Goal: Transaction & Acquisition: Purchase product/service

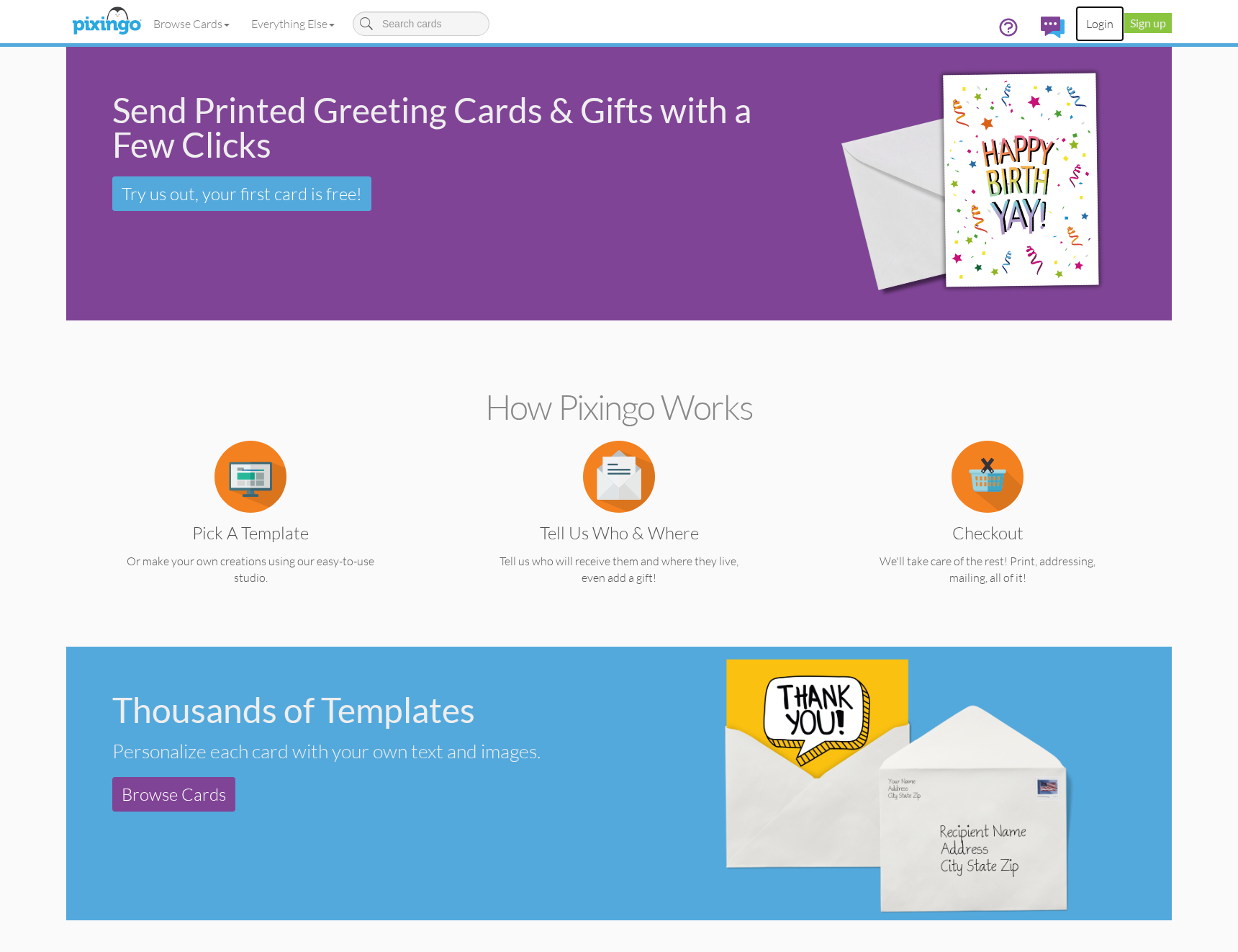
click at [1091, 24] on link "Login" at bounding box center [1100, 23] width 49 height 36
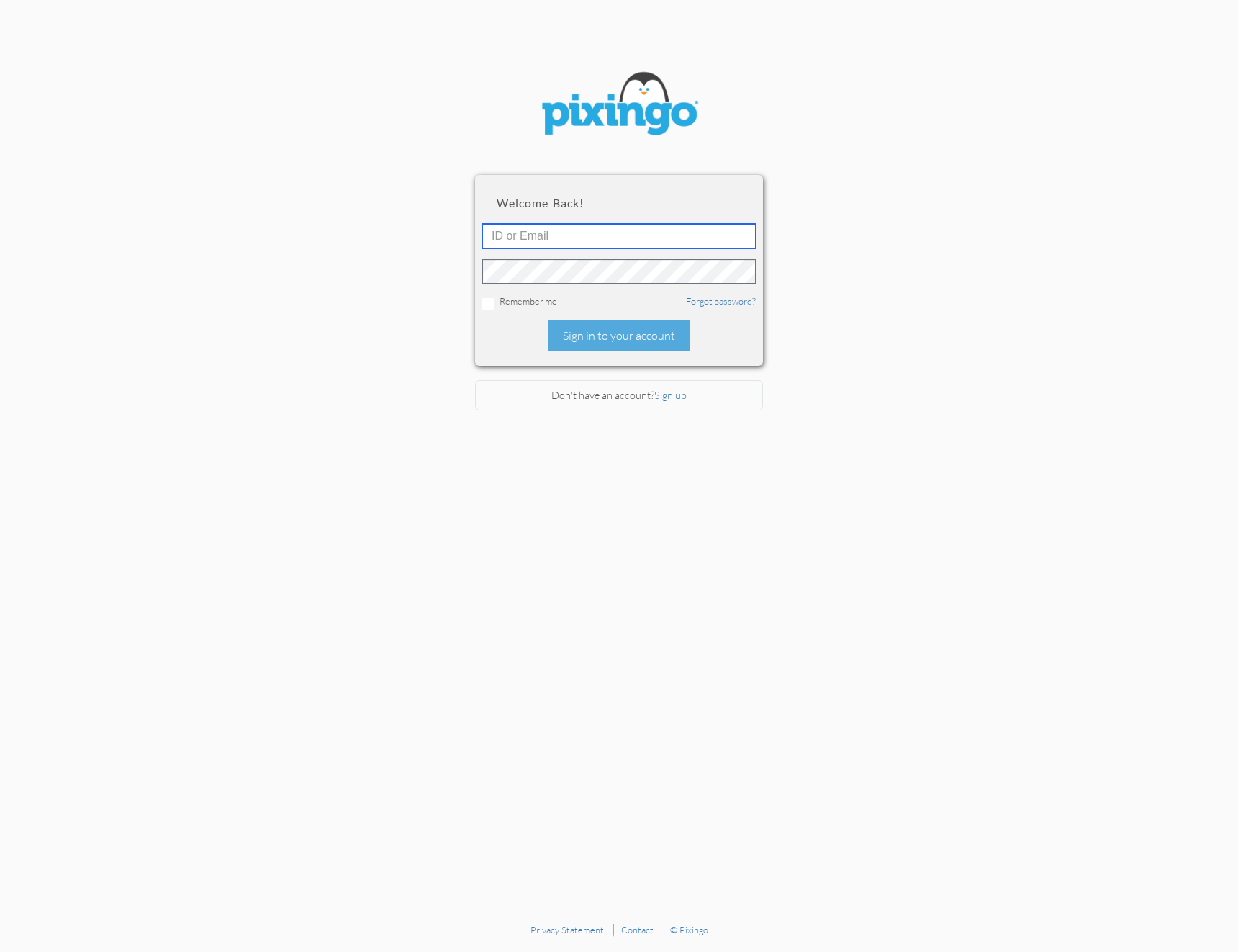
type input "david.castillo@enchantedmoments.com"
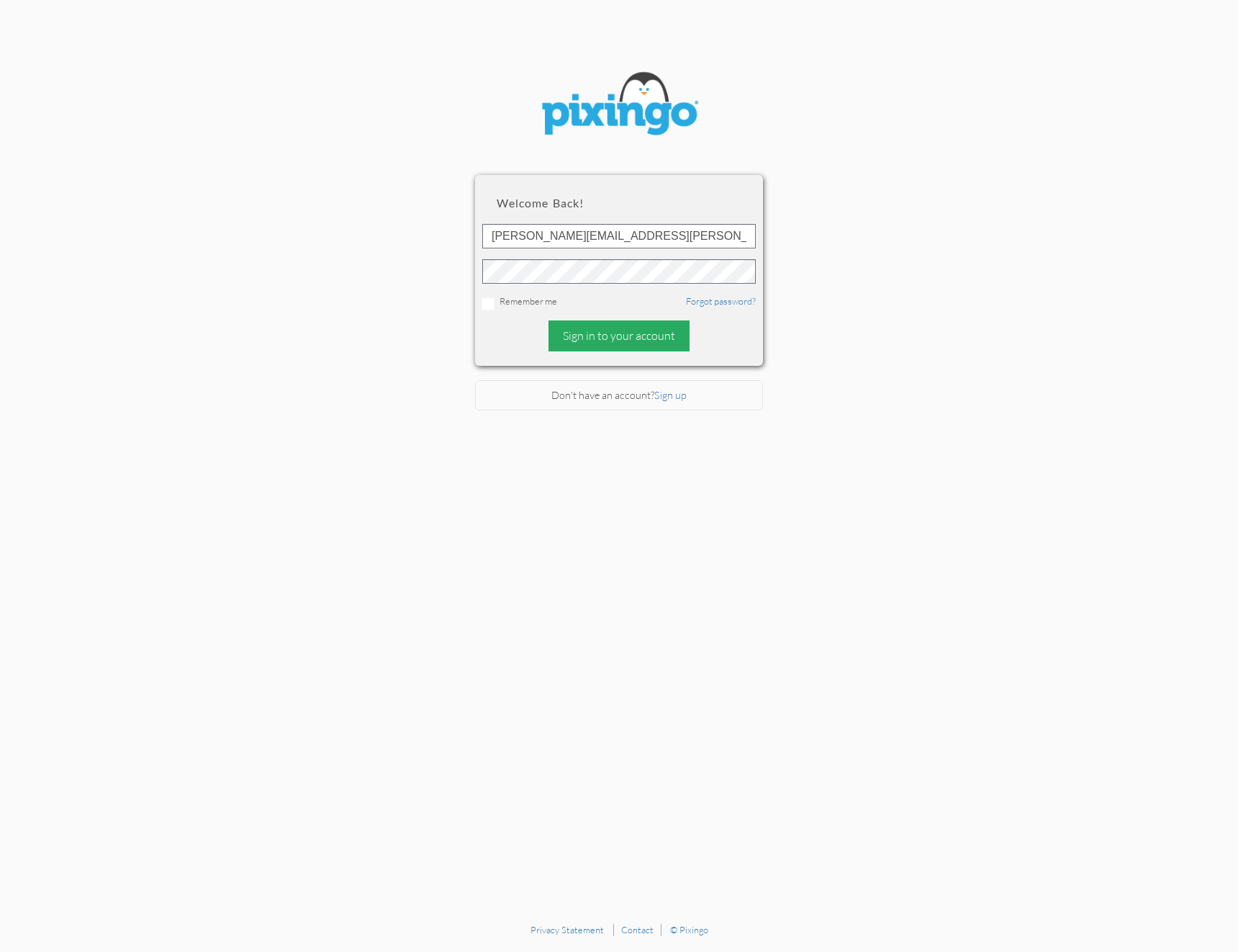
click at [582, 333] on div "Sign in to your account" at bounding box center [619, 335] width 141 height 31
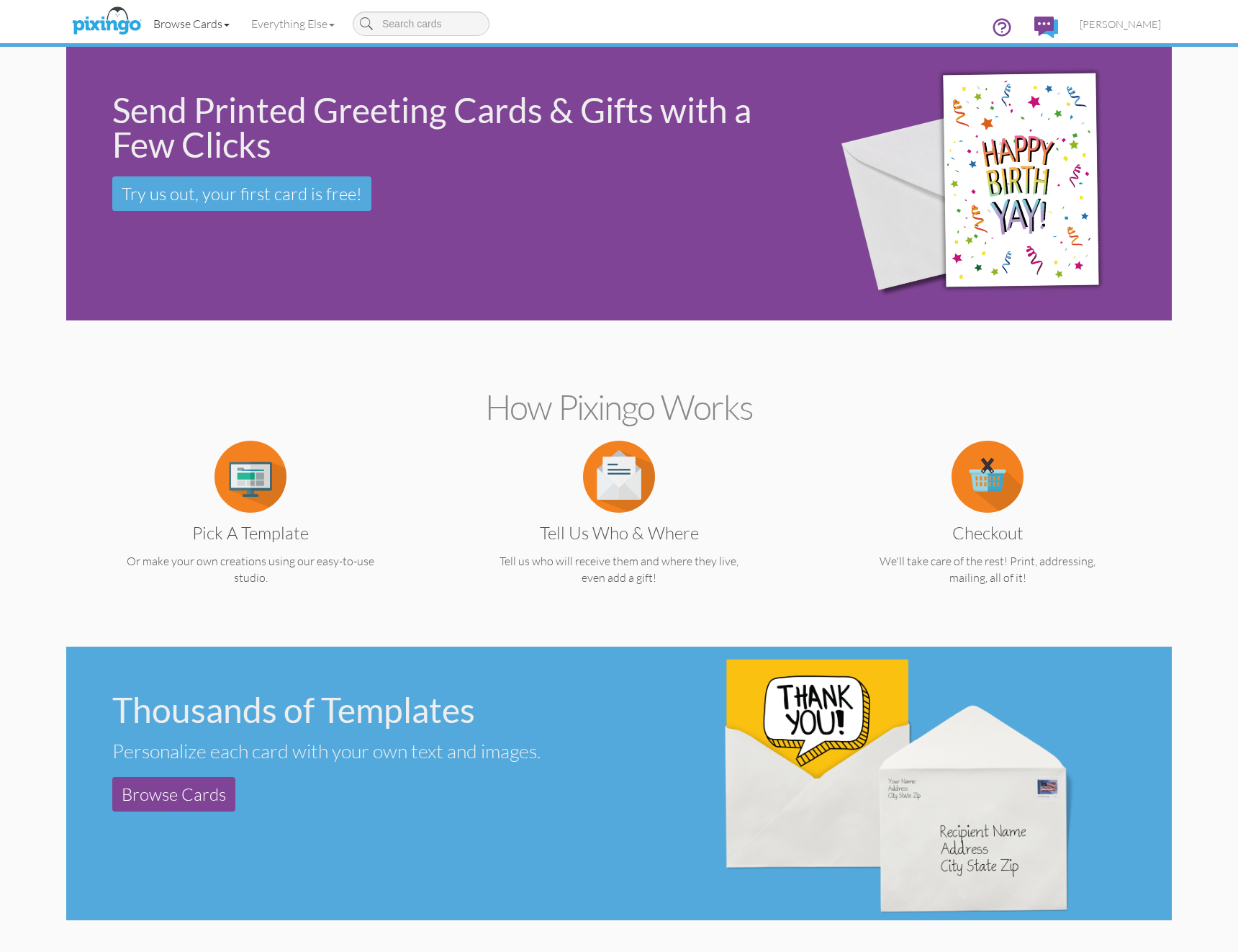
click at [214, 29] on link "Browse Cards" at bounding box center [192, 23] width 98 height 36
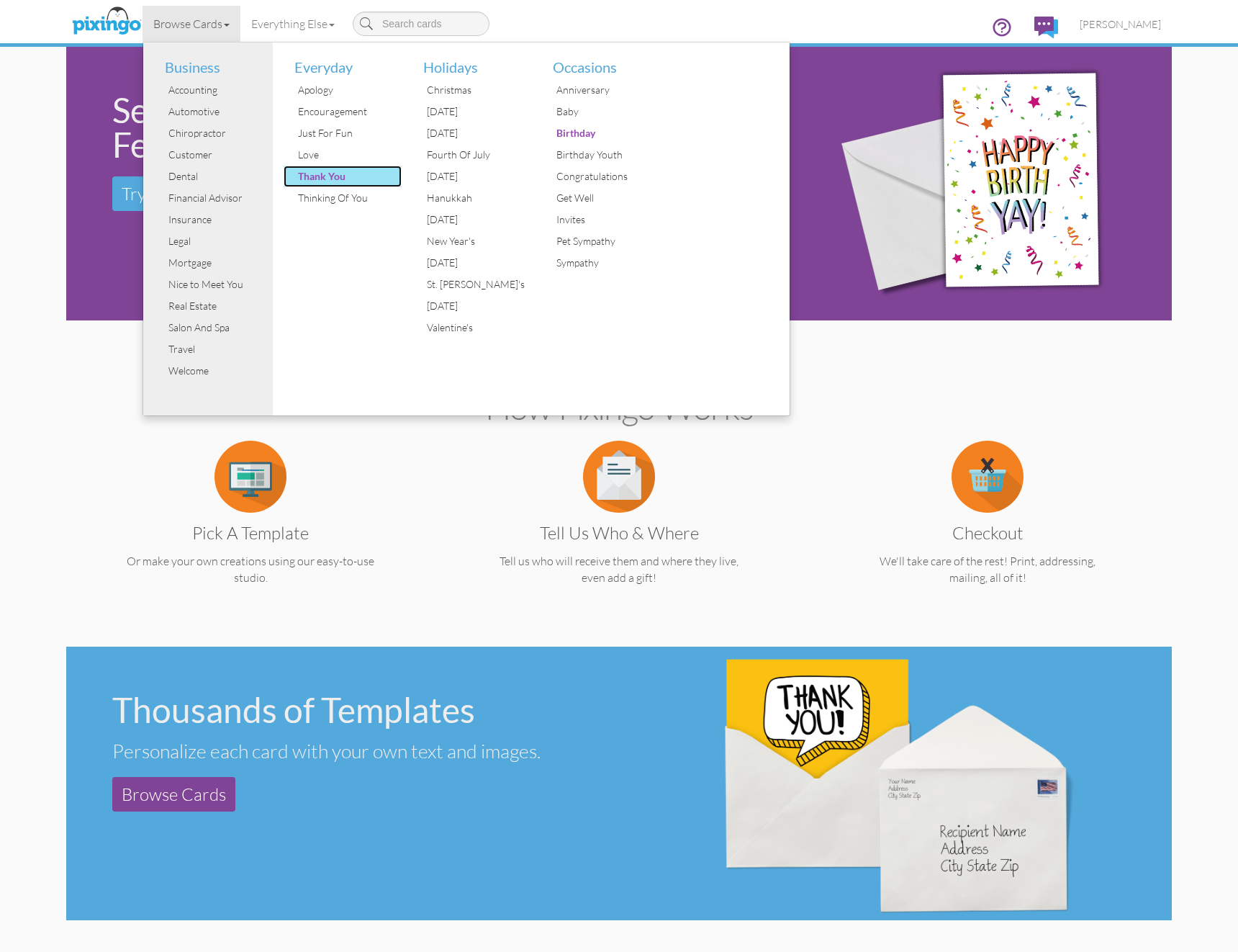
click at [321, 176] on div "Thank You" at bounding box center [348, 176] width 108 height 21
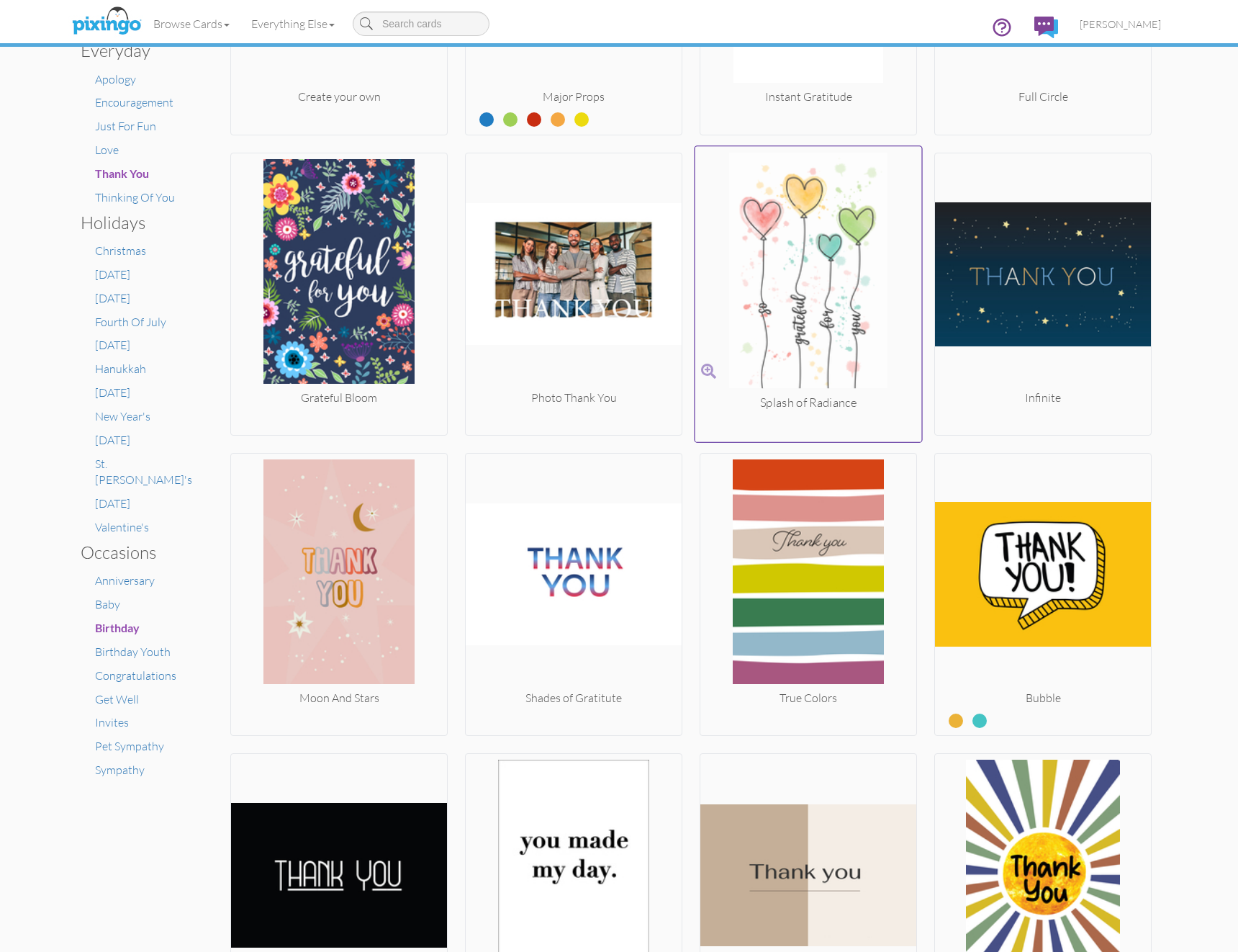
scroll to position [404, 0]
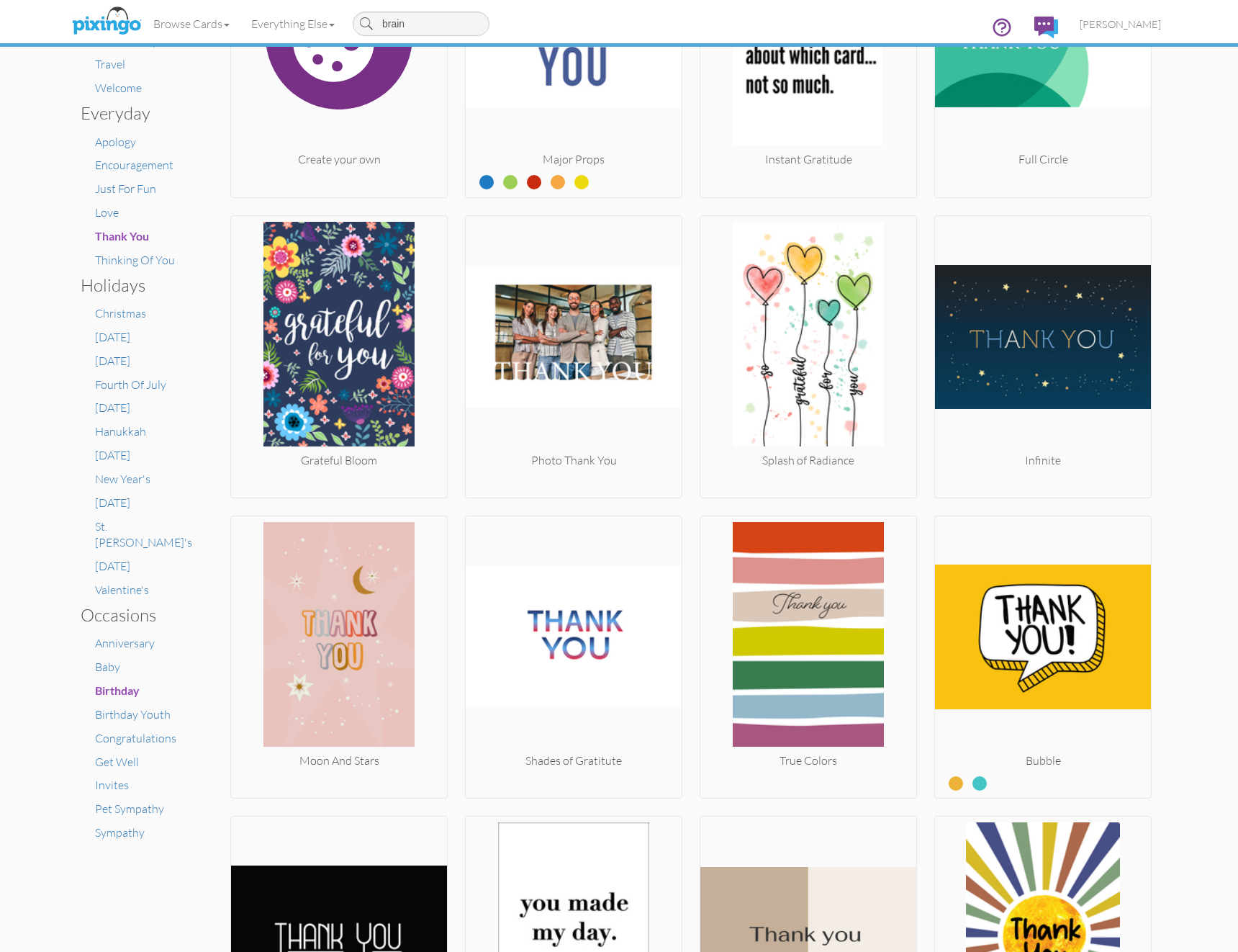
type input "brain"
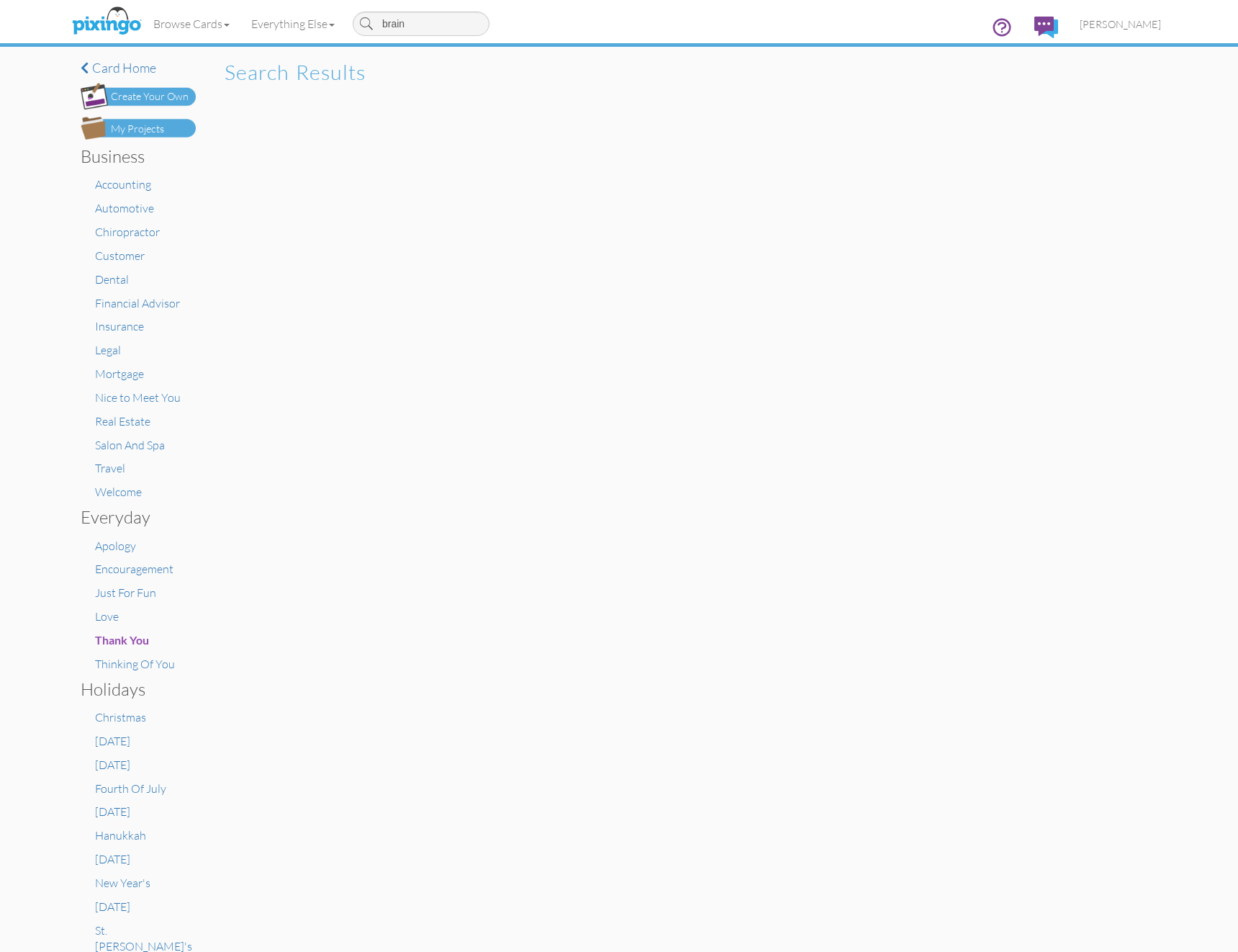
click at [448, 24] on input "brain" at bounding box center [421, 23] width 136 height 24
click at [721, 29] on div "Browse Cards Business Accounting Automotive Chiropractor Customer Dental Financ…" at bounding box center [619, 29] width 1084 height 57
click at [216, 31] on link "Browse Cards" at bounding box center [192, 23] width 98 height 36
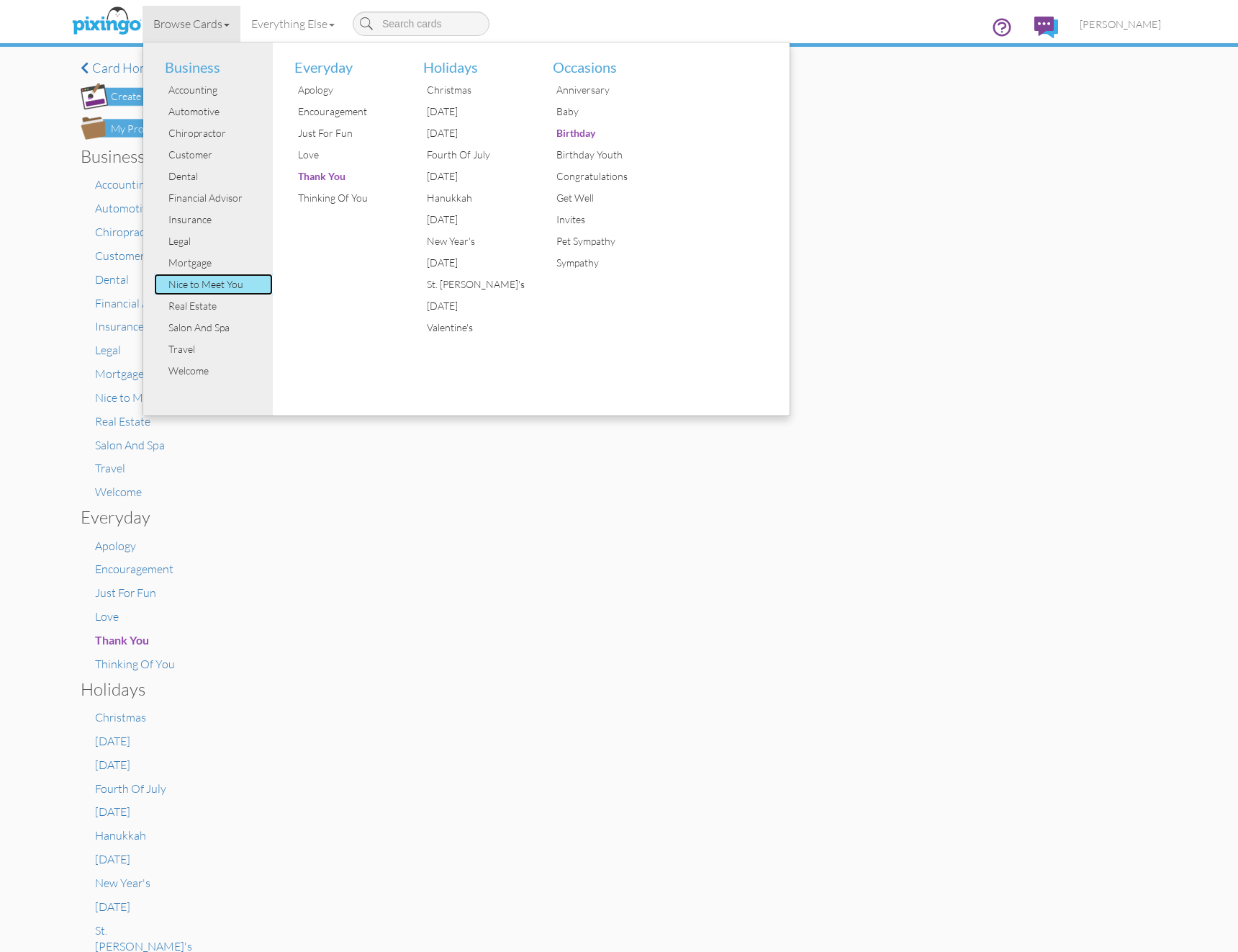
click at [219, 290] on div "Nice to Meet You" at bounding box center [218, 284] width 108 height 21
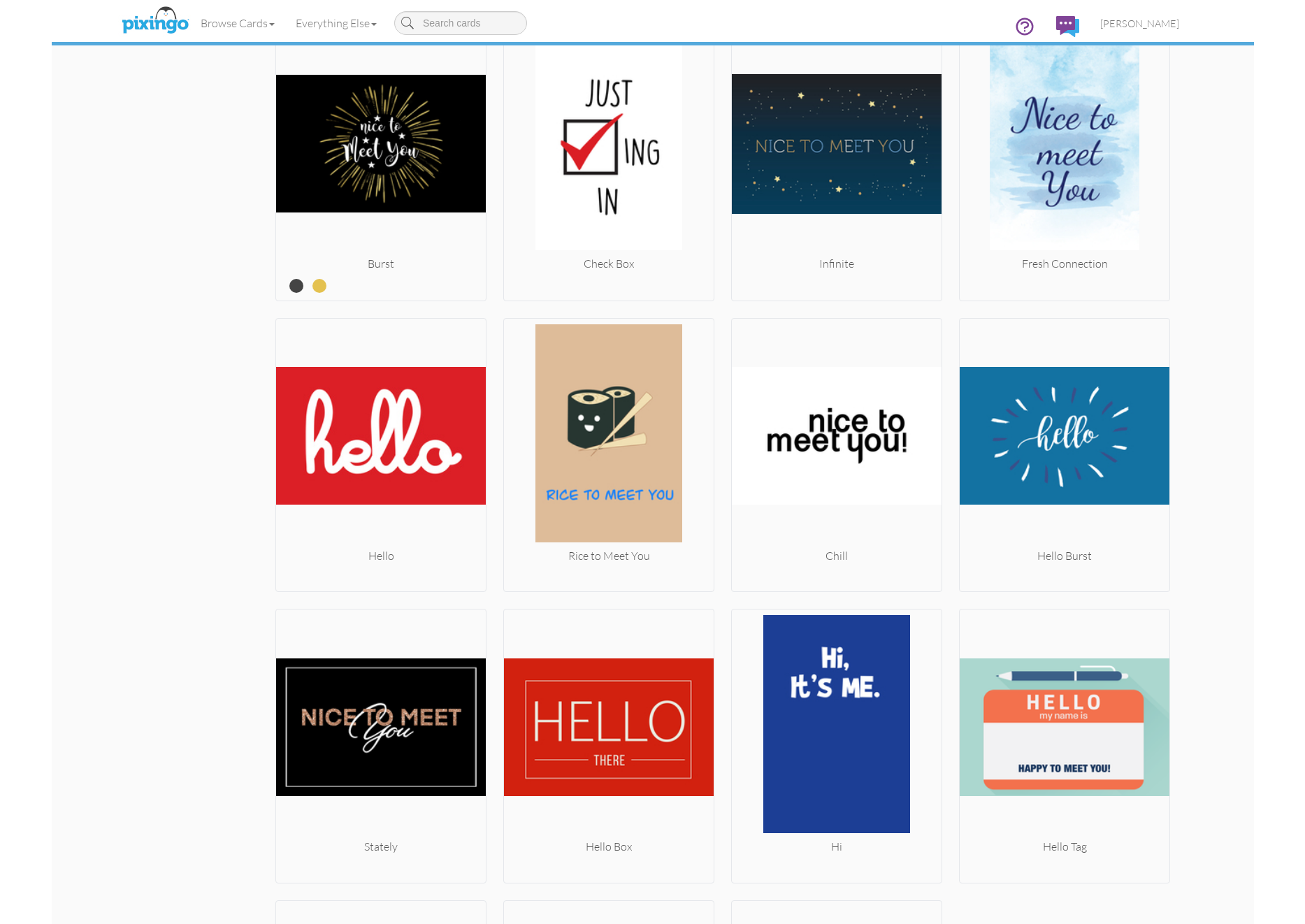
scroll to position [1441, 0]
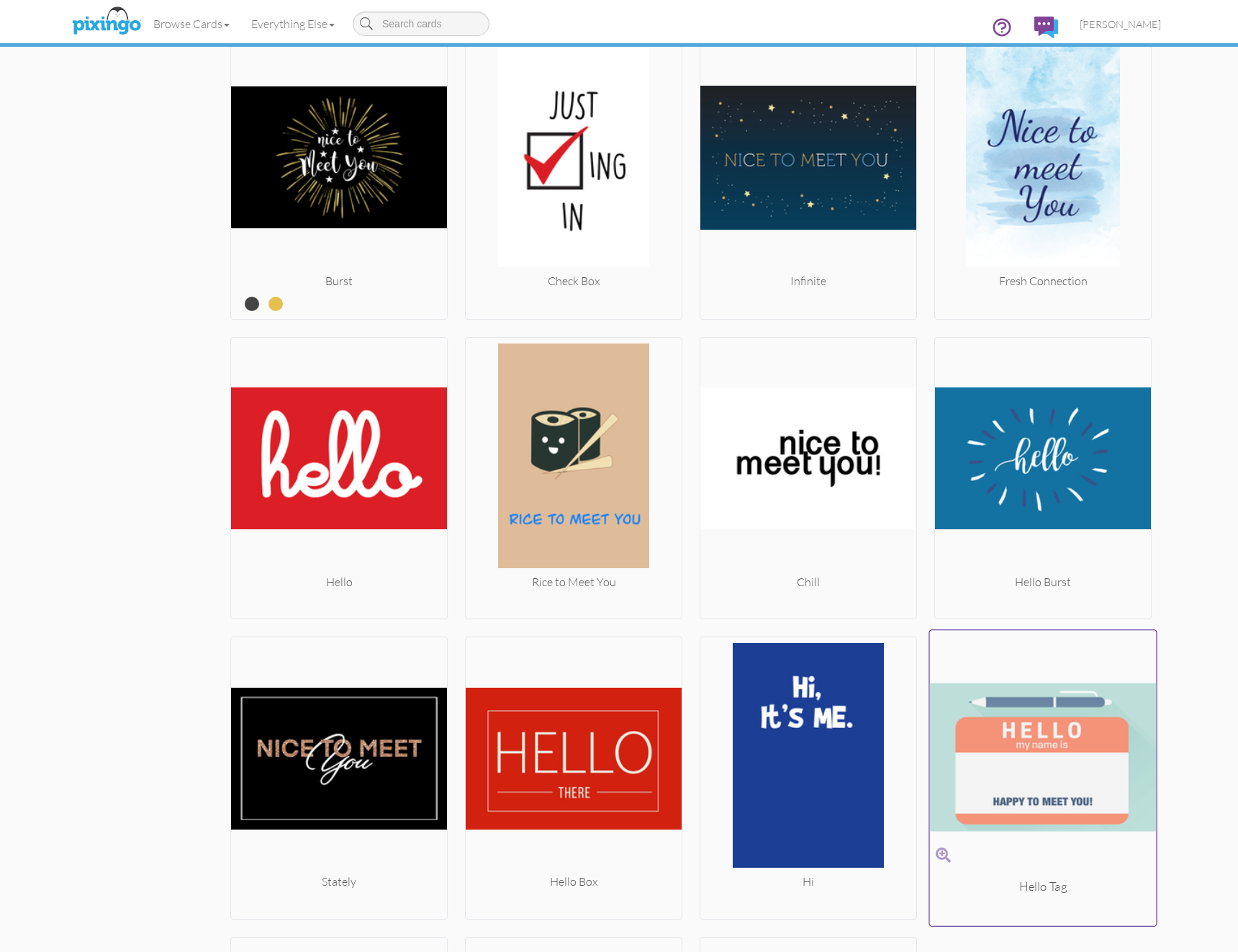
click at [1057, 735] on img at bounding box center [1044, 757] width 226 height 242
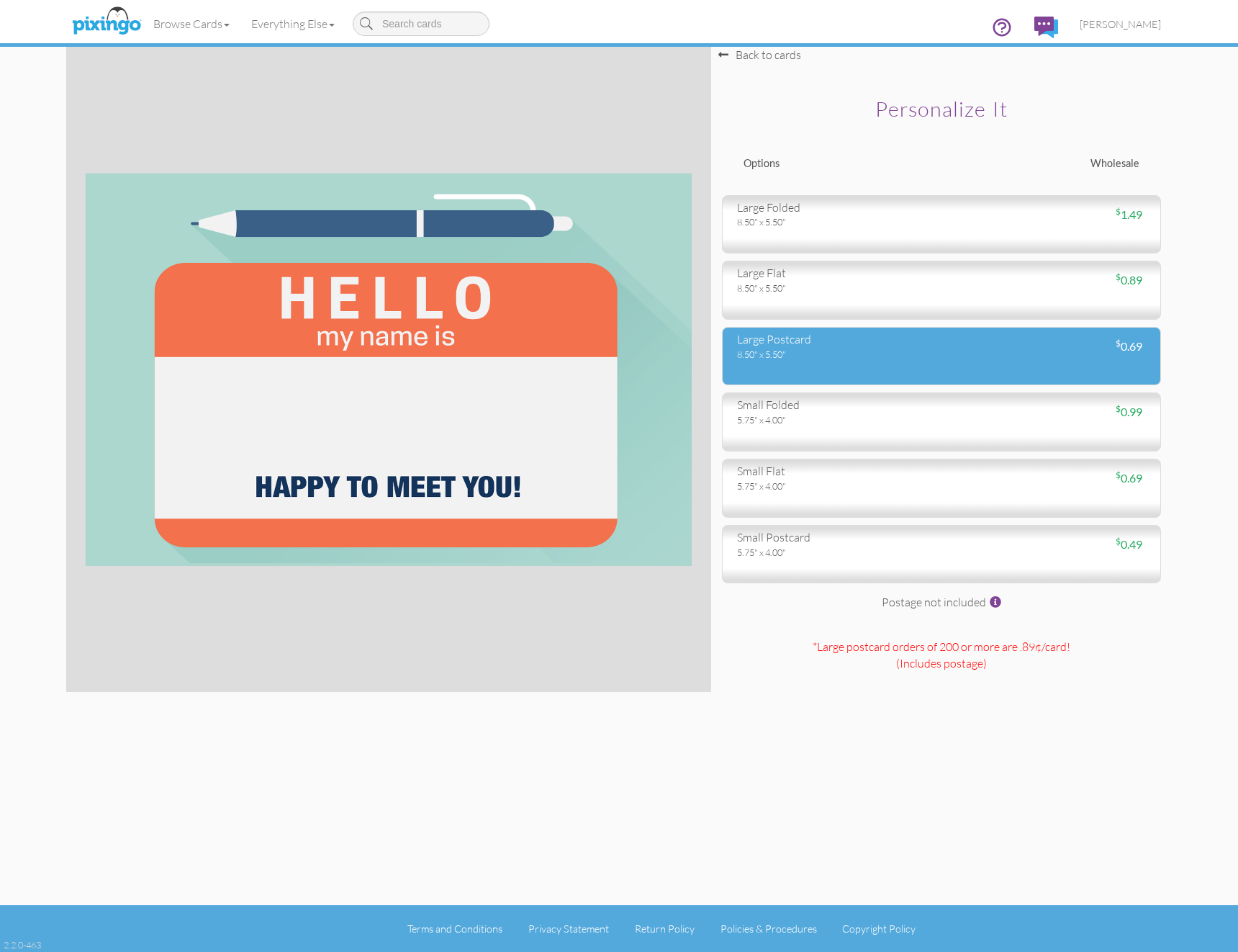
click at [853, 350] on div "8.50" x 5.50"" at bounding box center [833, 354] width 193 height 13
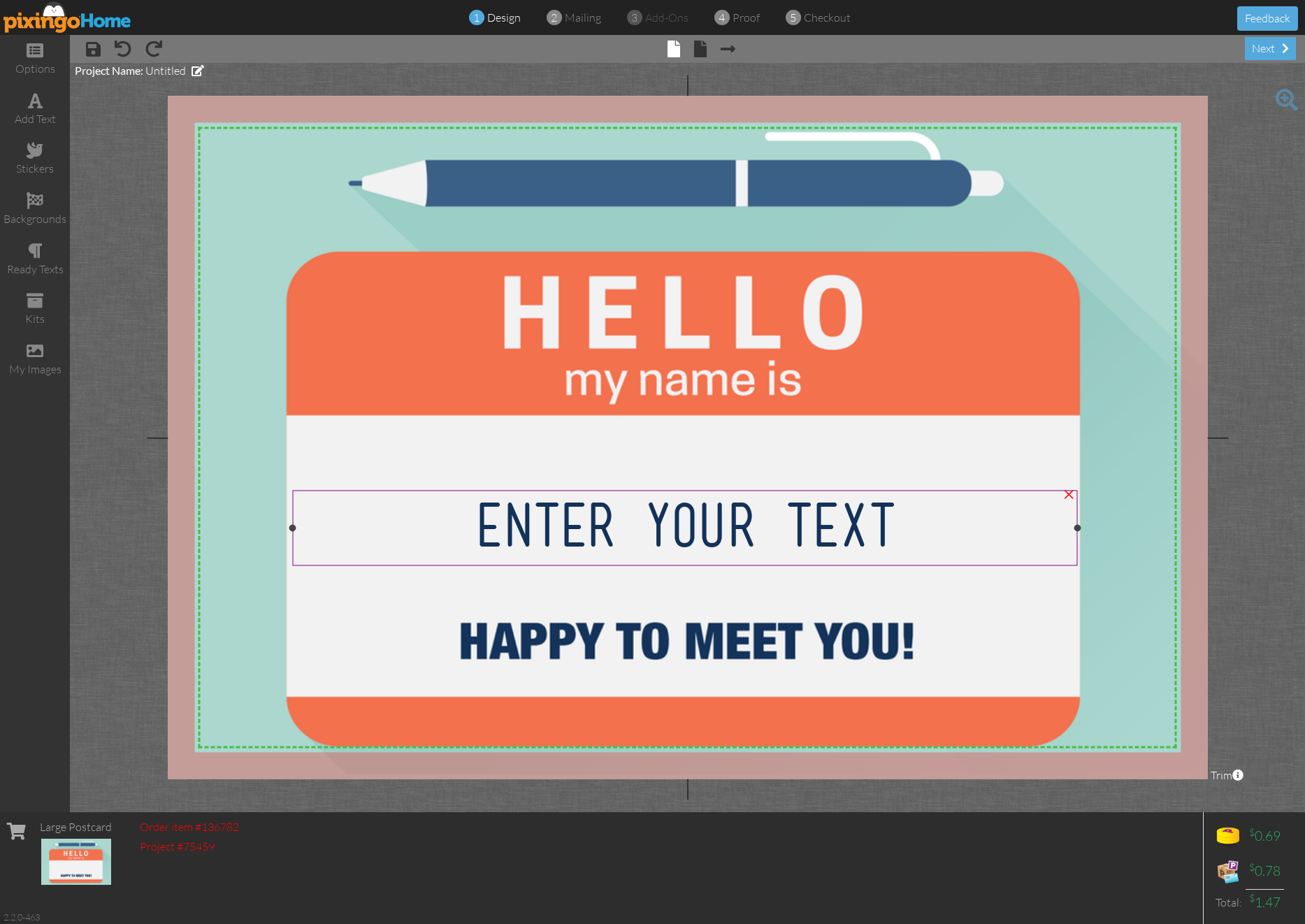
click at [574, 523] on span "Enter your text" at bounding box center [685, 525] width 420 height 55
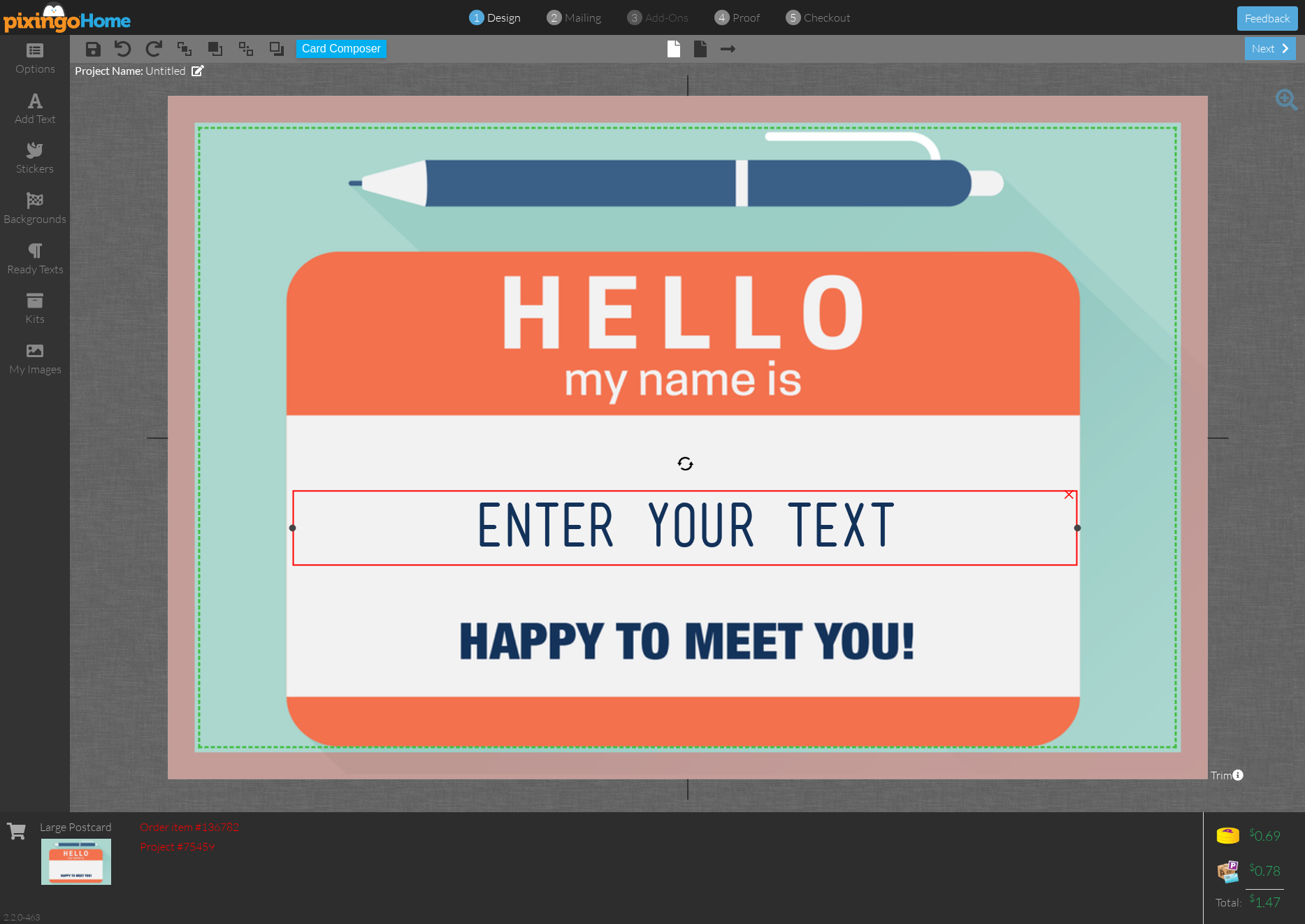
click at [574, 523] on span "Enter your text" at bounding box center [685, 525] width 420 height 55
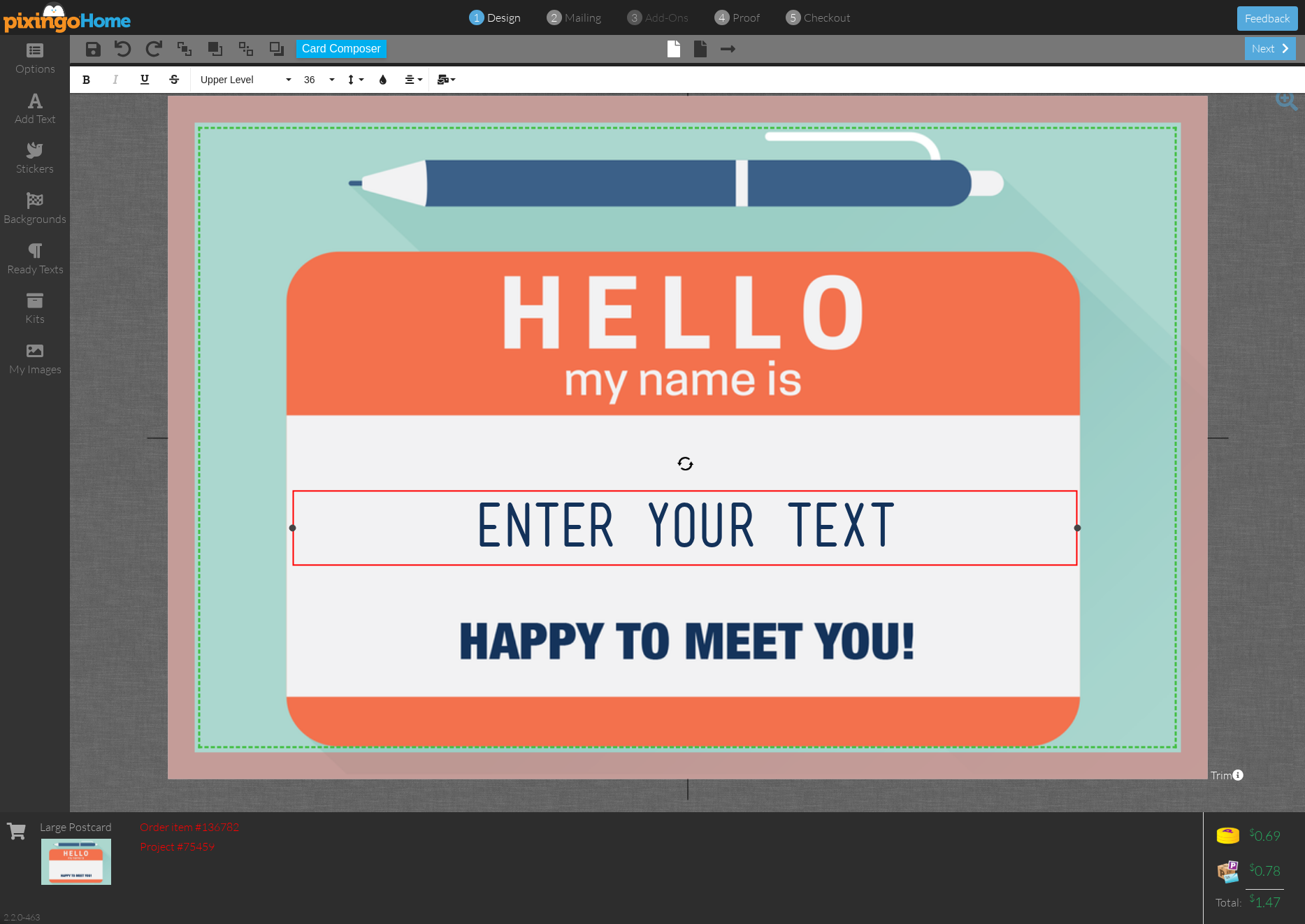
click at [574, 523] on span "Enter your text" at bounding box center [685, 525] width 420 height 55
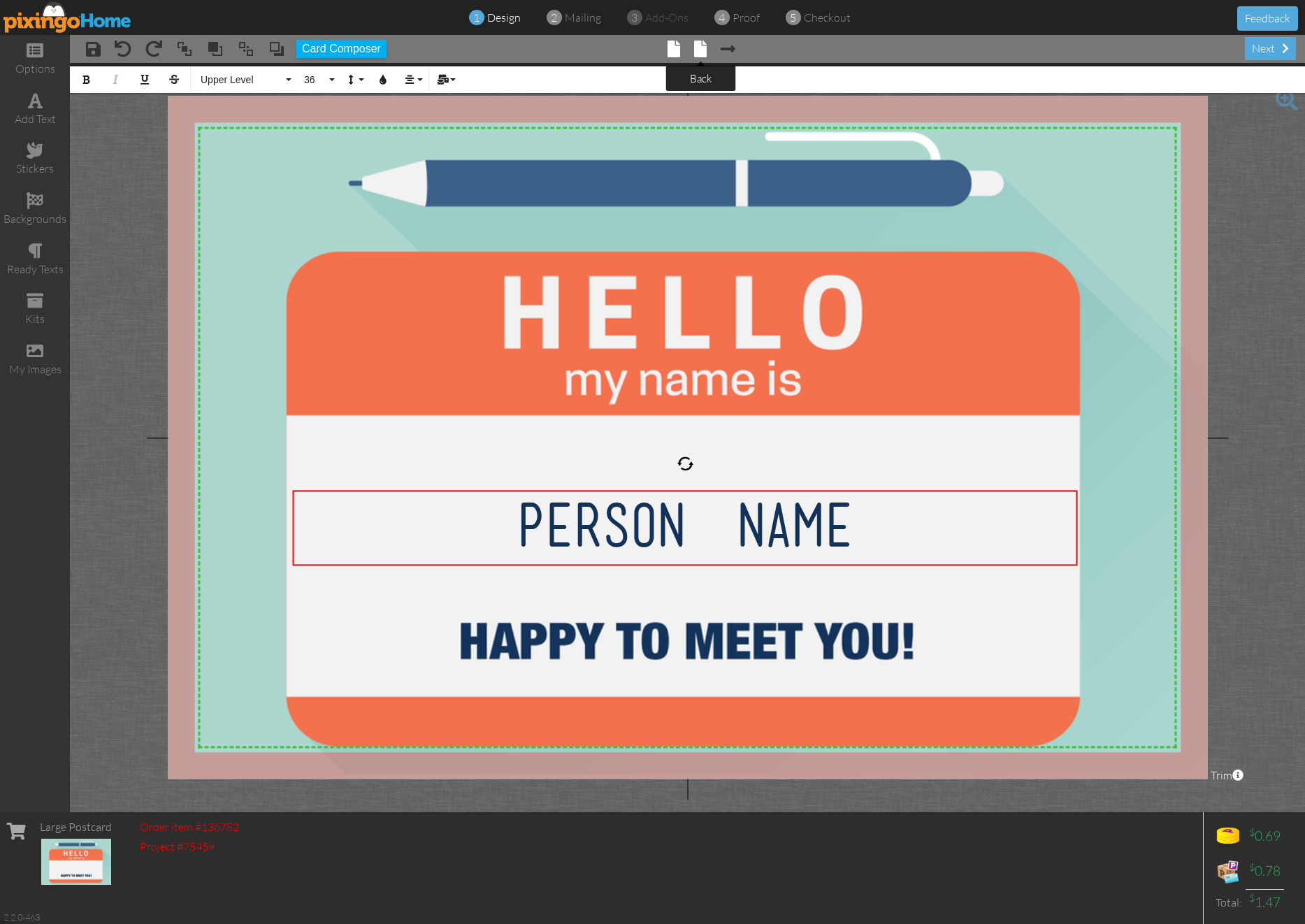
click at [703, 52] on span at bounding box center [700, 48] width 13 height 16
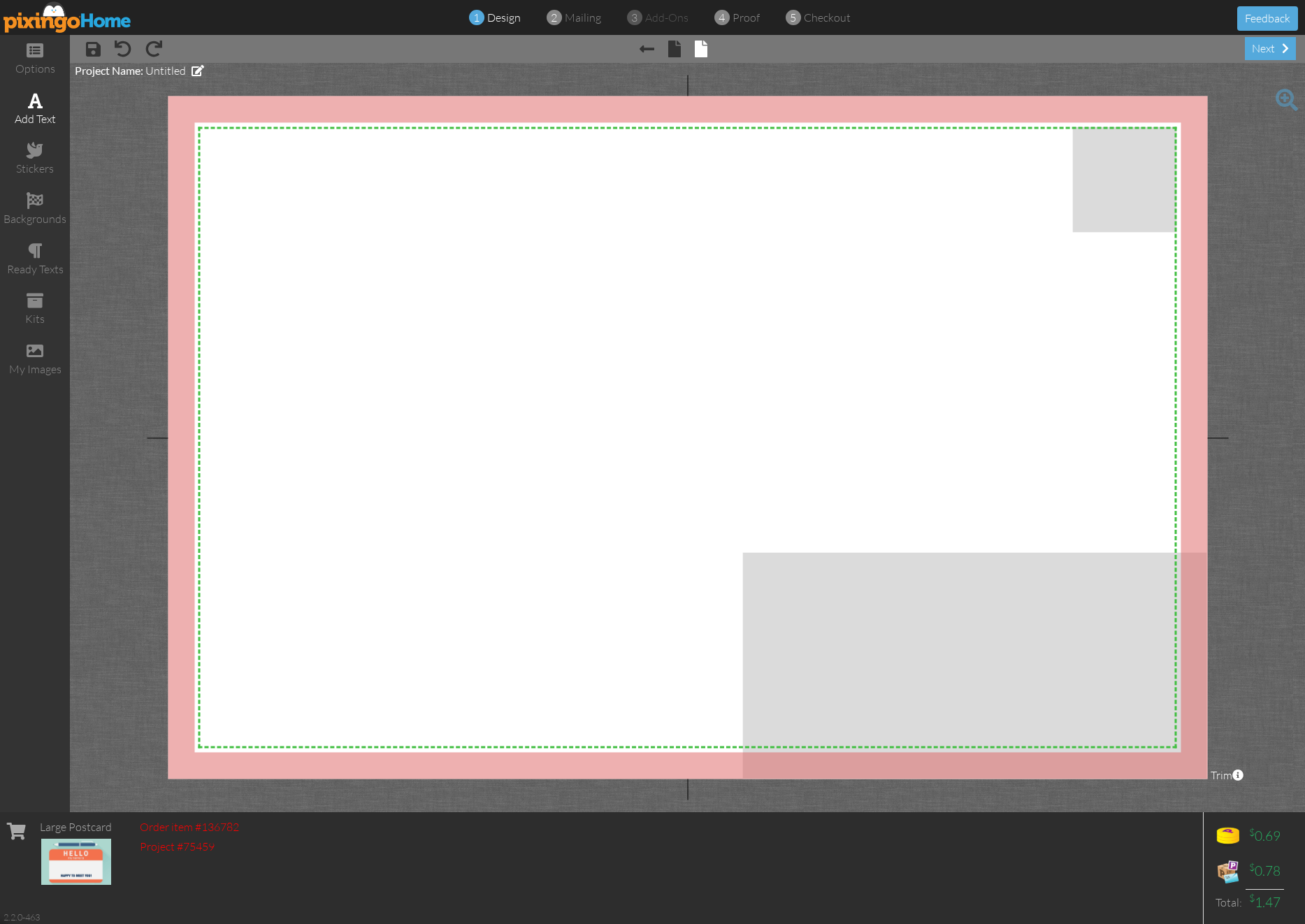
click at [42, 107] on span at bounding box center [35, 100] width 15 height 16
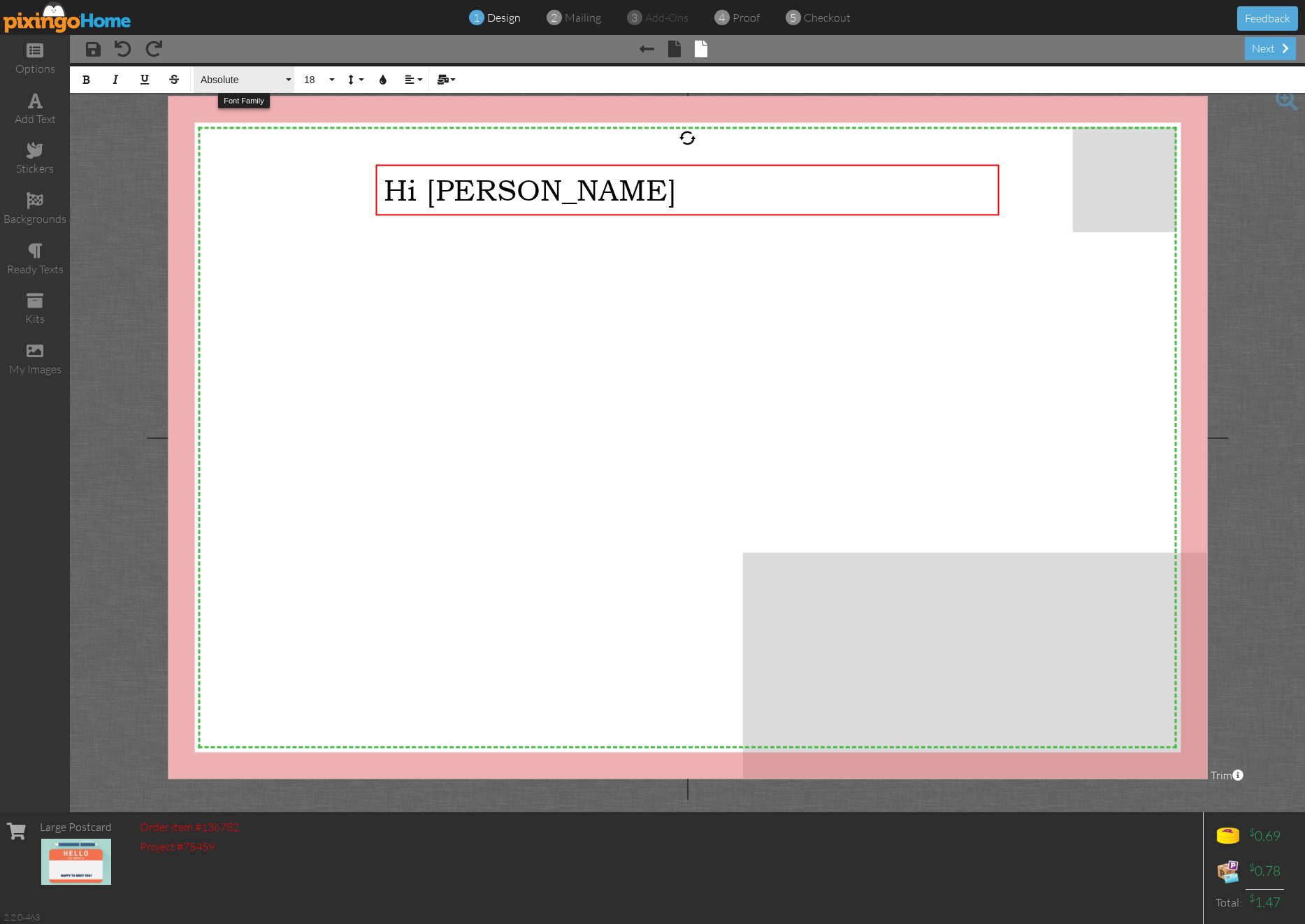
click at [262, 78] on span "Absolute" at bounding box center [241, 80] width 84 height 12
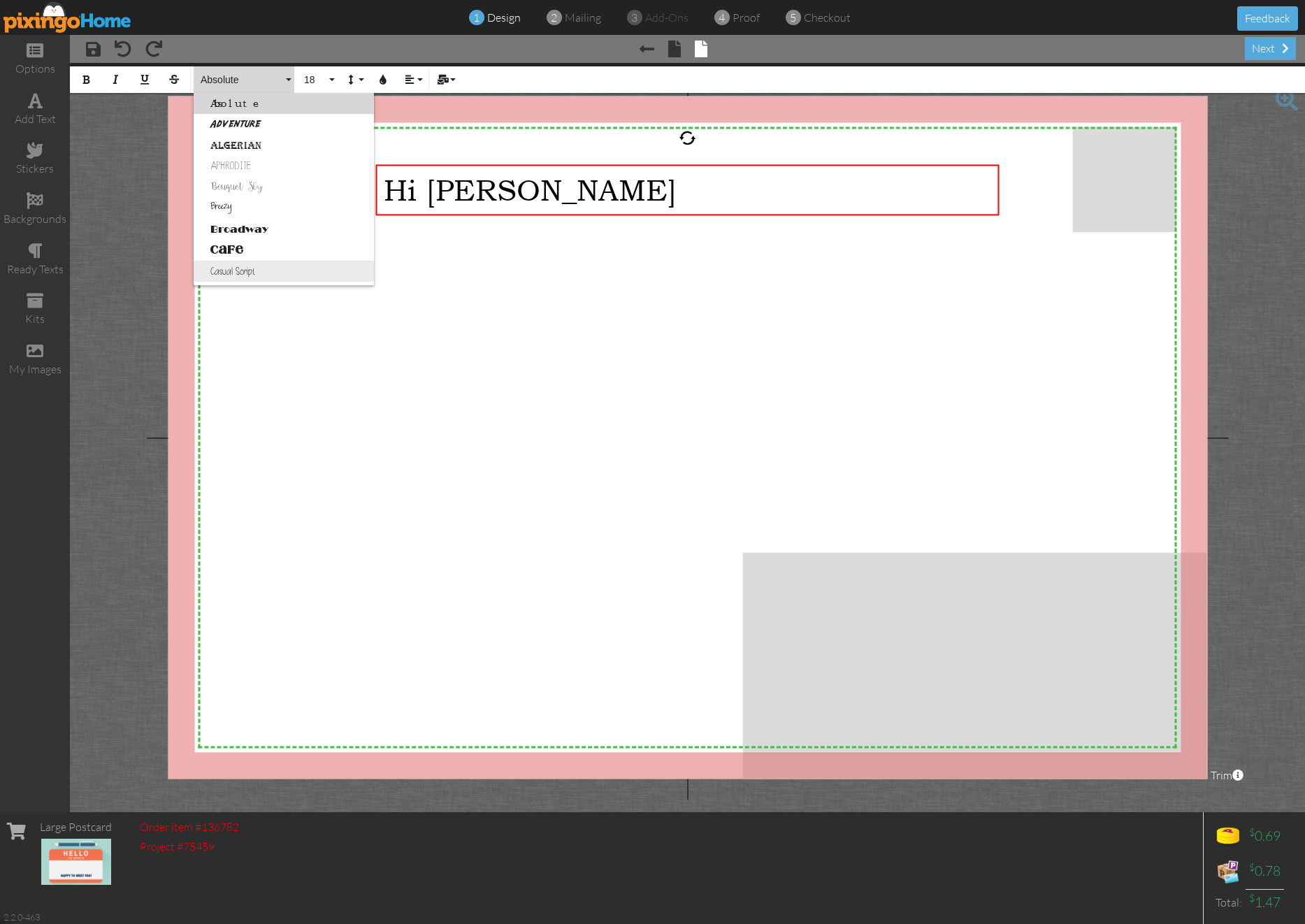
click at [257, 273] on link "Casual Script" at bounding box center [284, 271] width 180 height 21
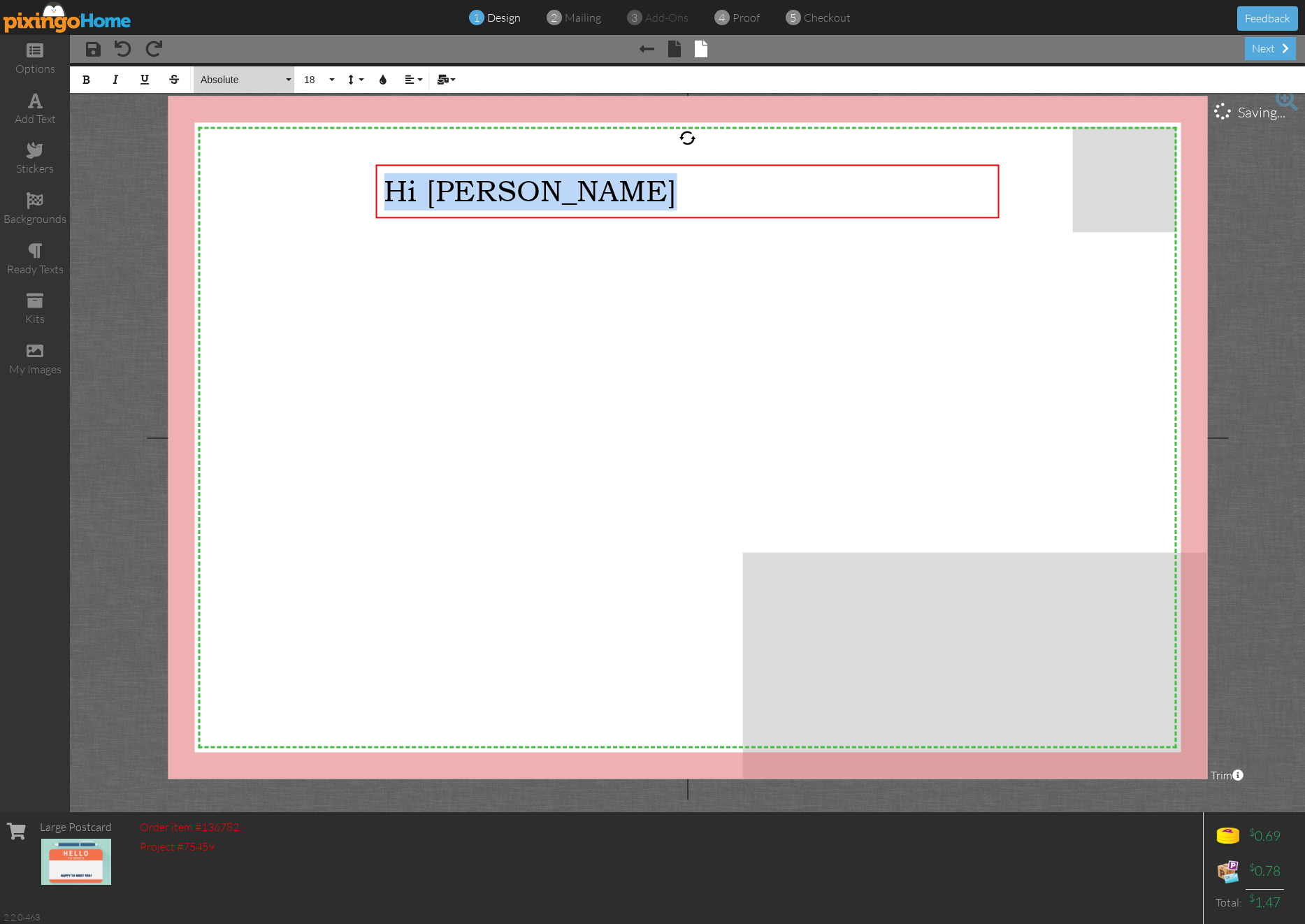
click at [270, 86] on button "Absolute" at bounding box center [244, 80] width 100 height 27
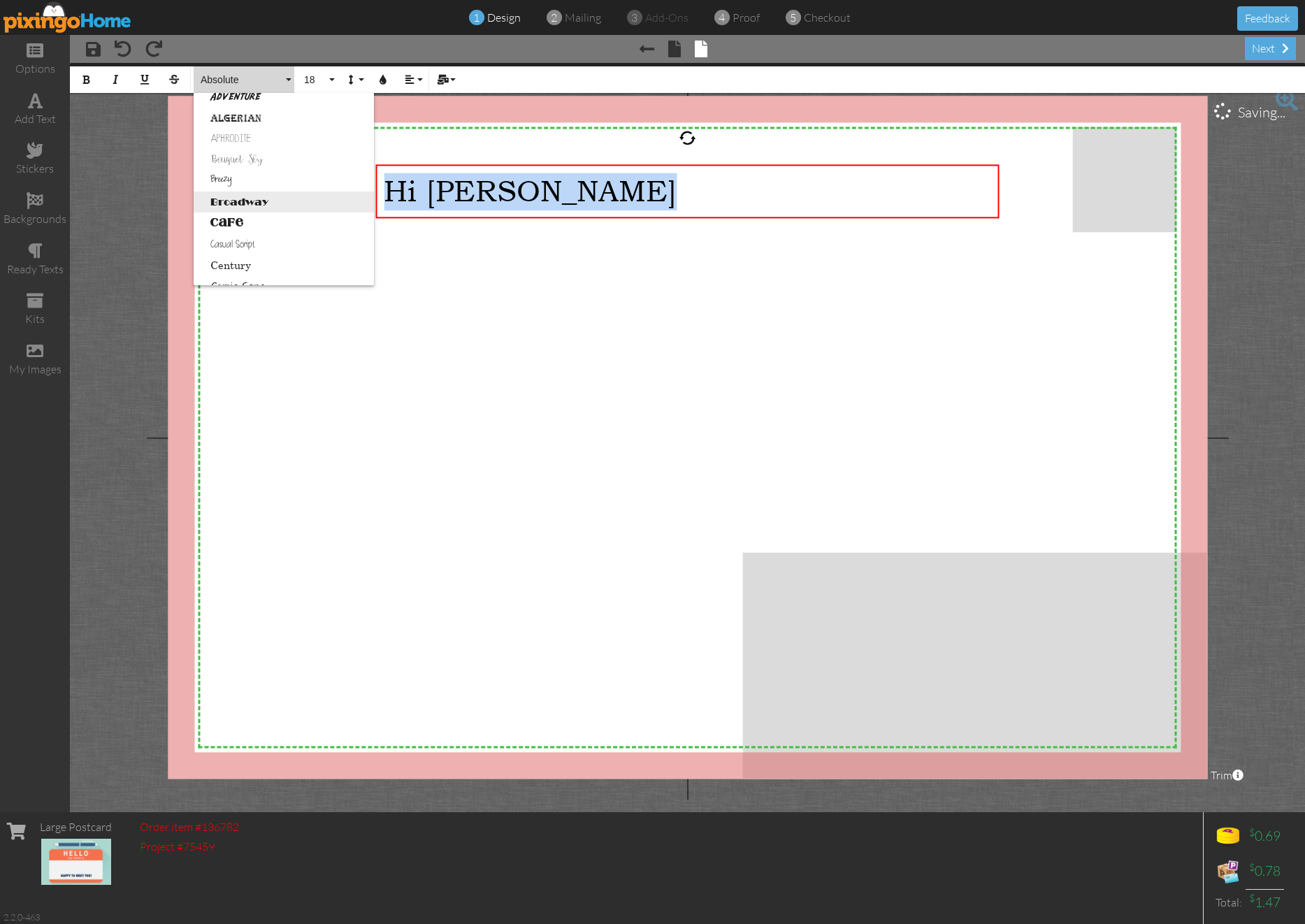
scroll to position [46, 0]
click at [267, 223] on link "Casual Script" at bounding box center [284, 226] width 180 height 21
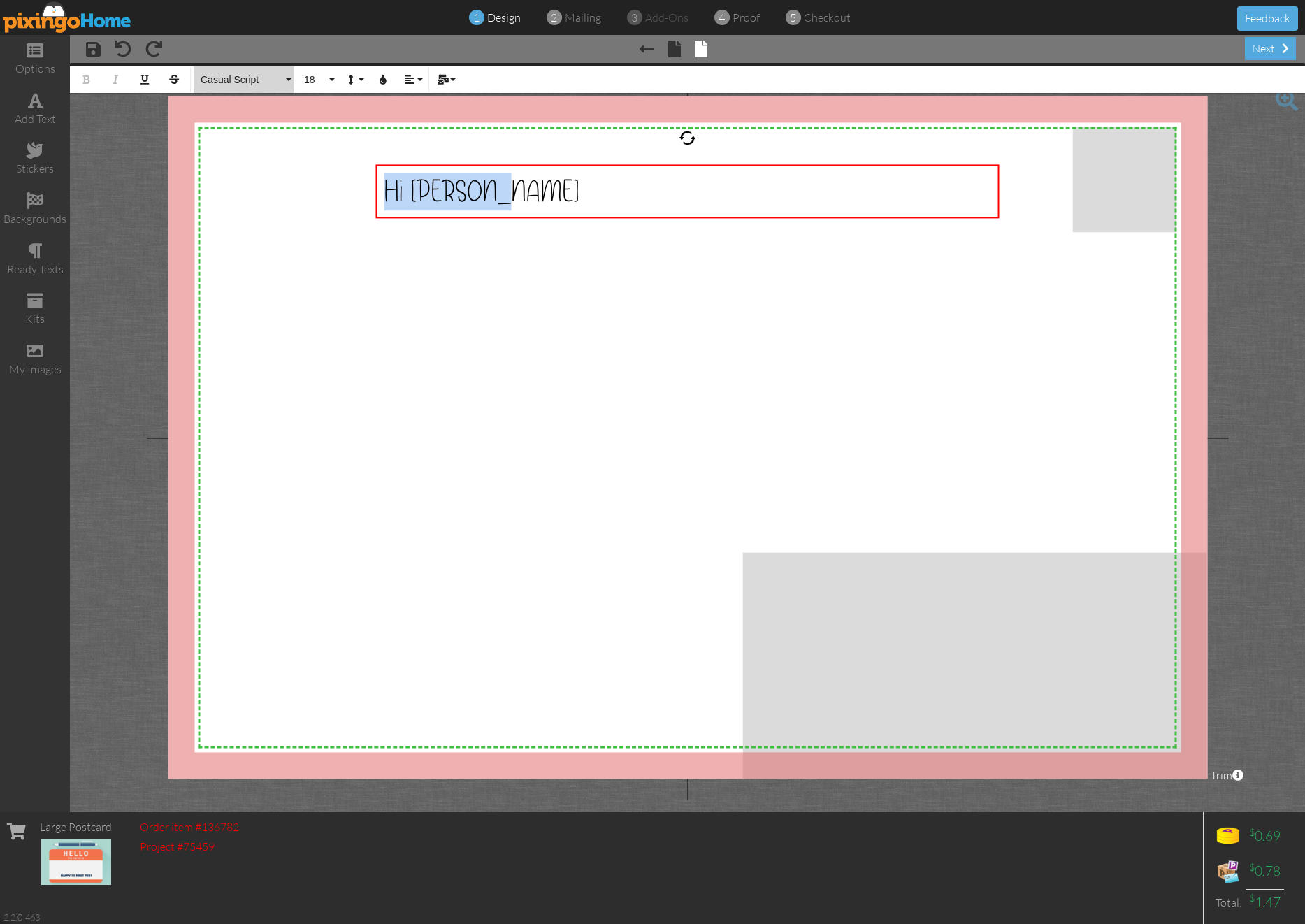
click at [228, 77] on span "Casual Script" at bounding box center [241, 80] width 84 height 12
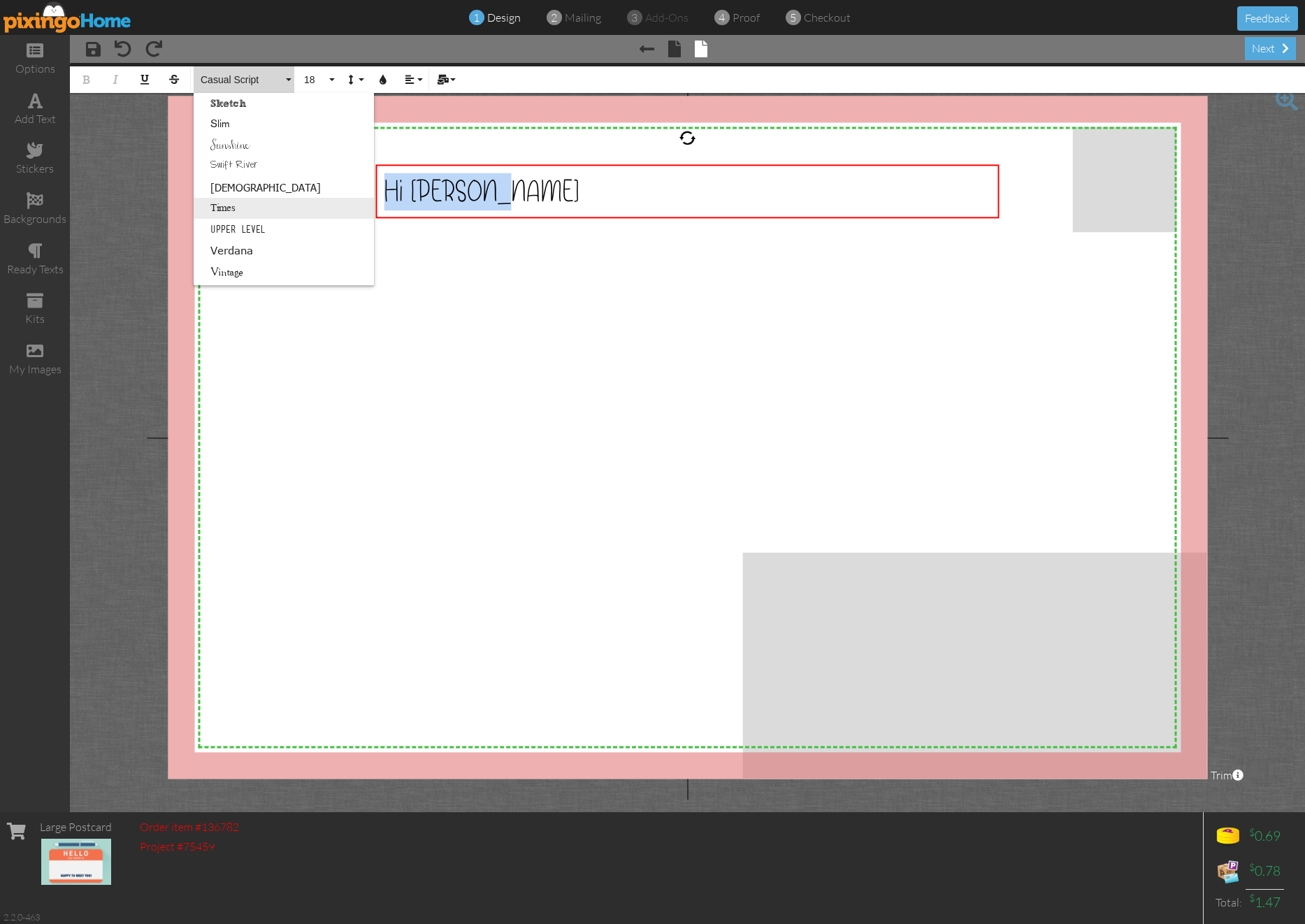
scroll to position [863, 0]
click at [262, 181] on link "Swift River" at bounding box center [284, 184] width 180 height 21
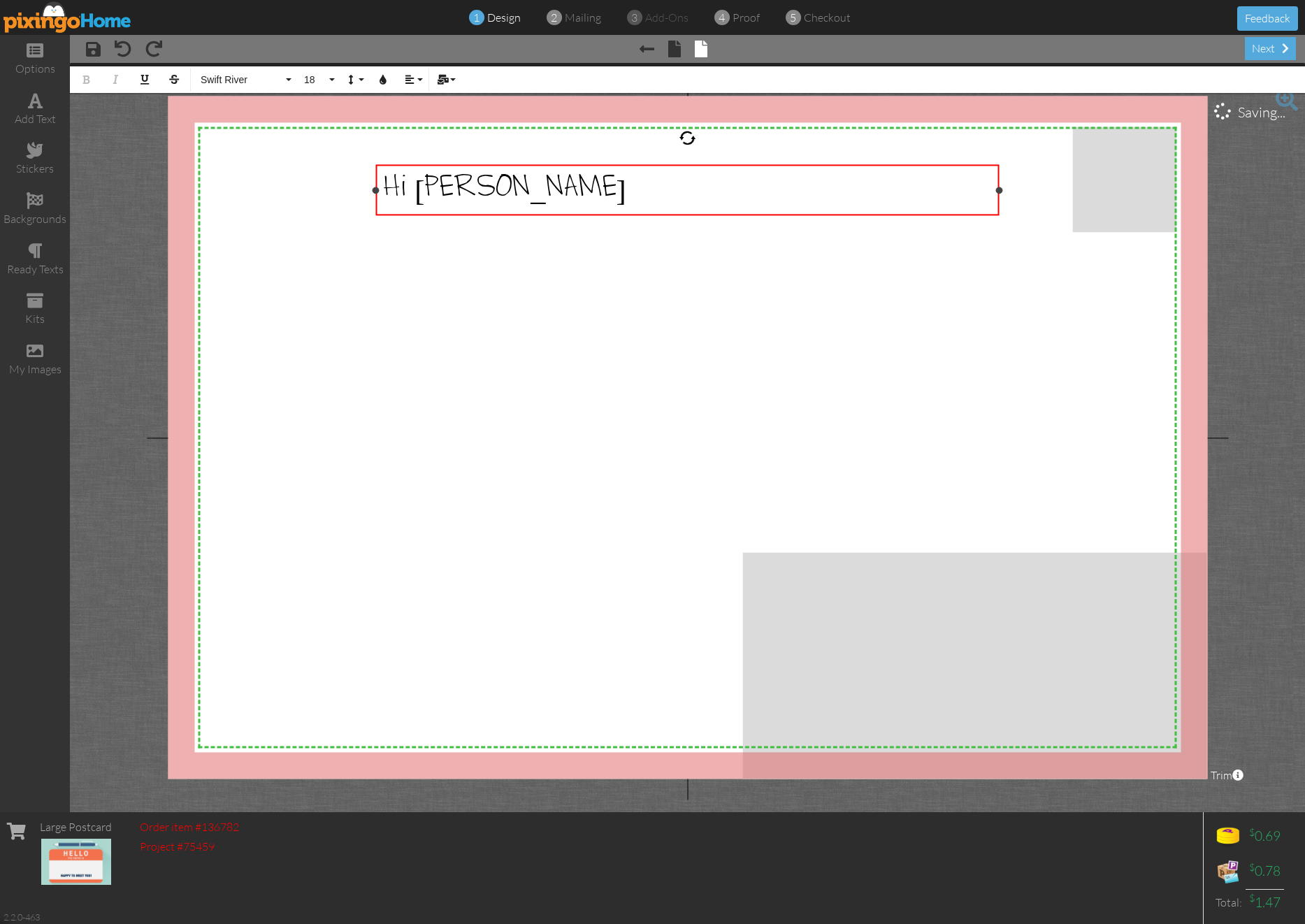
click at [543, 195] on div "Hi Marlene​" at bounding box center [687, 190] width 608 height 35
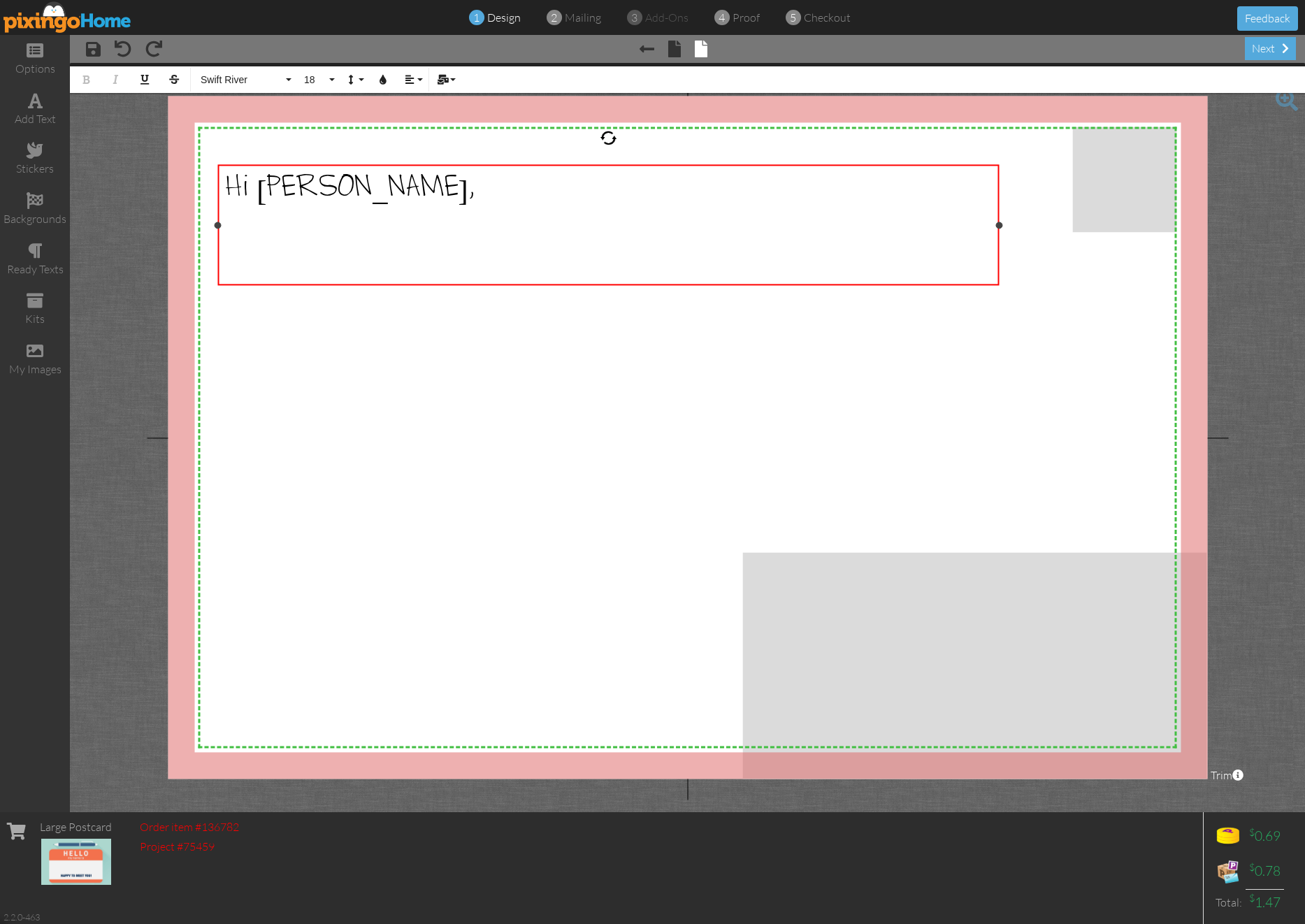
drag, startPoint x: 376, startPoint y: 227, endPoint x: 219, endPoint y: 227, distance: 157.0
click at [219, 227] on div at bounding box center [217, 225] width 7 height 7
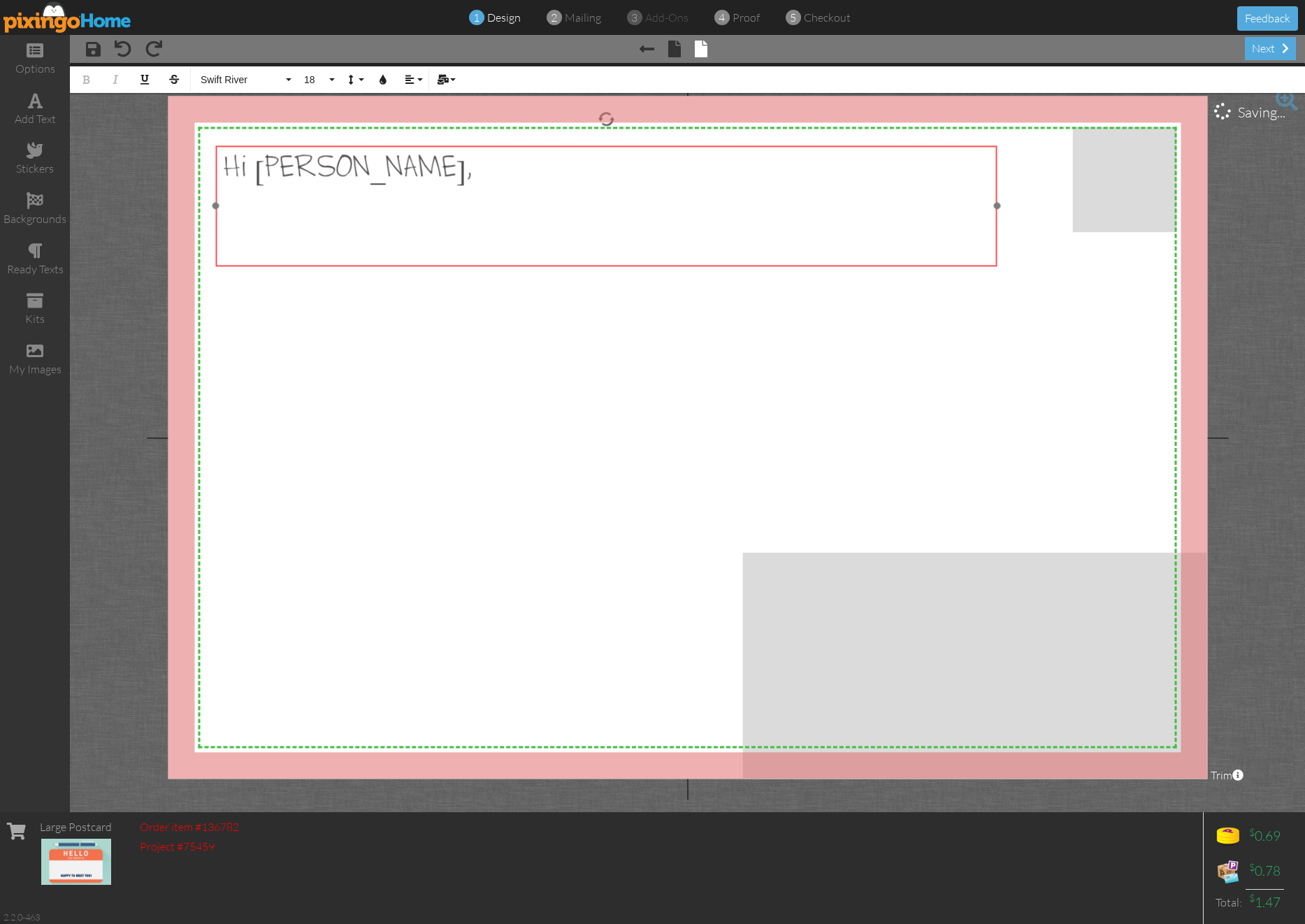
drag, startPoint x: 620, startPoint y: 170, endPoint x: 618, endPoint y: 151, distance: 19.1
click at [618, 151] on div "Hi Marlene, ​ ​ ​ ​" at bounding box center [606, 206] width 781 height 122
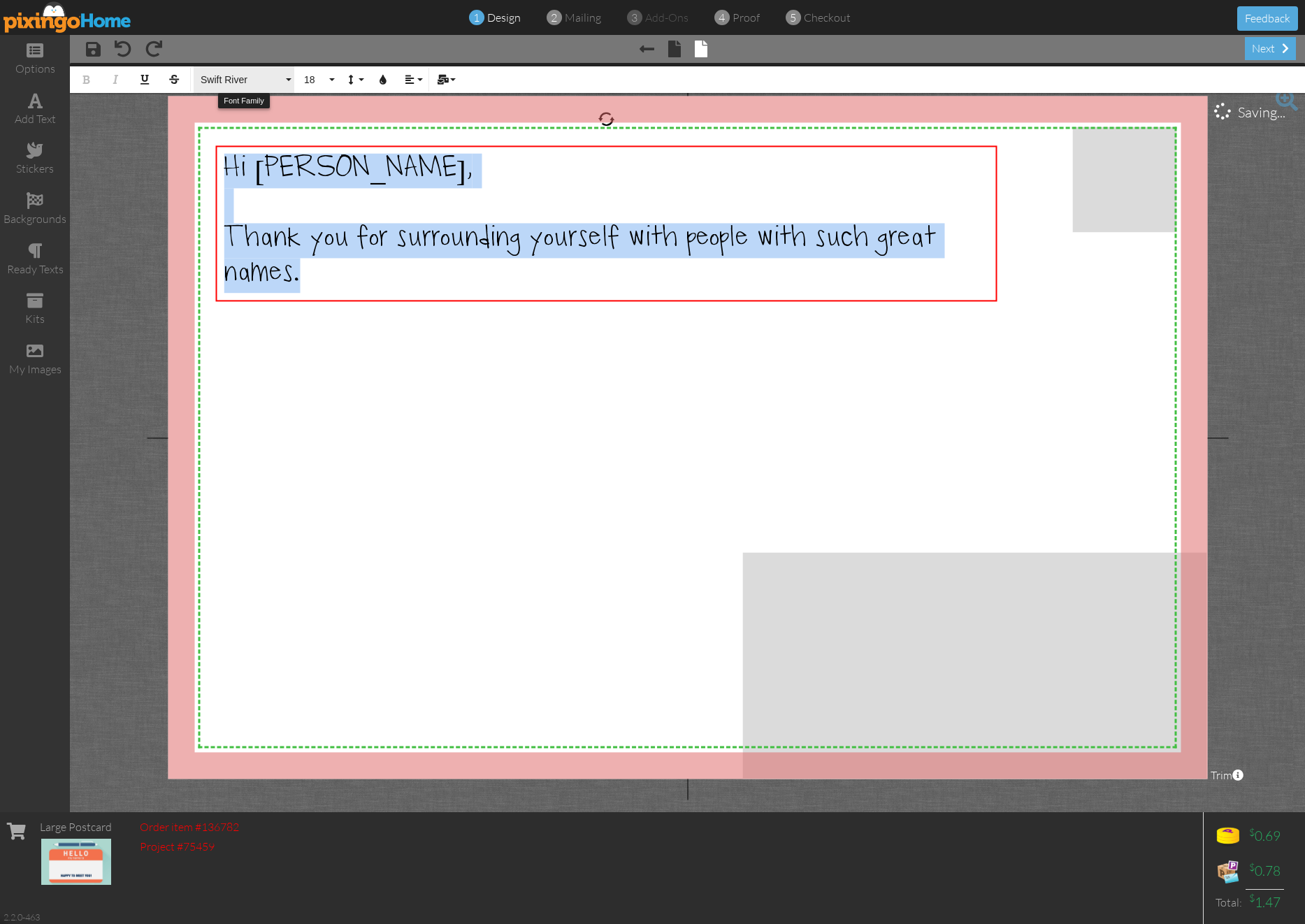
click at [286, 80] on button "Swift River" at bounding box center [244, 80] width 100 height 27
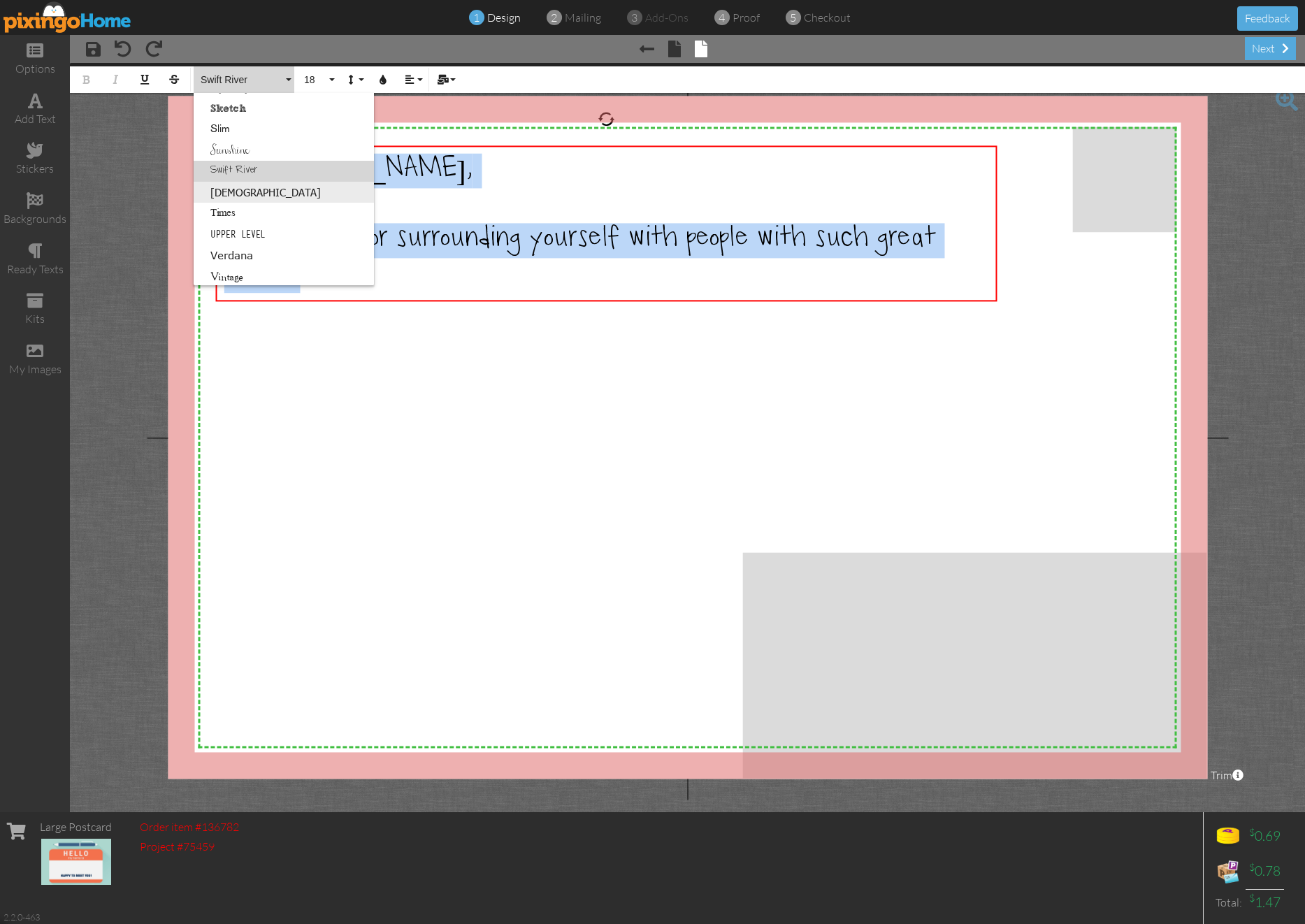
scroll to position [898, 0]
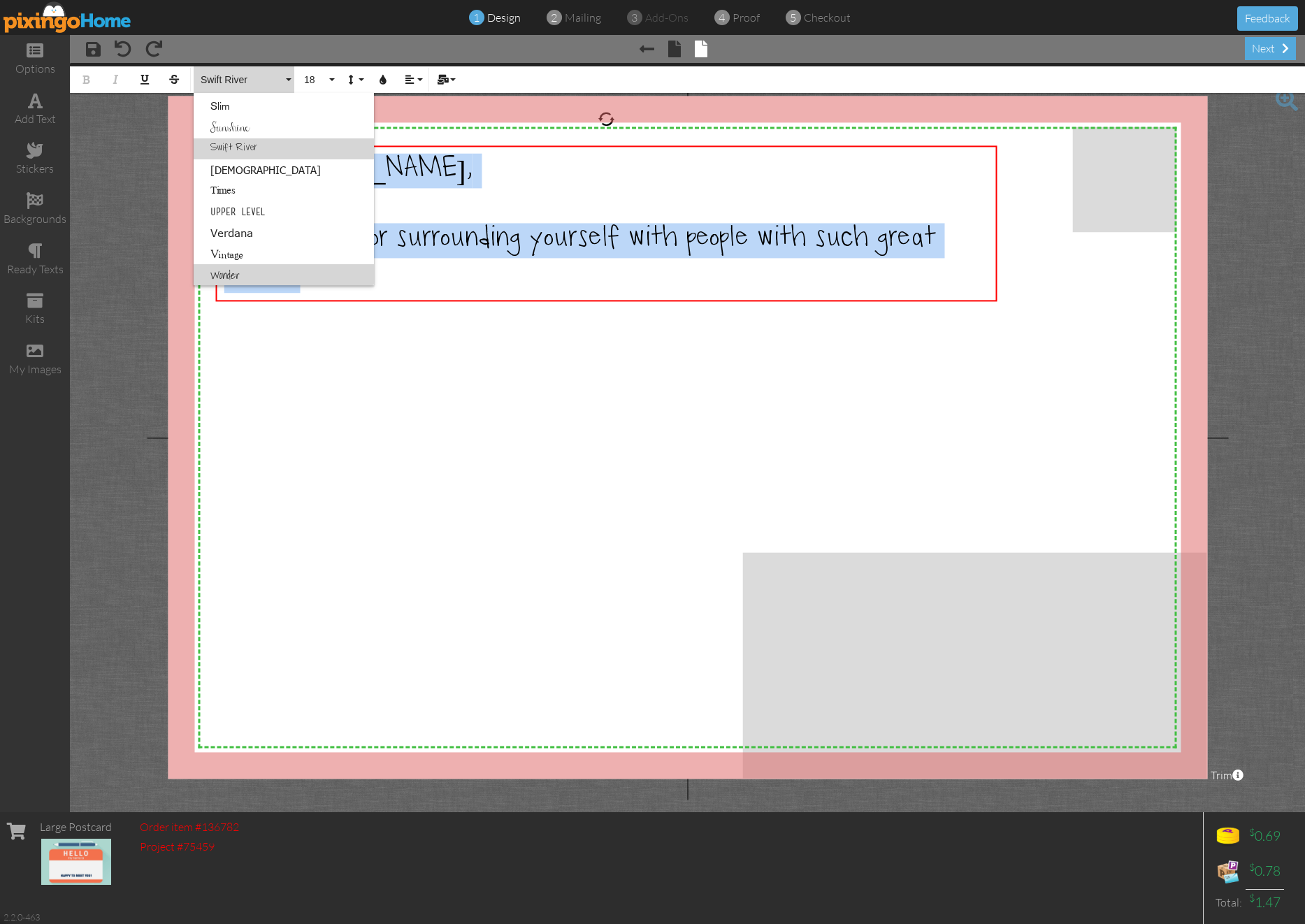
click at [264, 270] on link "Wonder" at bounding box center [284, 274] width 180 height 21
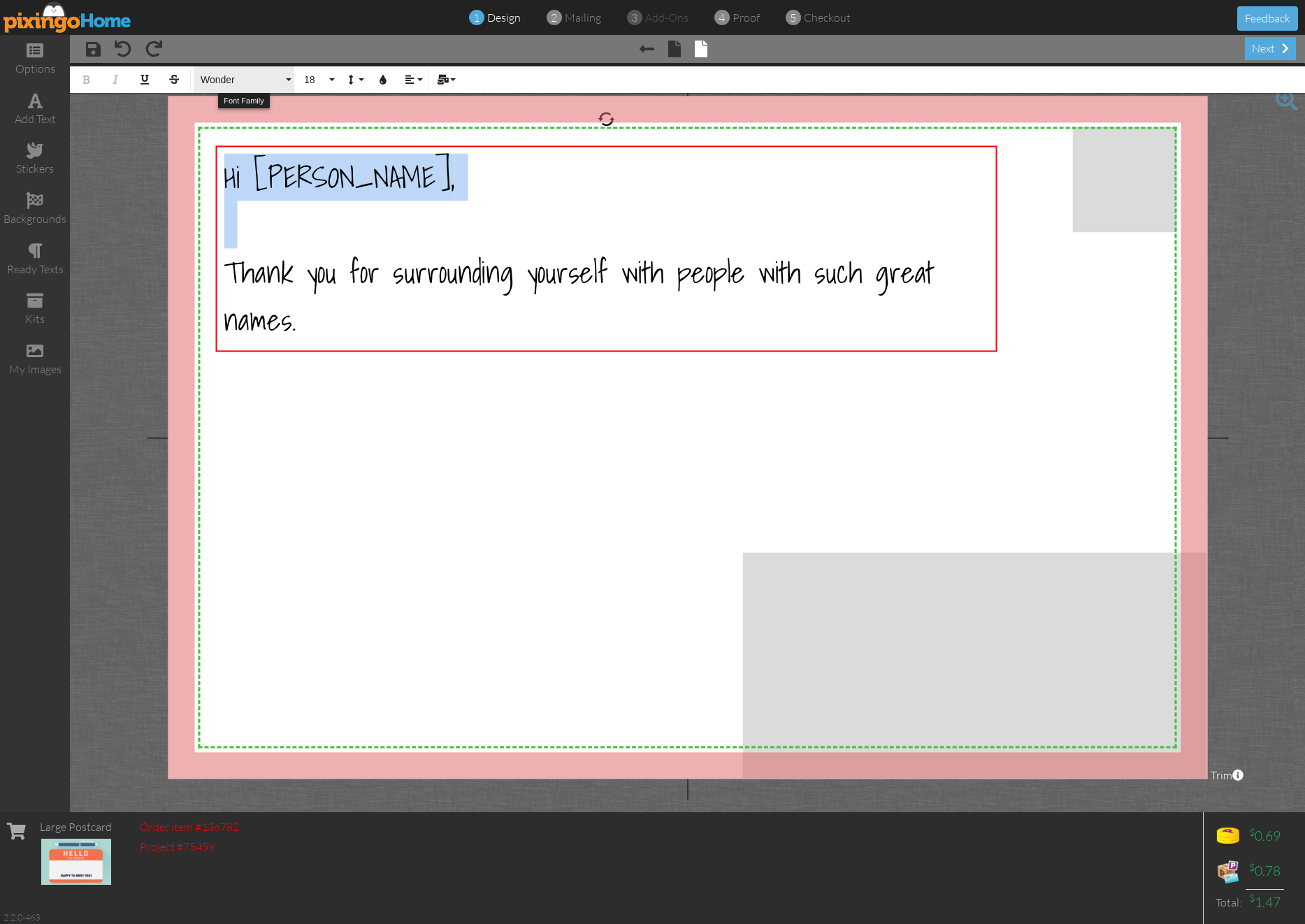
click at [257, 80] on span "Wonder" at bounding box center [241, 80] width 84 height 12
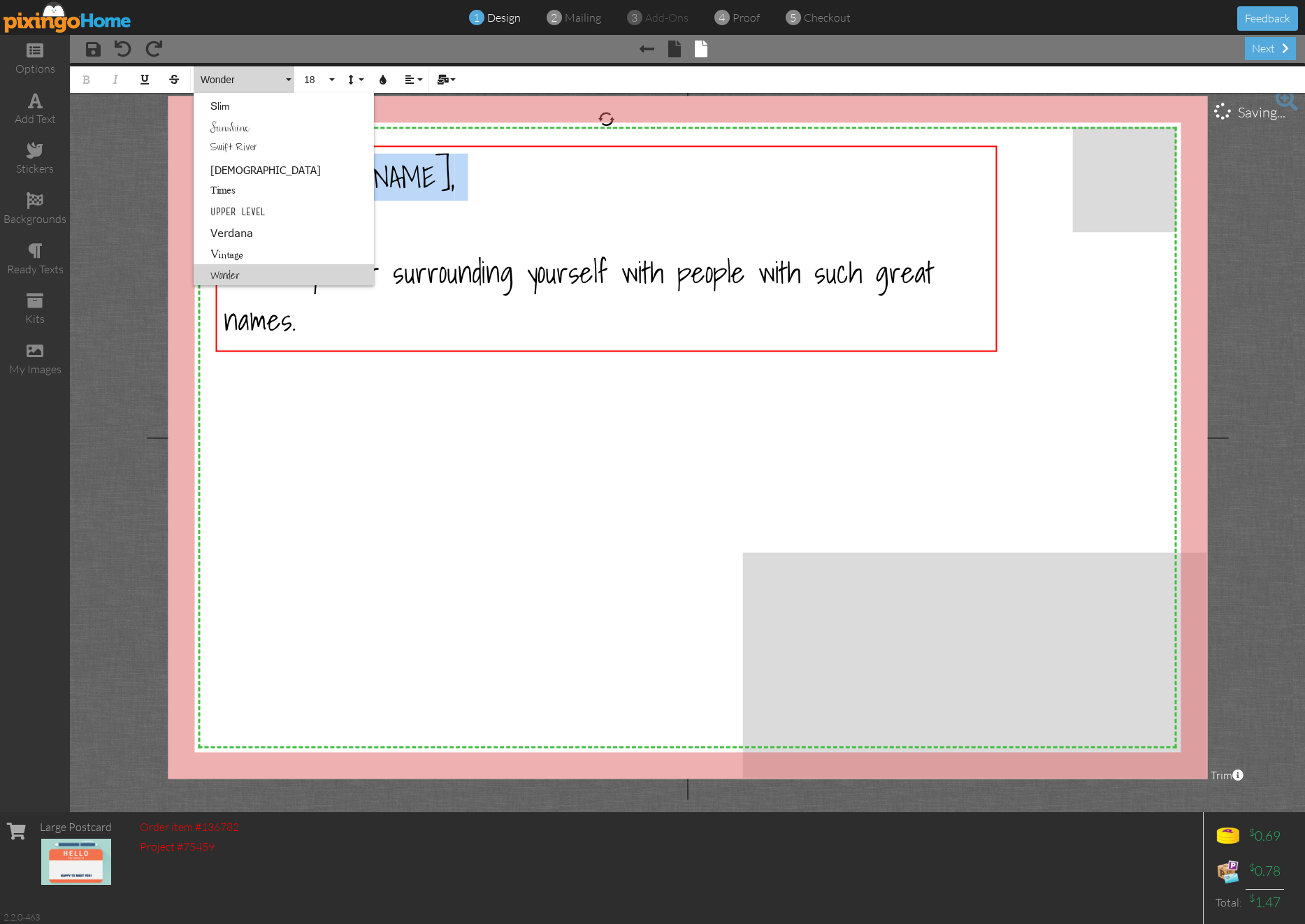
scroll to position [0, 0]
click at [274, 202] on link "Breezy" at bounding box center [284, 209] width 180 height 21
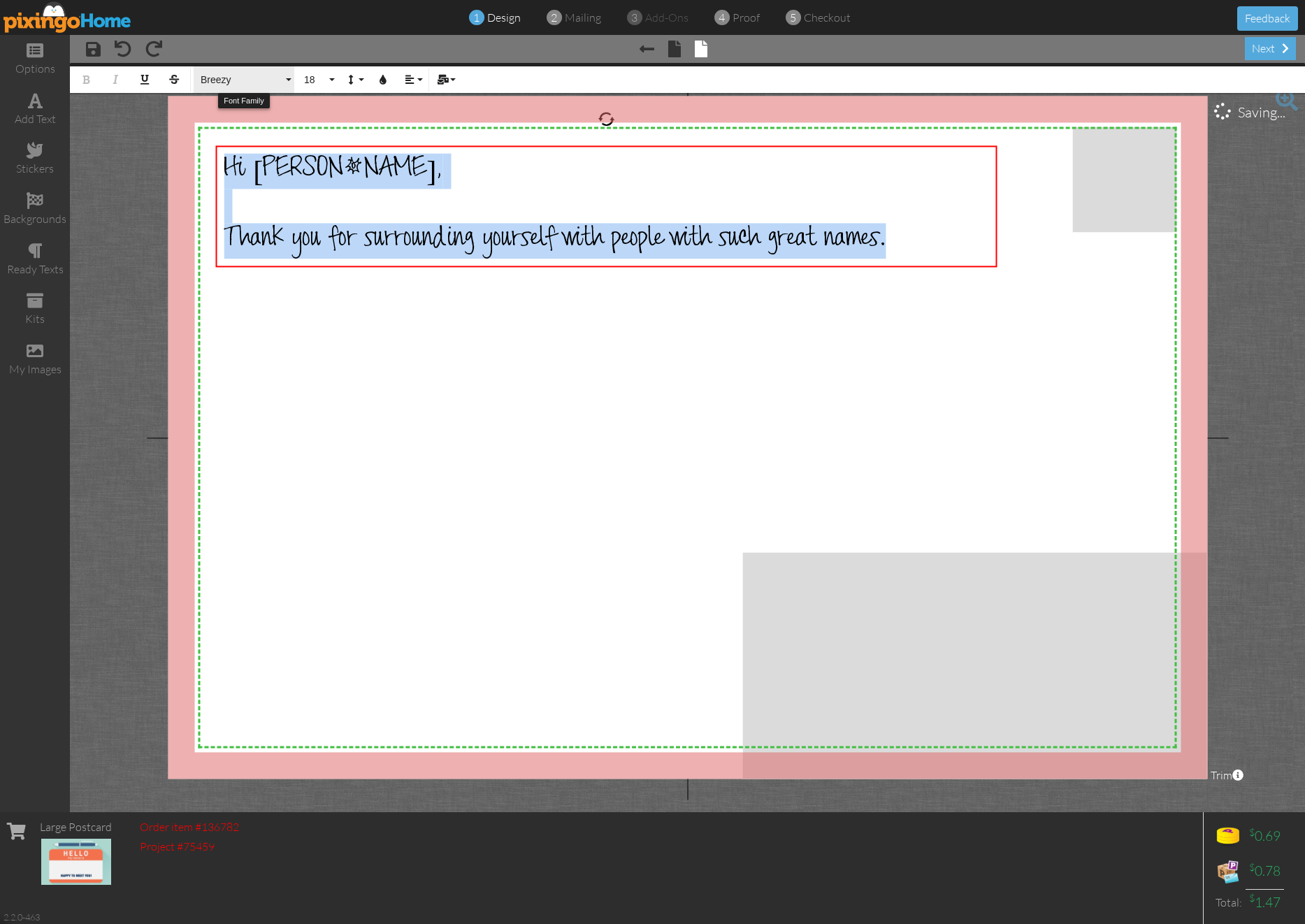
click at [253, 83] on span "Breezy" at bounding box center [241, 80] width 84 height 12
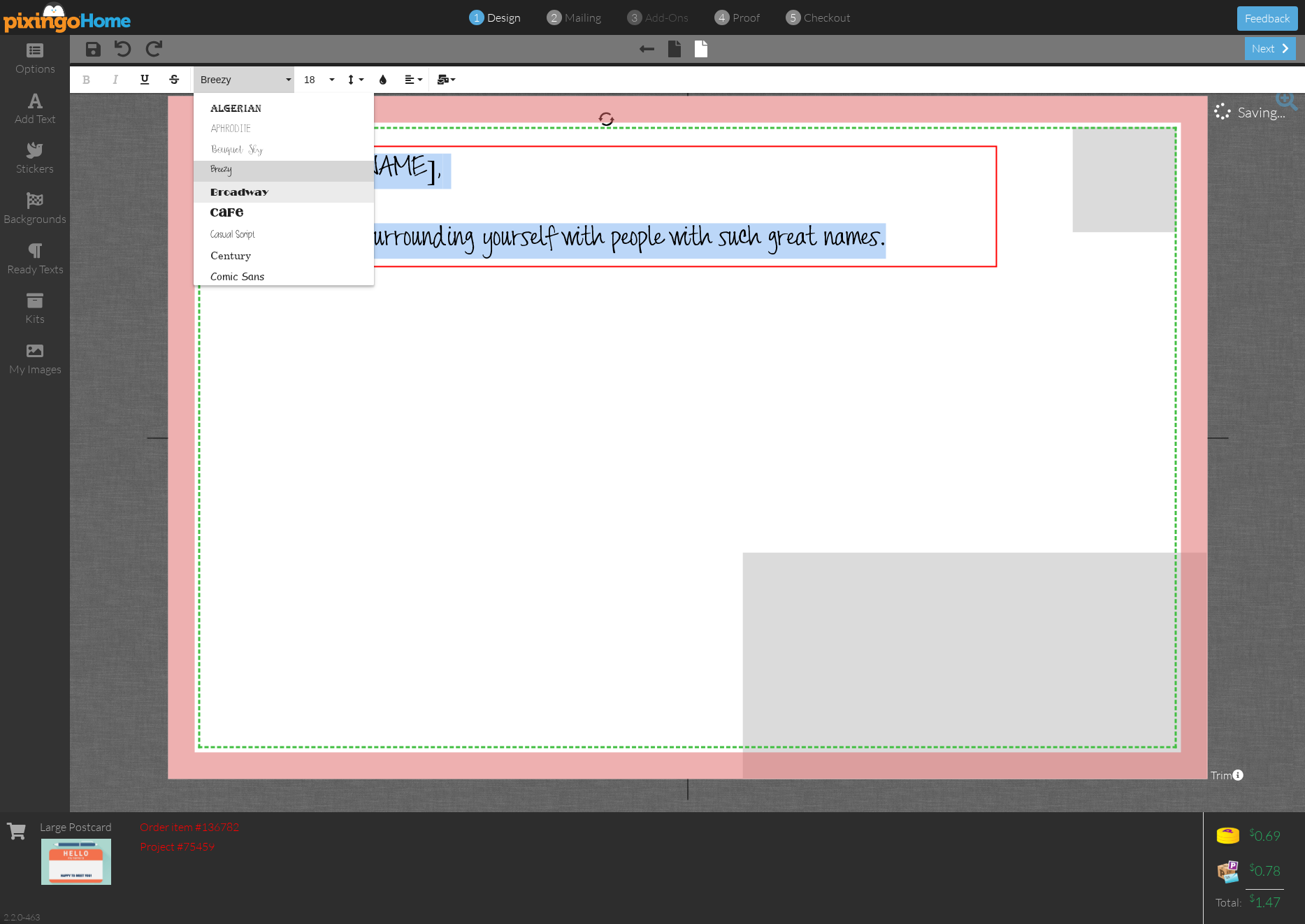
scroll to position [46, 0]
click at [274, 226] on link "Casual Script" at bounding box center [284, 225] width 180 height 21
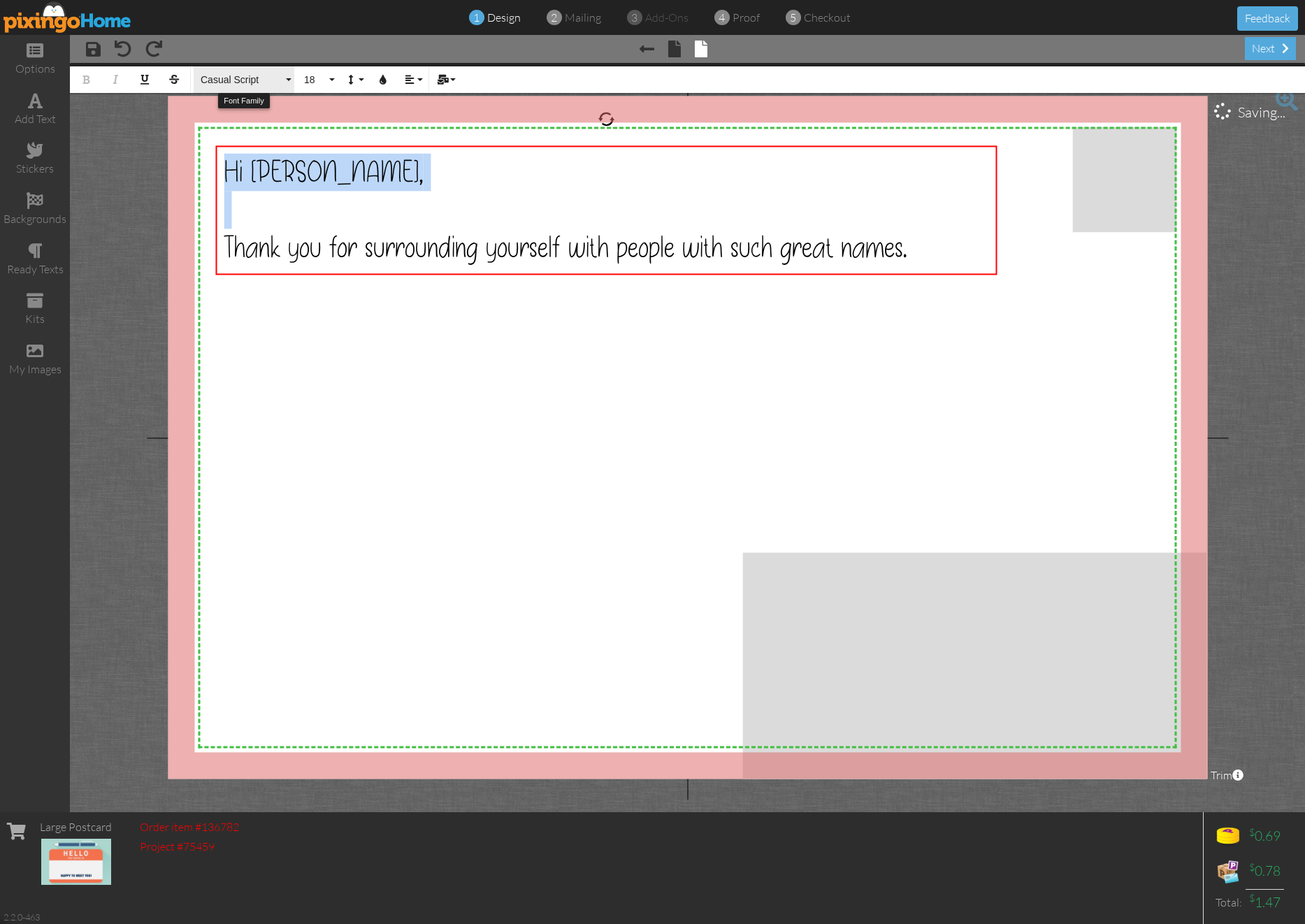
click at [279, 85] on span "Casual Script" at bounding box center [241, 80] width 84 height 12
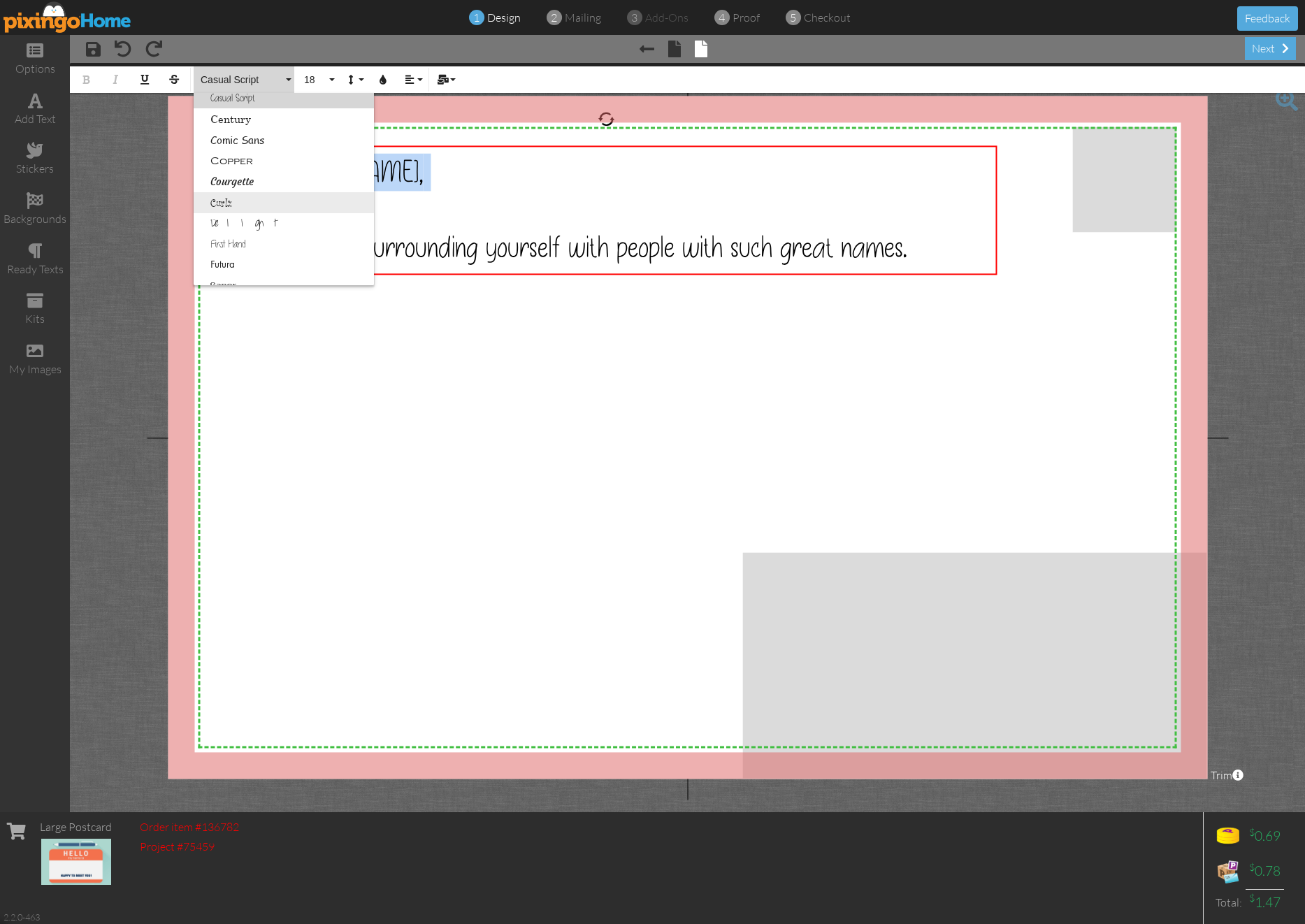
scroll to position [183, 0]
click at [271, 231] on link "First Hand" at bounding box center [284, 235] width 180 height 21
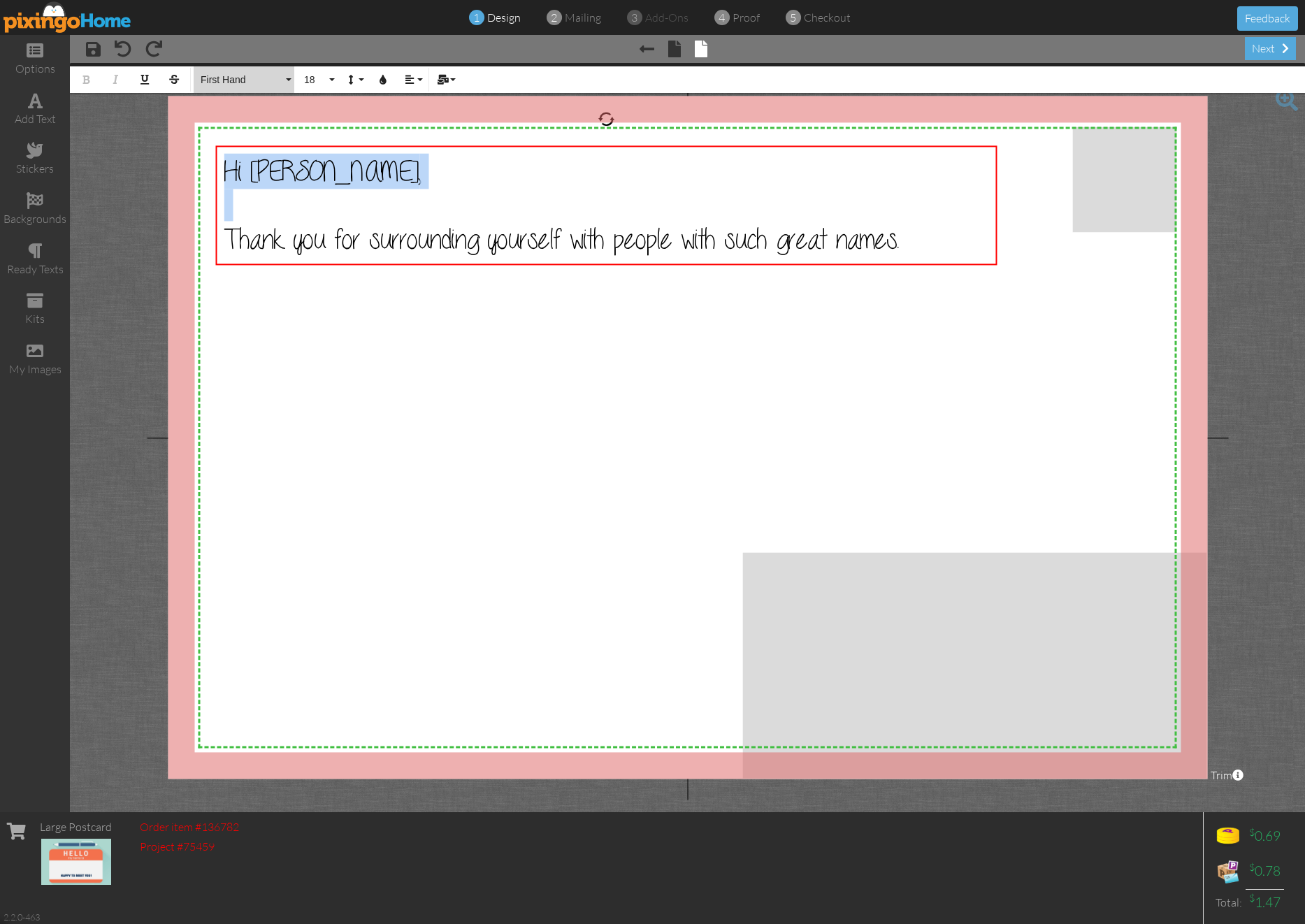
click at [263, 87] on button "First Hand" at bounding box center [244, 80] width 100 height 27
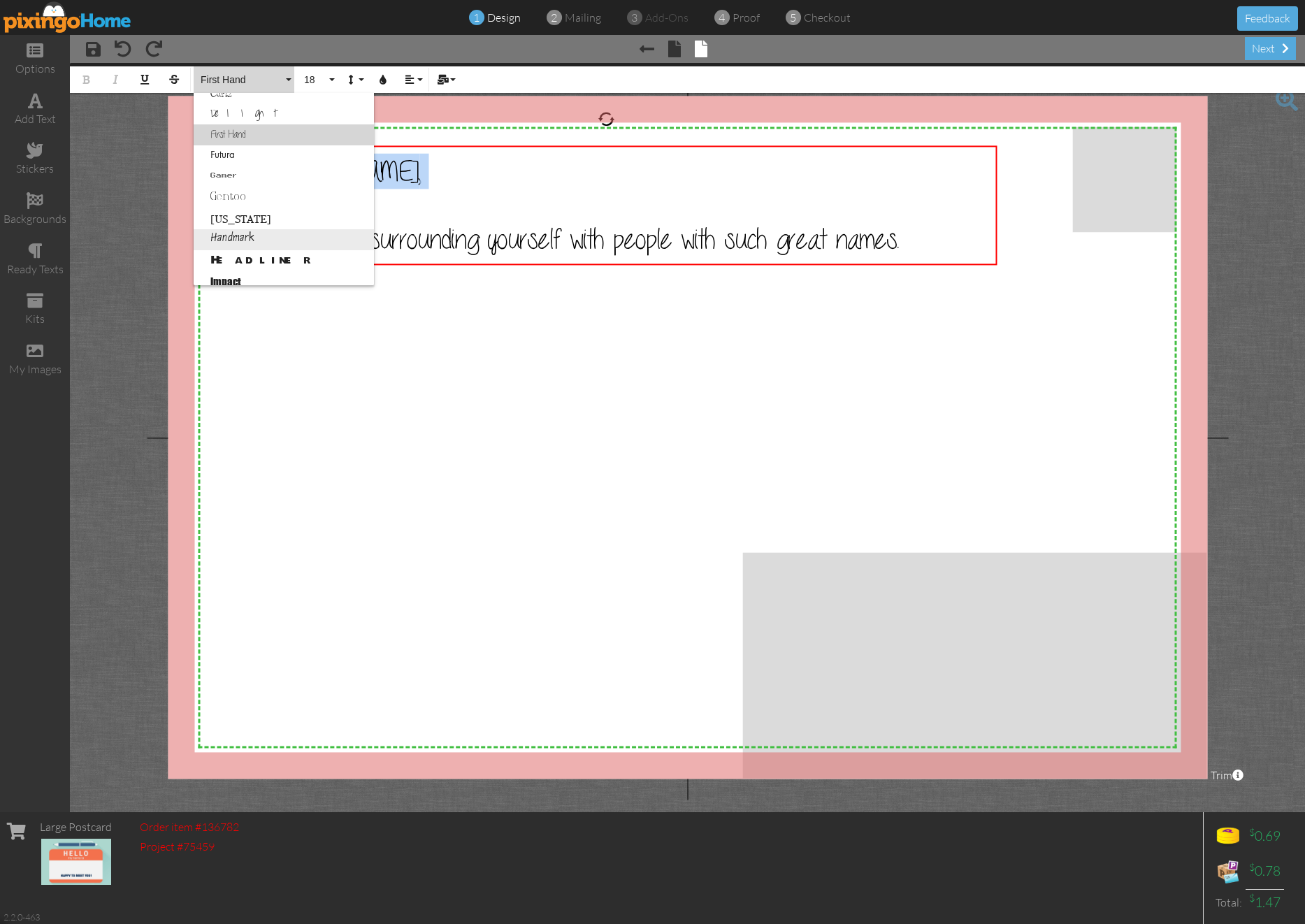
scroll to position [292, 0]
click at [268, 228] on link "Handmark" at bounding box center [284, 230] width 180 height 21
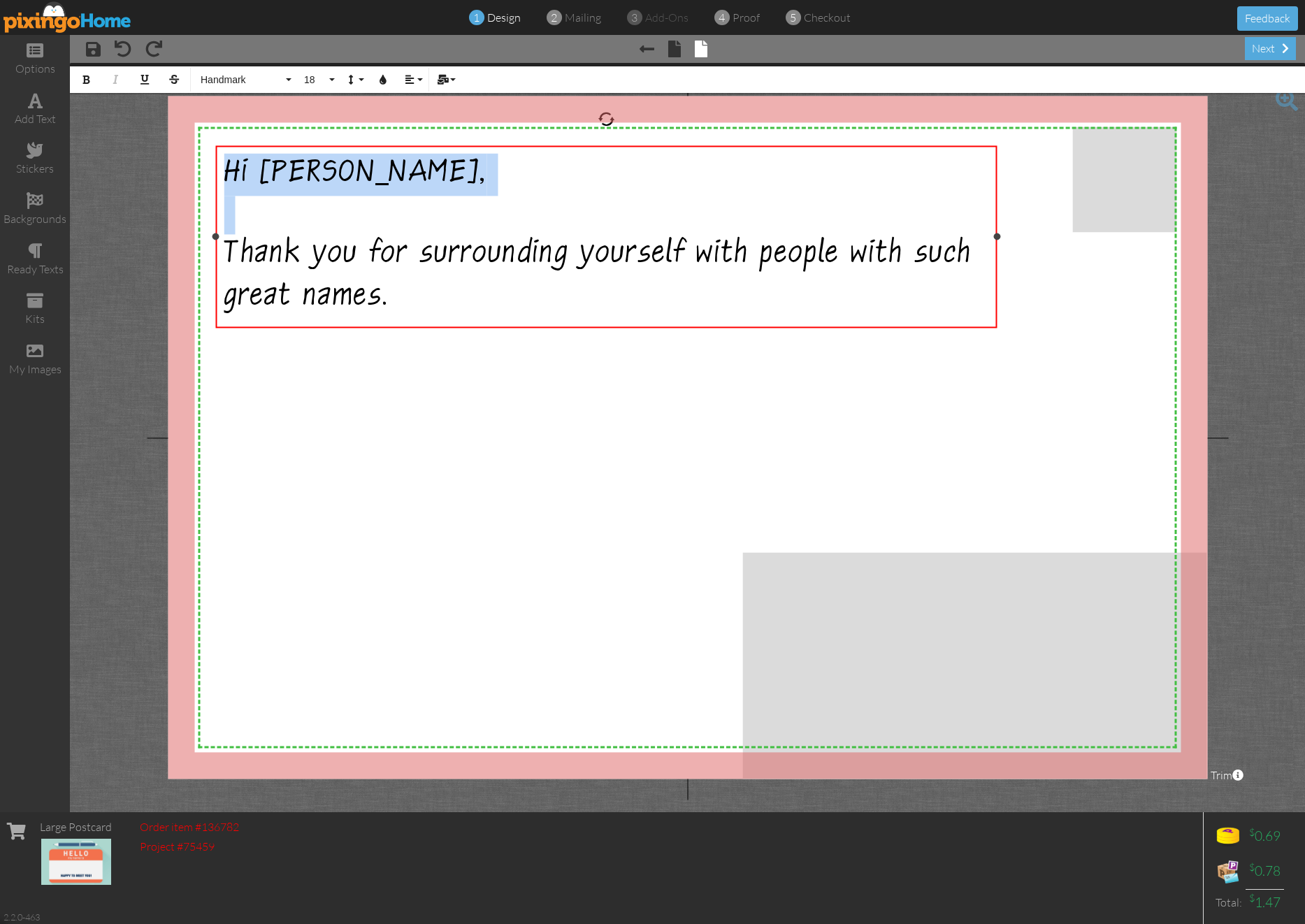
click at [450, 307] on div "Hi Marlene, ​ Thank you for surrounding yourself with people with such great na…" at bounding box center [606, 237] width 765 height 166
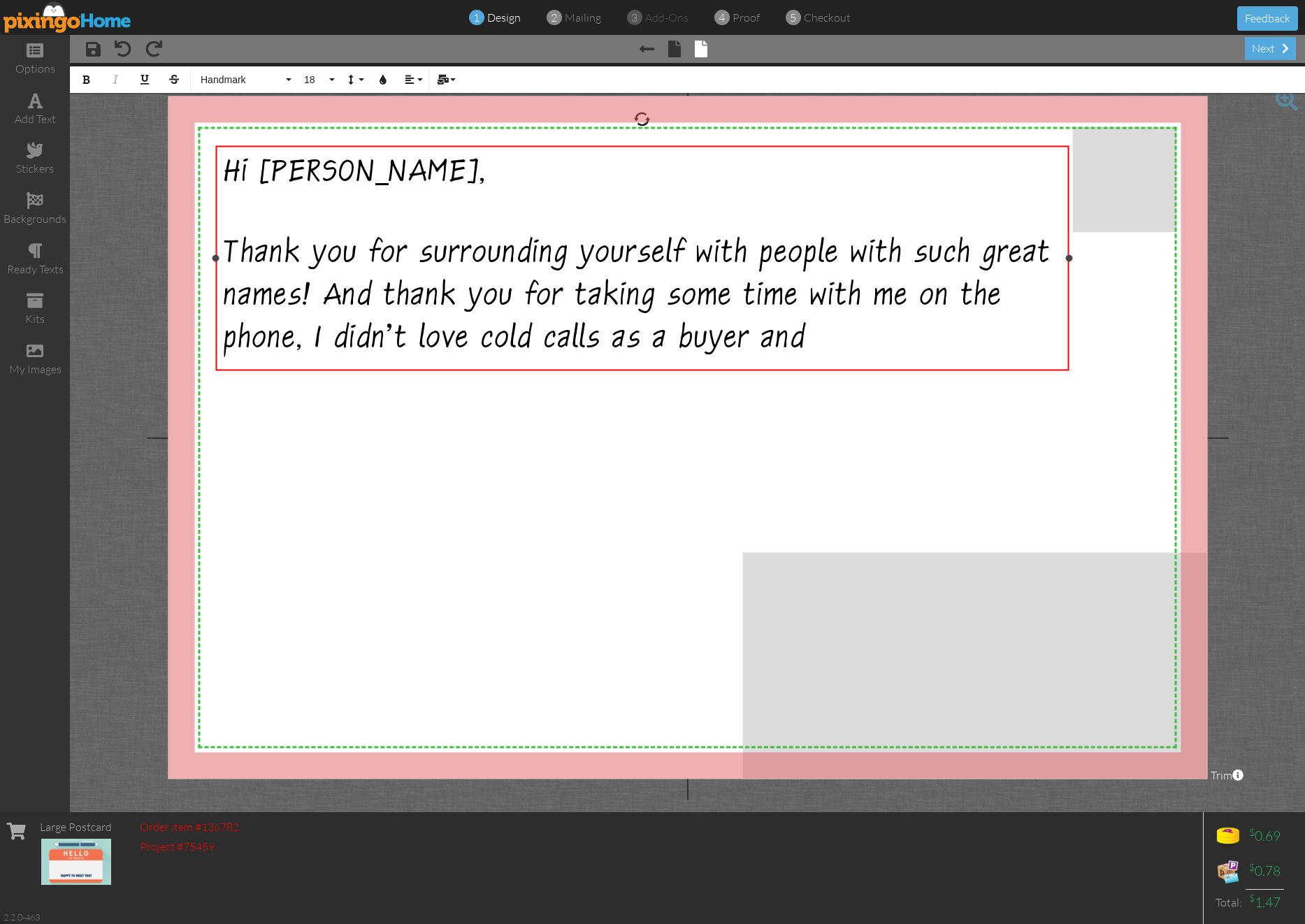
drag, startPoint x: 997, startPoint y: 256, endPoint x: 1069, endPoint y: 259, distance: 72.1
click at [1069, 259] on div at bounding box center [1070, 258] width 7 height 7
drag, startPoint x: 825, startPoint y: 337, endPoint x: 292, endPoint y: 347, distance: 533.1
click at [292, 347] on div "Hi Marlene, ​ Thank you for surrounding yourself with people with such great na…" at bounding box center [642, 259] width 838 height 209
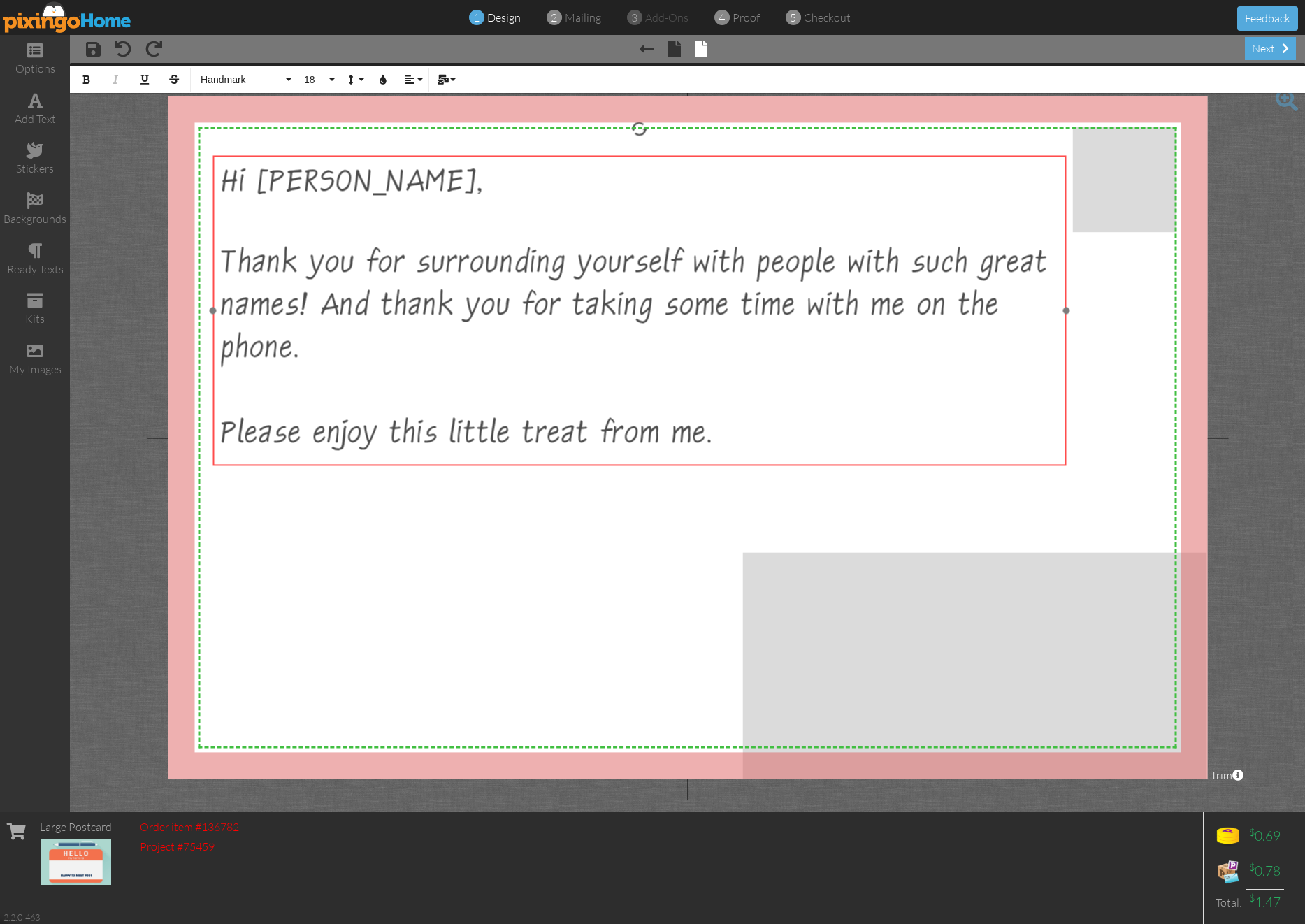
drag, startPoint x: 585, startPoint y: 150, endPoint x: 582, endPoint y: 159, distance: 9.5
click at [582, 159] on div "Hi Marlene, ​ Thank you for surrounding yourself with people with such great na…" at bounding box center [640, 310] width 853 height 311
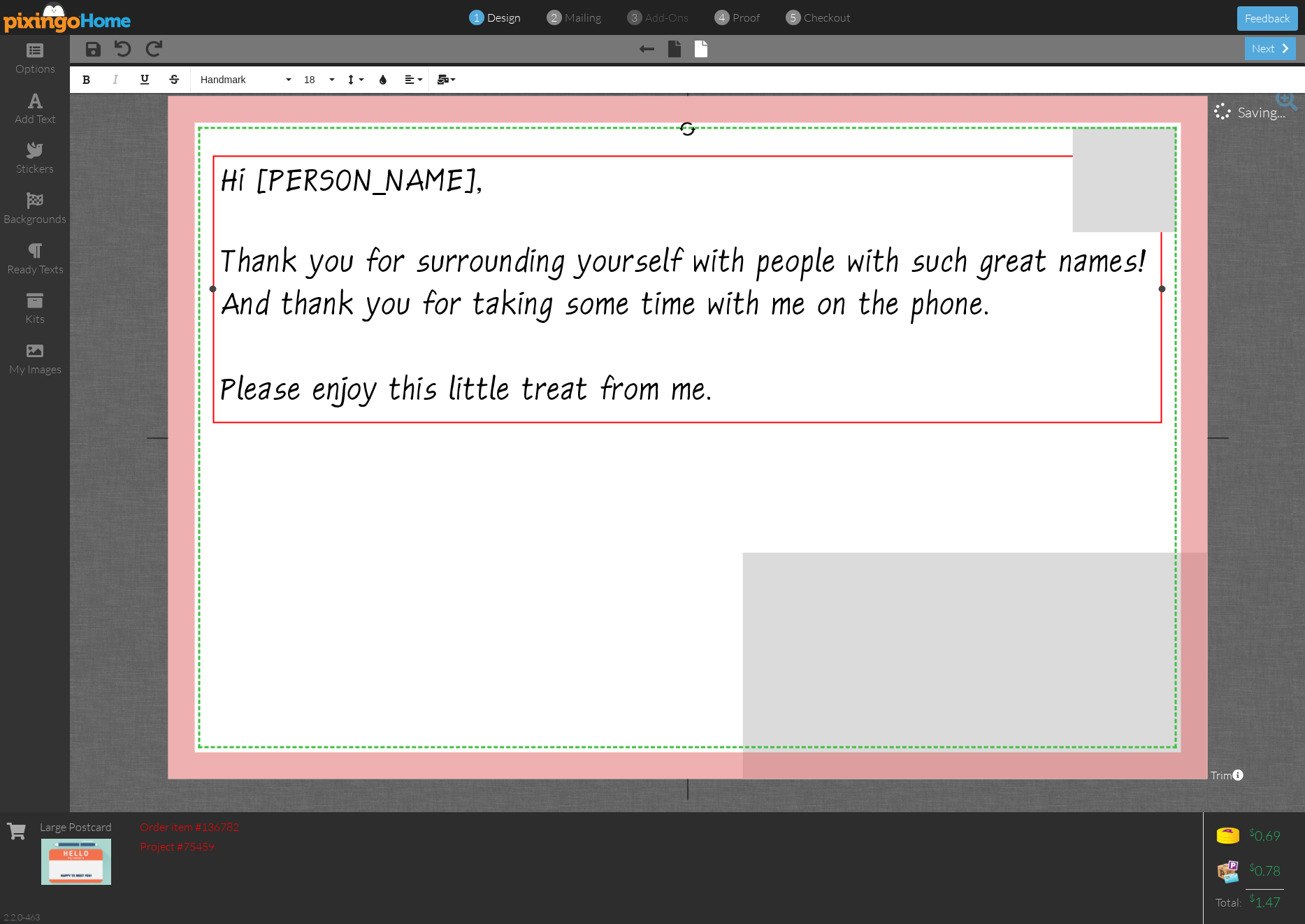
drag, startPoint x: 1064, startPoint y: 308, endPoint x: 1160, endPoint y: 313, distance: 96.1
click at [1160, 313] on div "Hi Marlene, ​ Thank you for surrounding yourself with people with such great na…" at bounding box center [687, 289] width 949 height 268
click at [834, 394] on div "Please enjoy this little treat from me." at bounding box center [687, 394] width 933 height 42
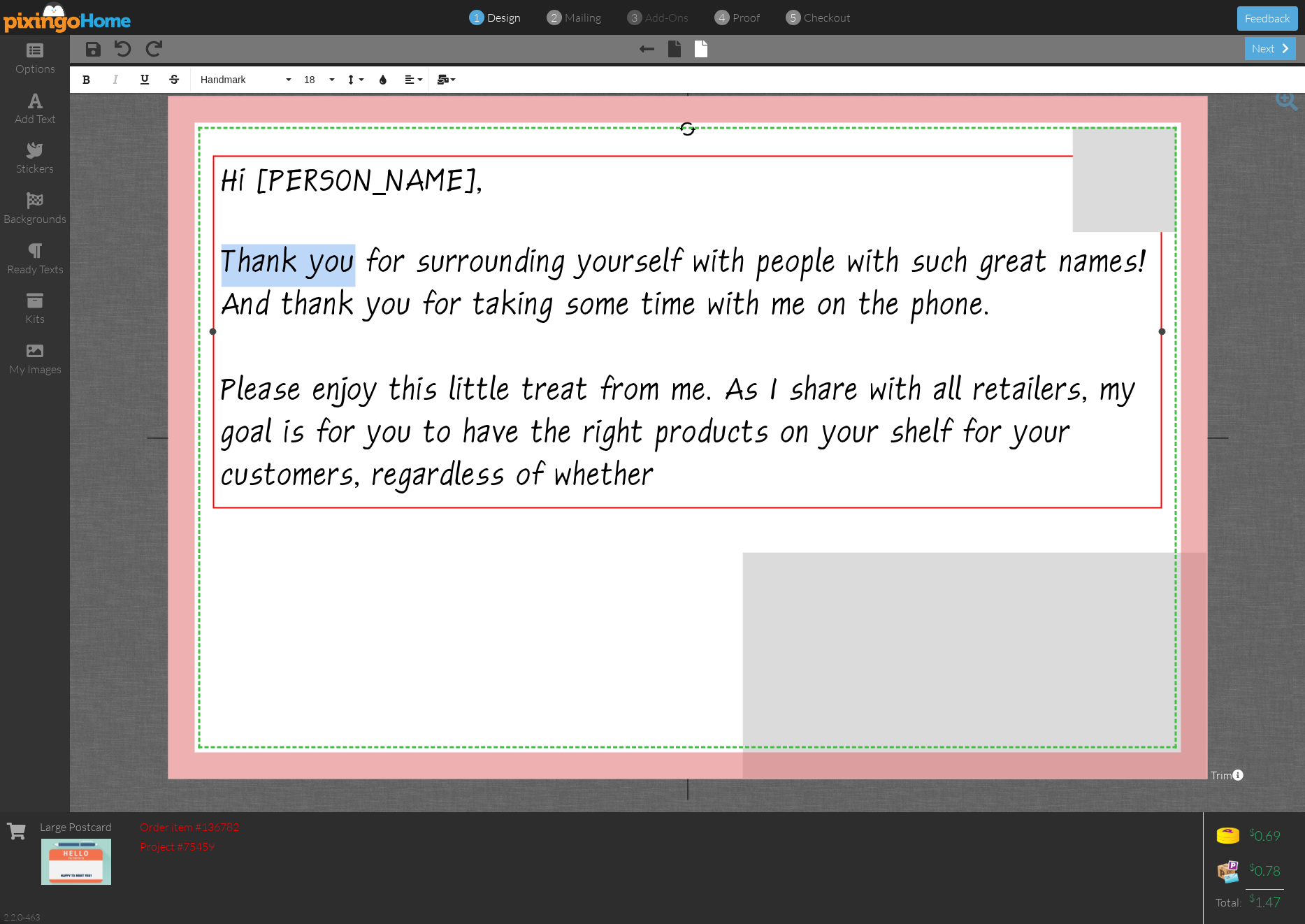
drag, startPoint x: 228, startPoint y: 260, endPoint x: 347, endPoint y: 266, distance: 119.2
click at [347, 266] on span "Thank you for surrounding yourself with people with such great names! And thank…" at bounding box center [684, 290] width 927 height 81
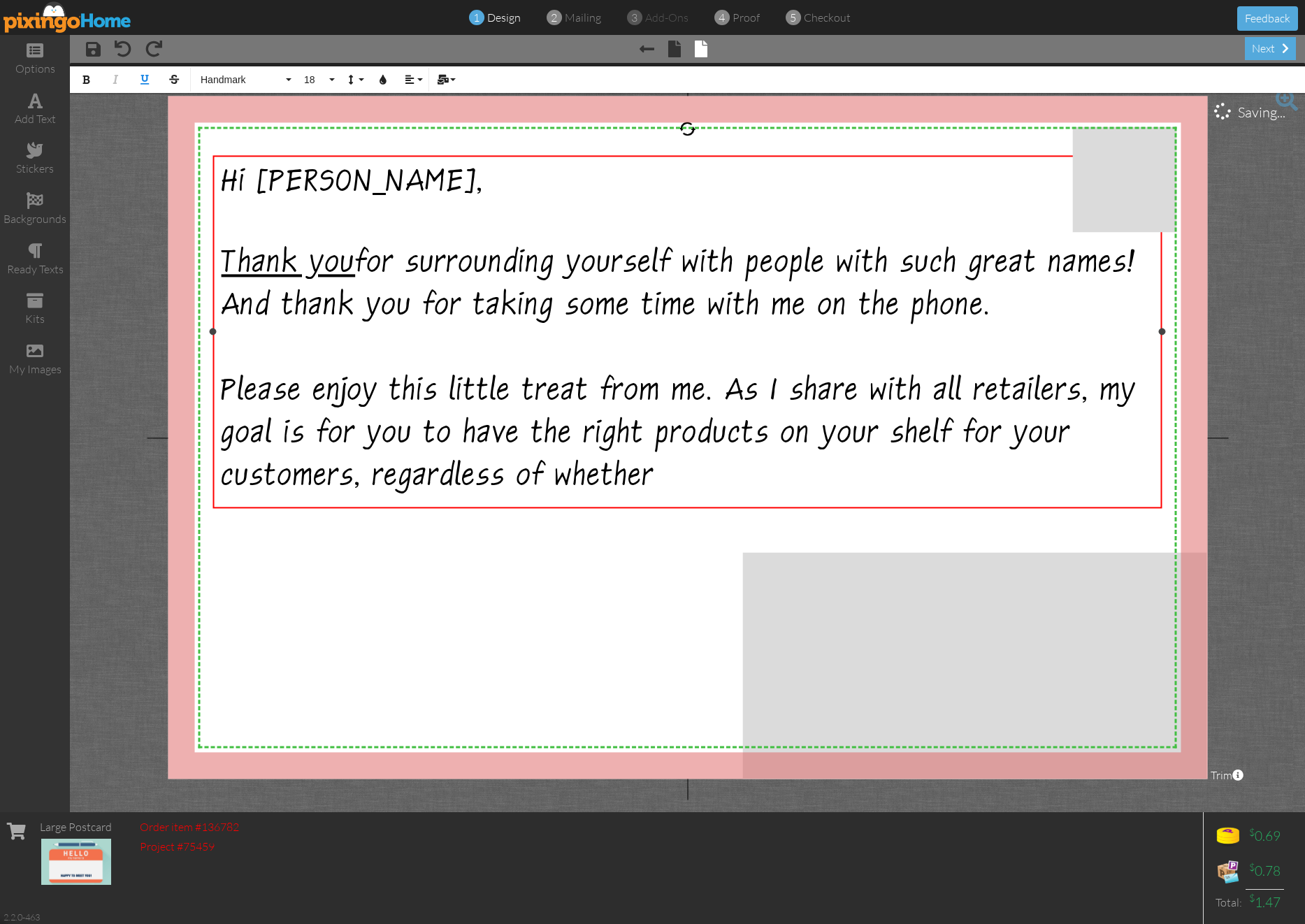
click at [676, 468] on div "Please enjoy this little treat from me. As I share with all retailers, my goal …" at bounding box center [687, 437] width 933 height 128
click at [948, 433] on span "Please enjoy this little treat from me. As I share with all retailers, my goal …" at bounding box center [678, 438] width 916 height 124
drag, startPoint x: 1041, startPoint y: 431, endPoint x: 1091, endPoint y: 439, distance: 50.6
click at [1091, 439] on span "Please enjoy this little treat from me. As I share with all retailers, my goal …" at bounding box center [678, 438] width 916 height 124
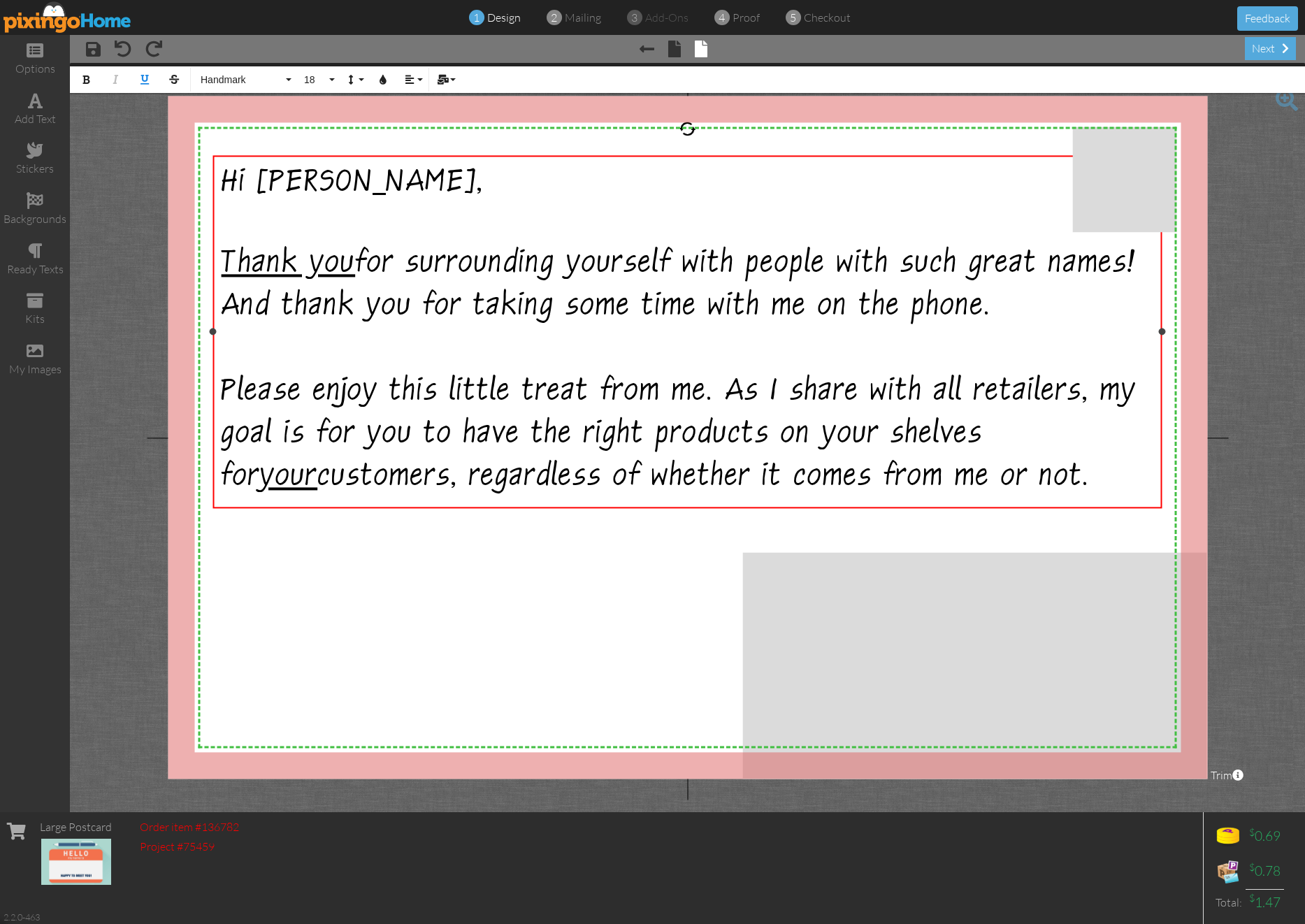
click at [1043, 483] on div "Please enjoy this little treat from me. As I share with all retailers, my goal …" at bounding box center [687, 437] width 933 height 128
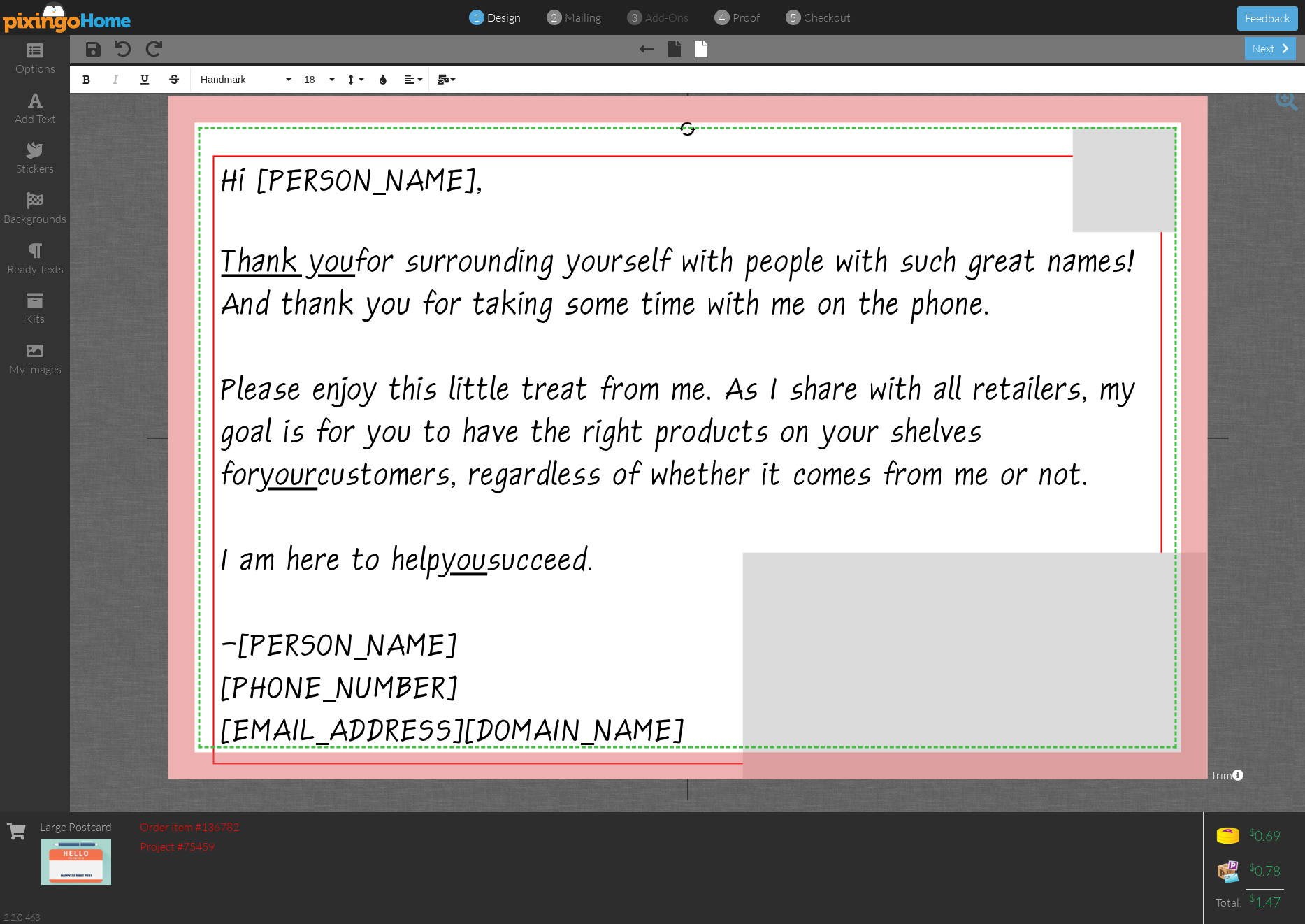
click at [1201, 260] on project-studio-wrapper "X X X X X X X X X X X X X X X X X X X X X X X X X X X X X X X X X X X X X X X X…" at bounding box center [687, 438] width 1235 height 749
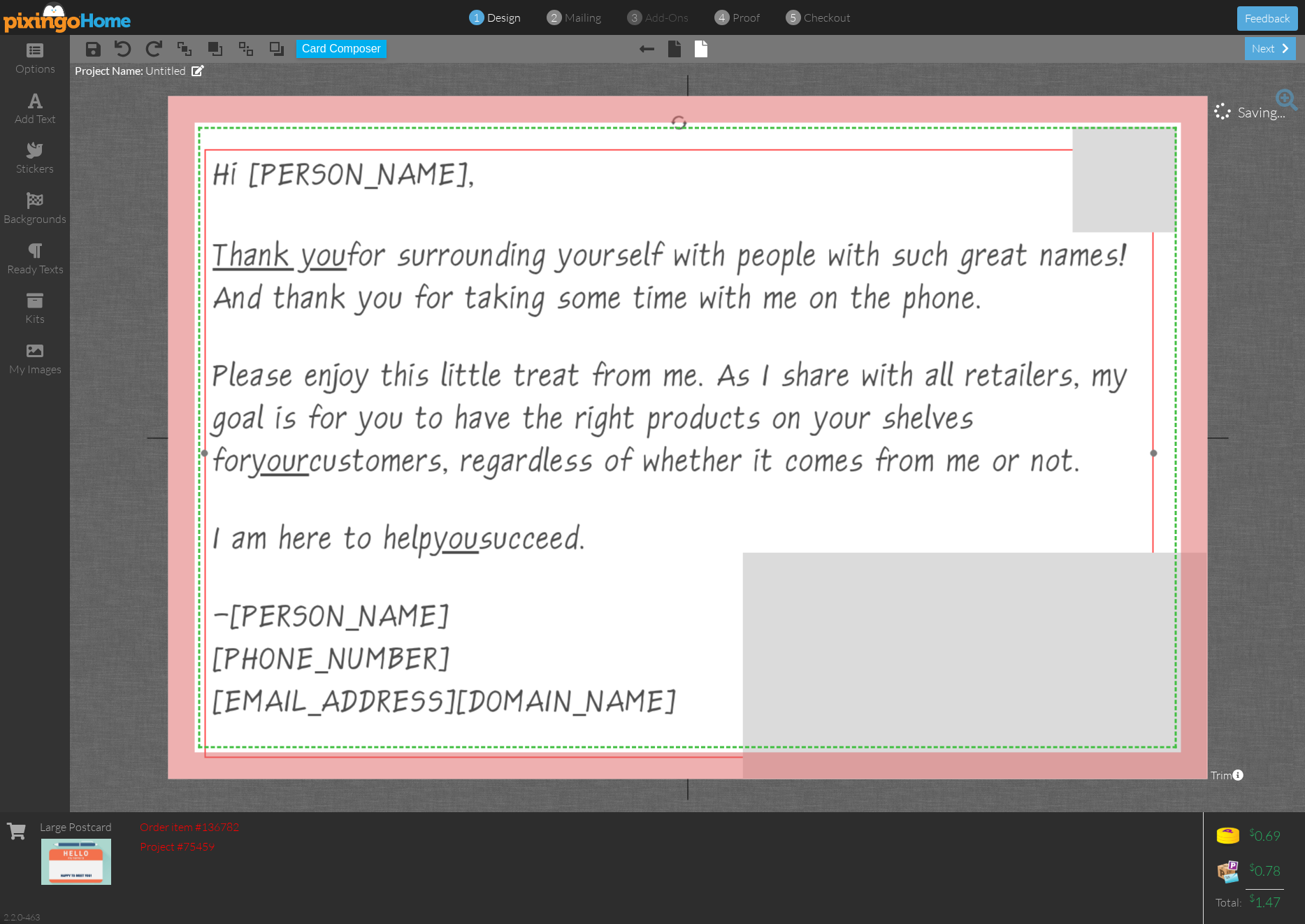
drag, startPoint x: 801, startPoint y: 366, endPoint x: 793, endPoint y: 360, distance: 10.0
click at [793, 360] on span "Please enjoy this little treat from me. As I share with all retailers, my goal …" at bounding box center [671, 418] width 916 height 120
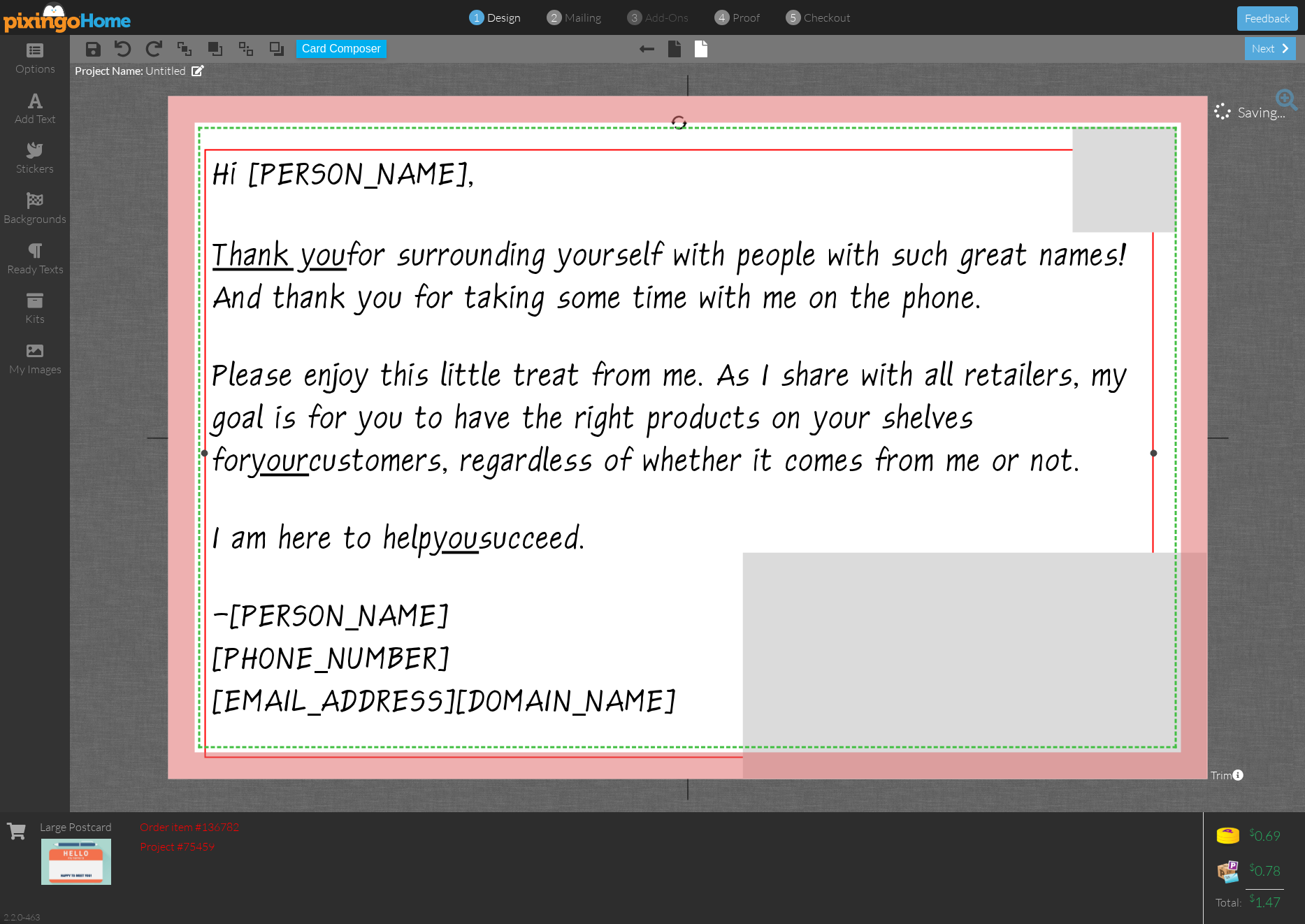
click at [235, 613] on span "-David Castillo" at bounding box center [331, 622] width 237 height 38
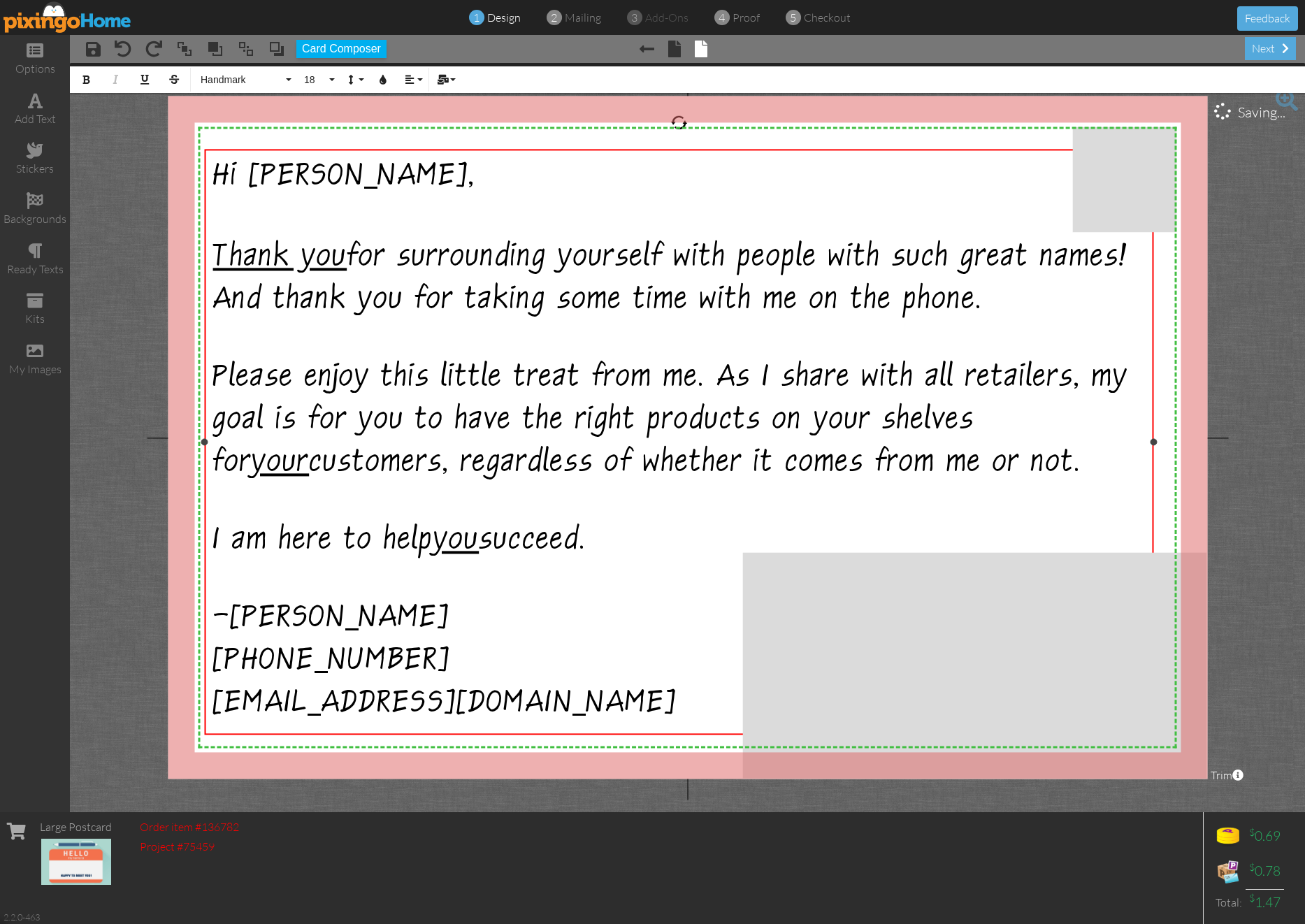
click at [231, 615] on span "-David Castillo" at bounding box center [331, 622] width 237 height 38
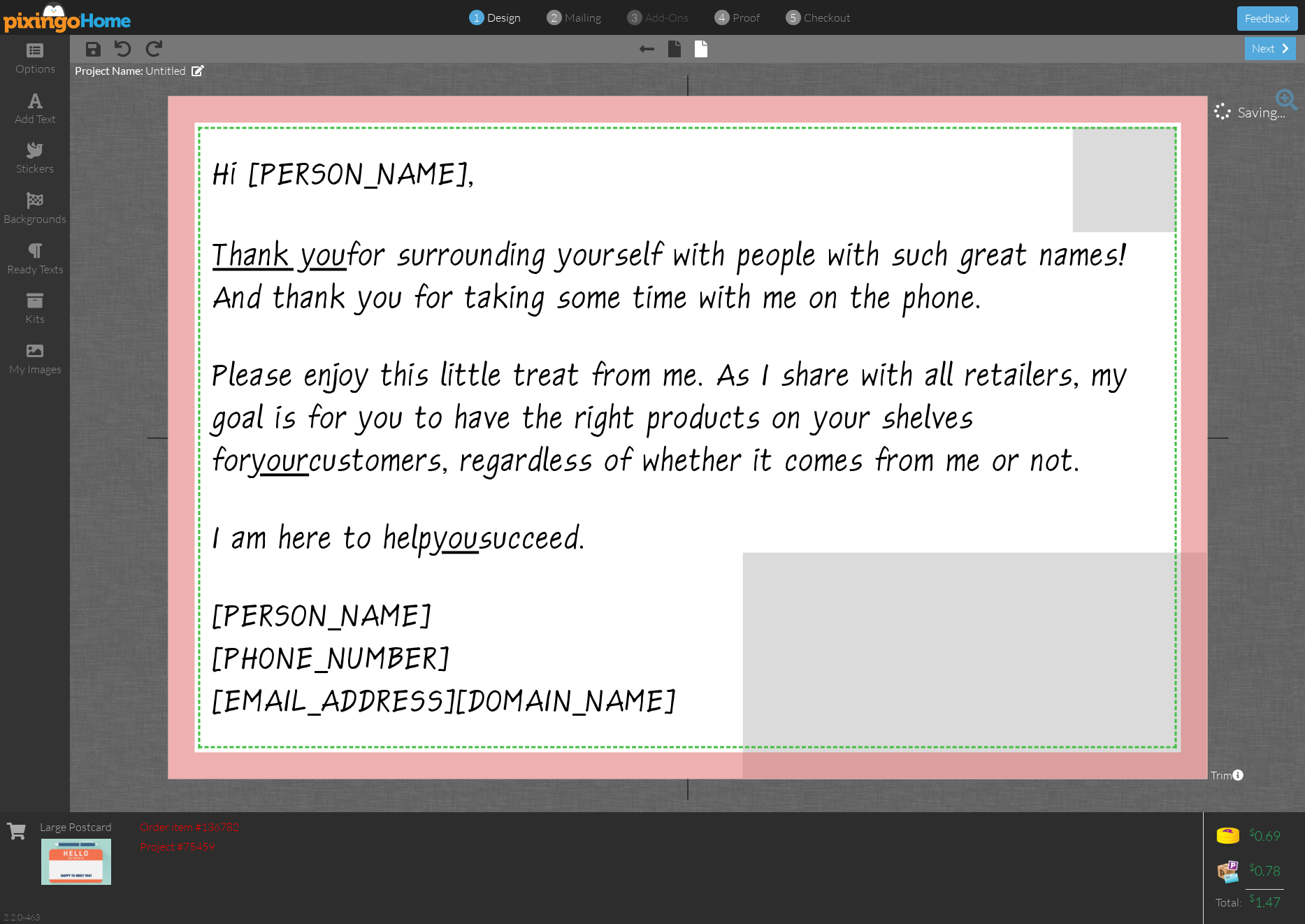
click at [129, 235] on project-studio-wrapper "X X X X X X X X X X X X X X X X X X X X X X X X X X X X X X X X X X X X X X X X…" at bounding box center [687, 438] width 1235 height 749
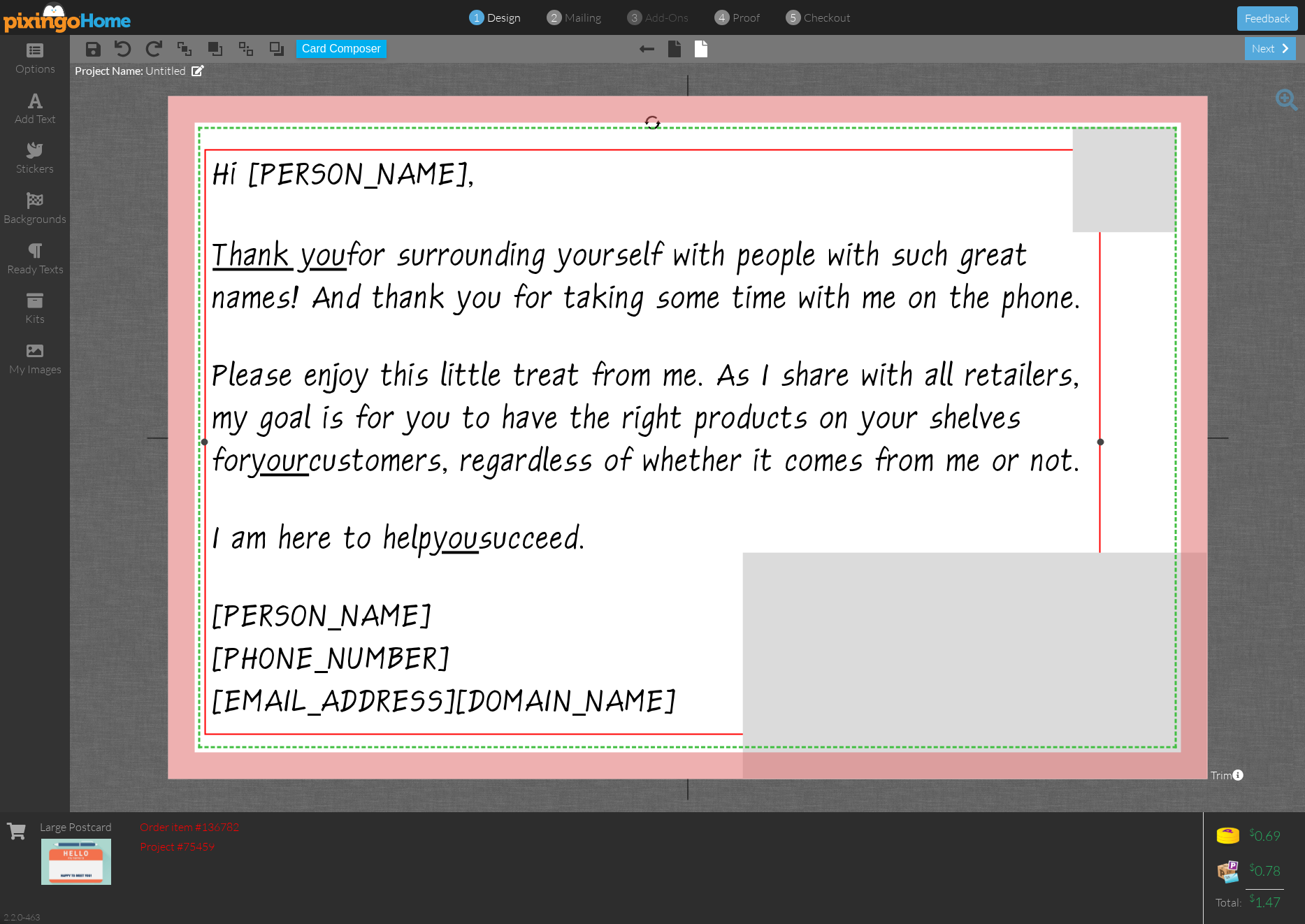
drag, startPoint x: 1154, startPoint y: 441, endPoint x: 1102, endPoint y: 438, distance: 52.1
click at [1102, 438] on div at bounding box center [1101, 441] width 7 height 7
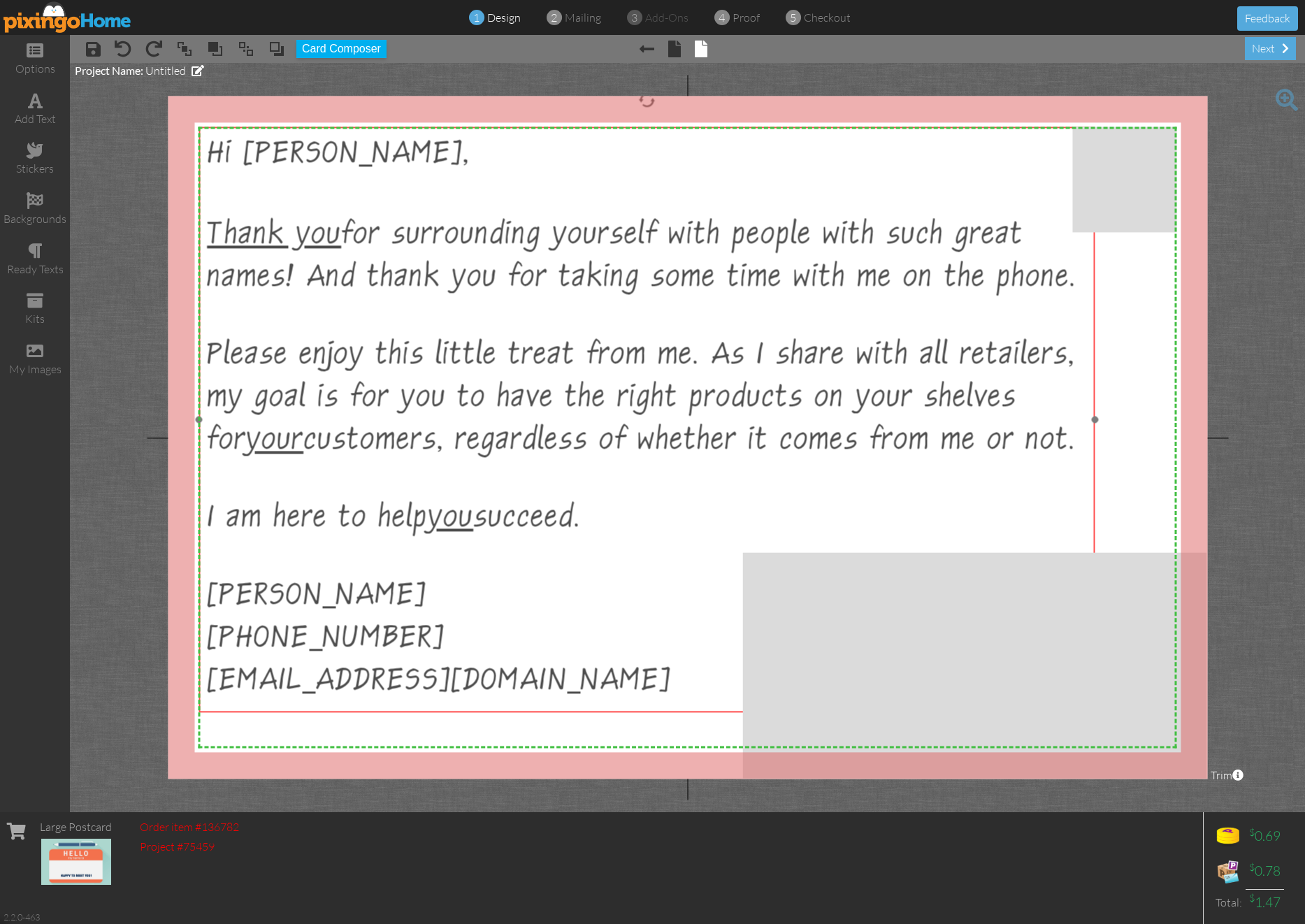
drag, startPoint x: 482, startPoint y: 289, endPoint x: 476, endPoint y: 267, distance: 22.8
click at [476, 267] on span "Thank you for surrounding yourself with people with such great names! And thank…" at bounding box center [641, 260] width 870 height 81
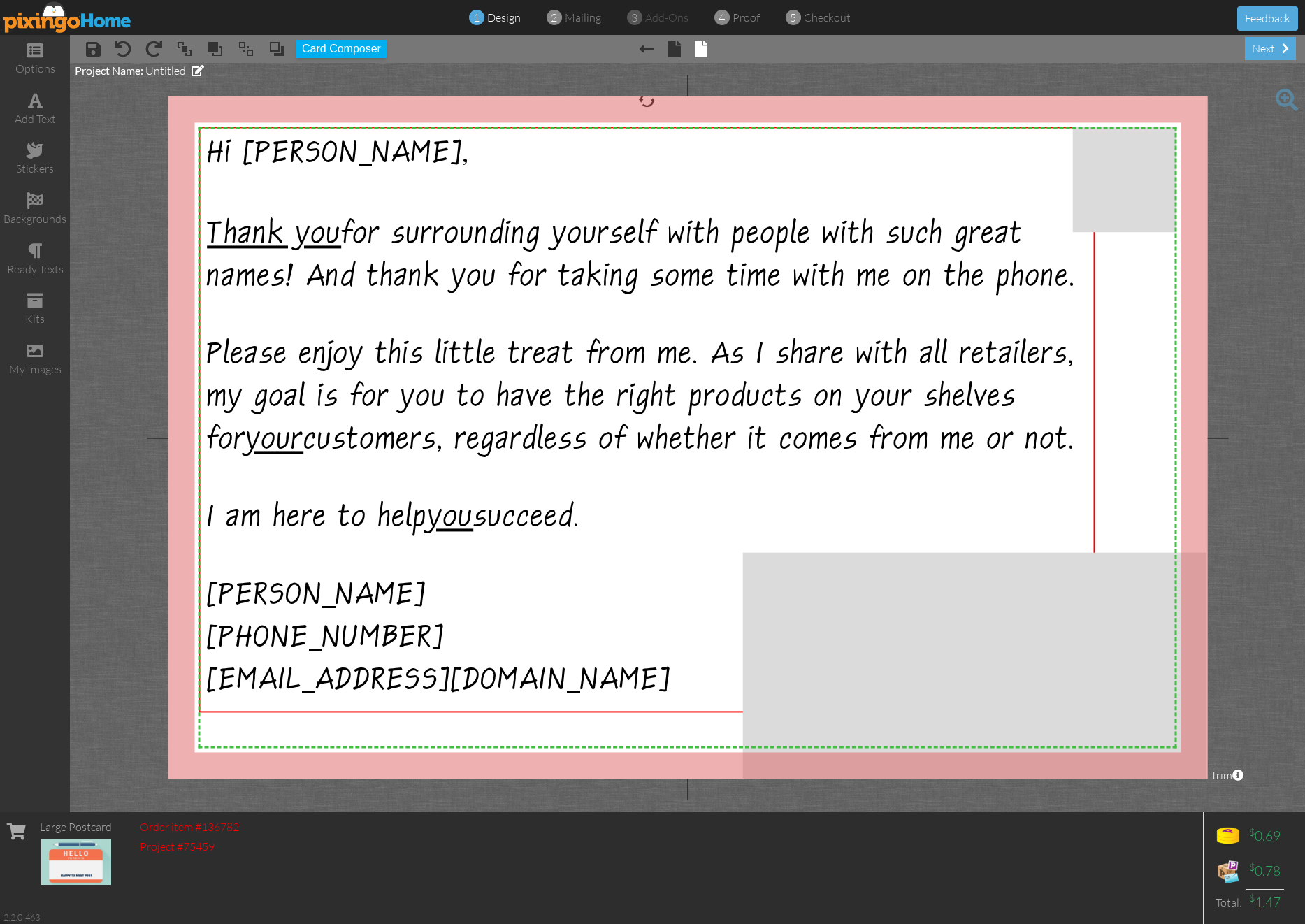
click at [1201, 378] on project-studio-wrapper "X X X X X X X X X X X X X X X X X X X X X X X X X X X X X X X X X X X X X X X X…" at bounding box center [687, 438] width 1235 height 749
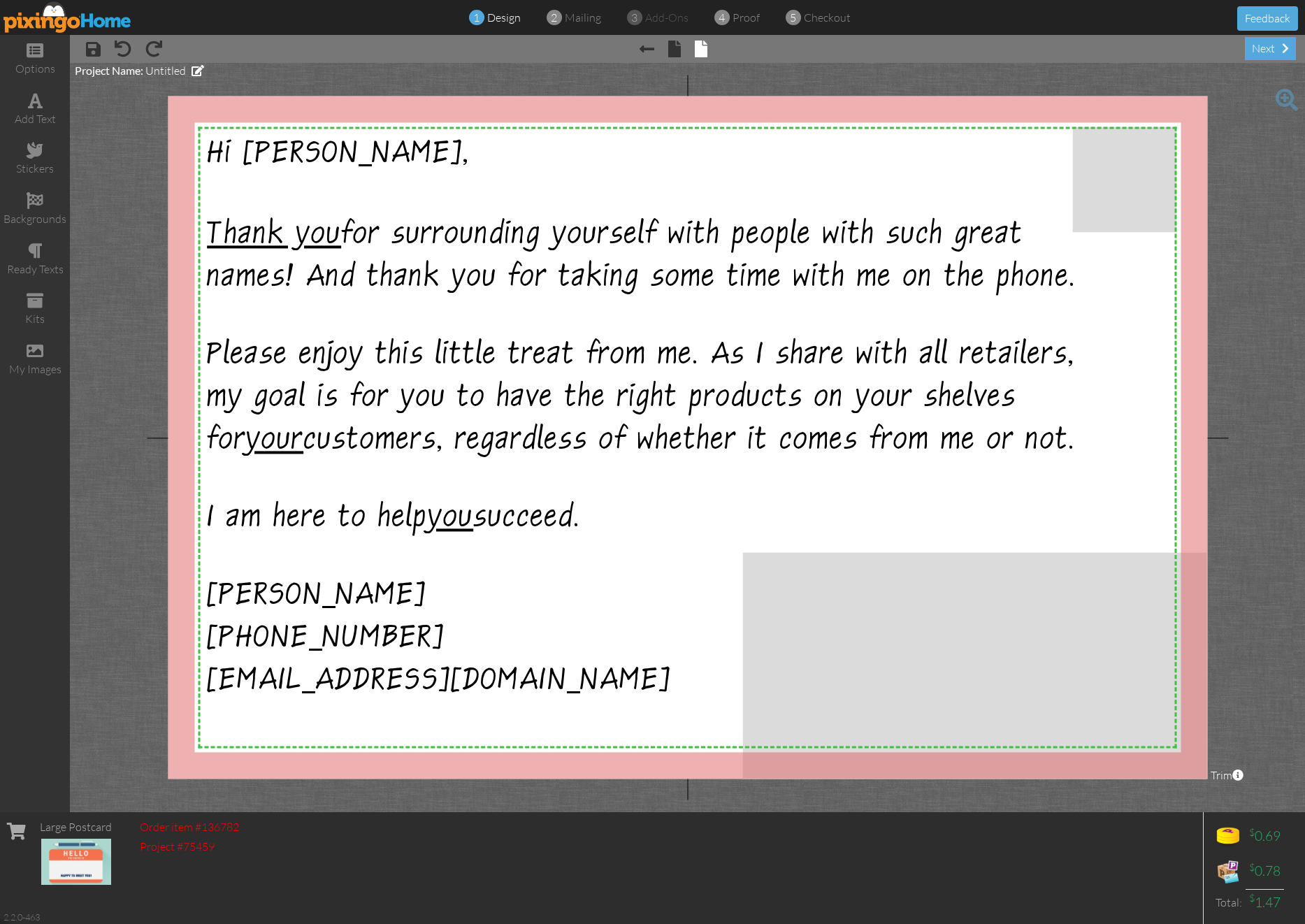
click at [1201, 438] on project-studio-wrapper "X X X X X X X X X X X X X X X X X X X X X X X X X X X X X X X X X X X X X X X X…" at bounding box center [687, 438] width 1235 height 749
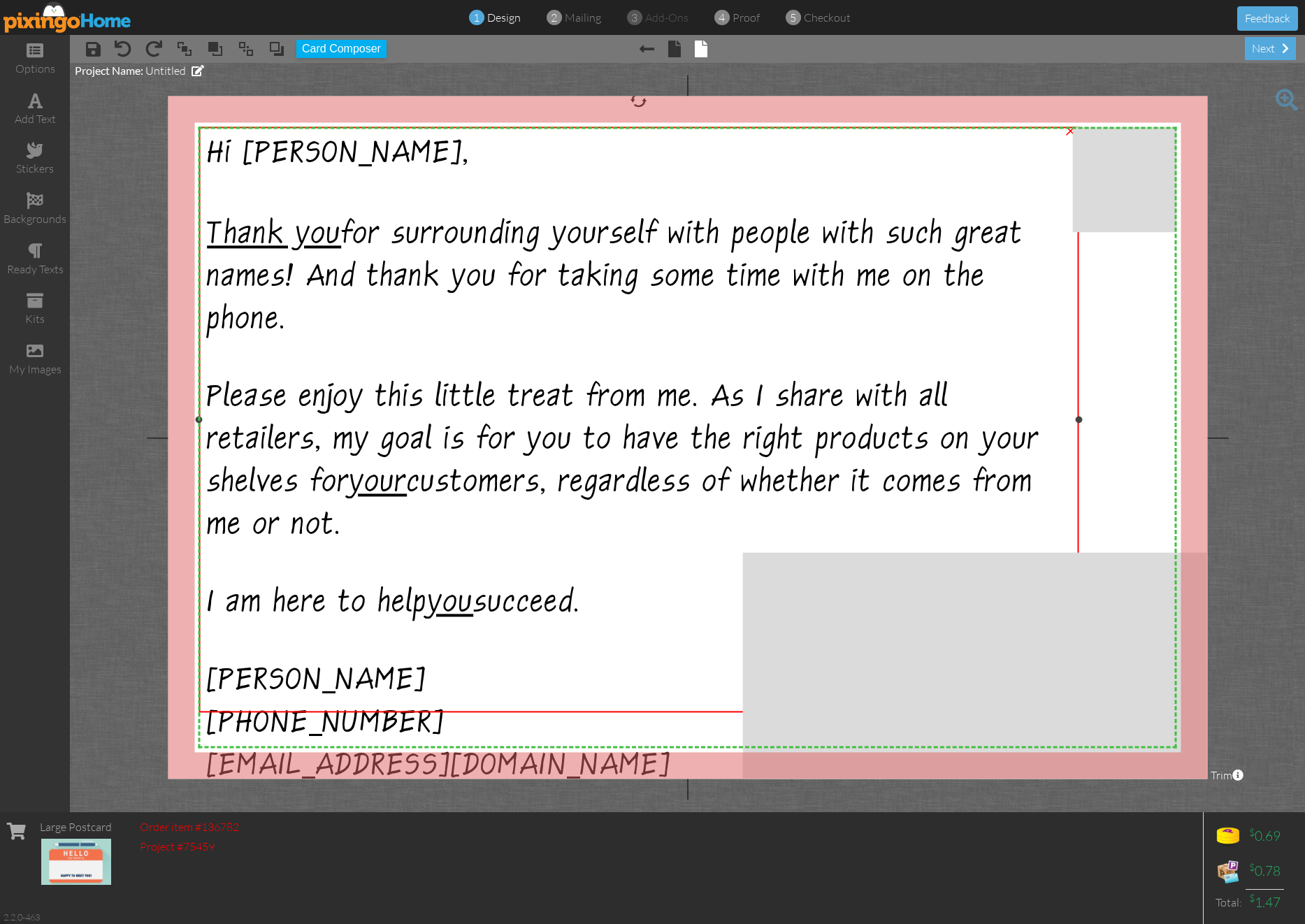
drag, startPoint x: 1096, startPoint y: 420, endPoint x: 1079, endPoint y: 419, distance: 17.0
click at [1079, 419] on div at bounding box center [1079, 420] width 7 height 7
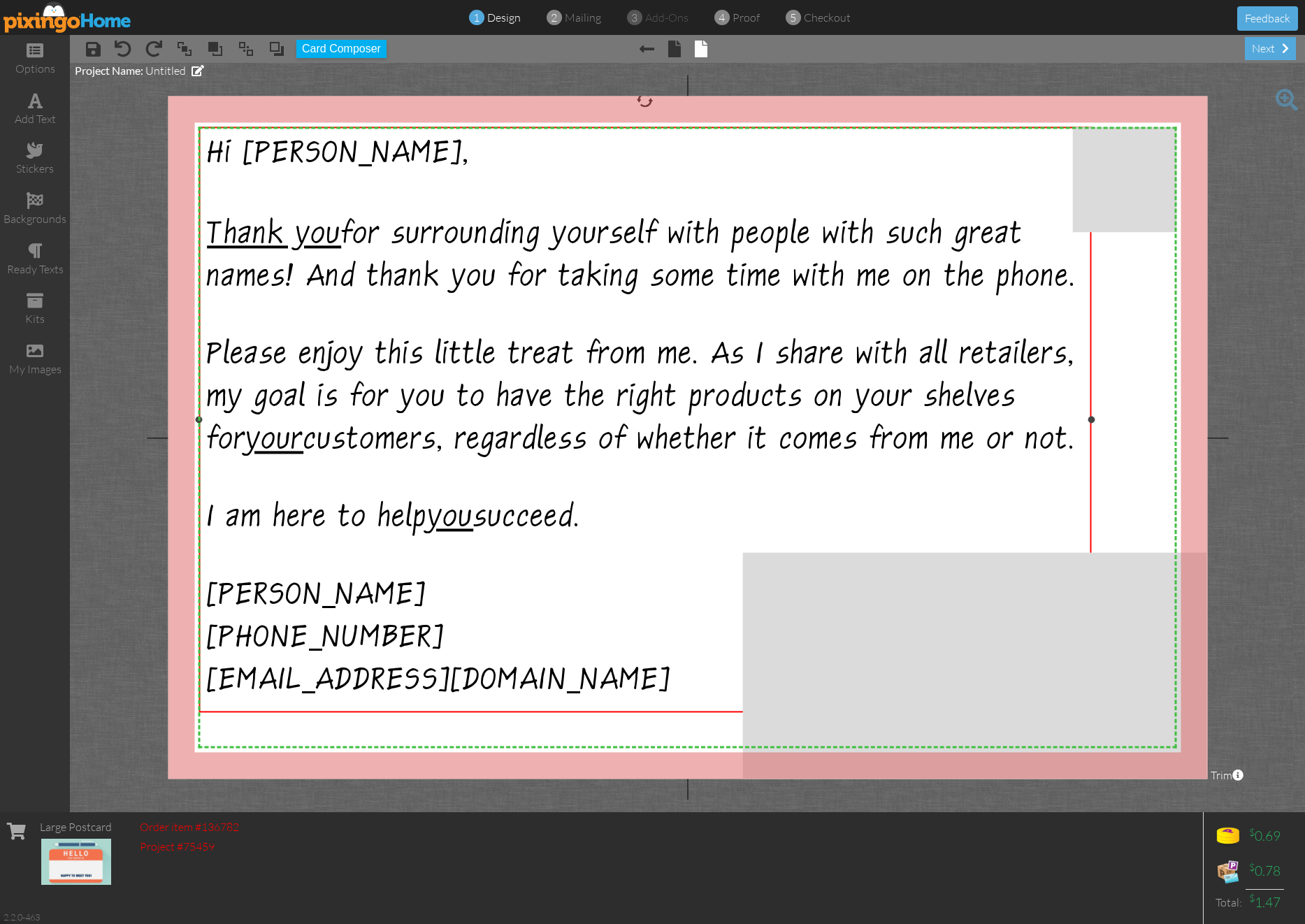
drag, startPoint x: 1078, startPoint y: 420, endPoint x: 1091, endPoint y: 423, distance: 13.3
click at [1091, 423] on div "Hi Marlene, Thank you for surrounding yourself with people with such great name…" at bounding box center [644, 420] width 892 height 587
click at [1201, 388] on project-studio-wrapper "X X X X X X X X X X X X X X X X X X X X X X X X X X X X X X X X X X X X X X X X…" at bounding box center [687, 438] width 1235 height 749
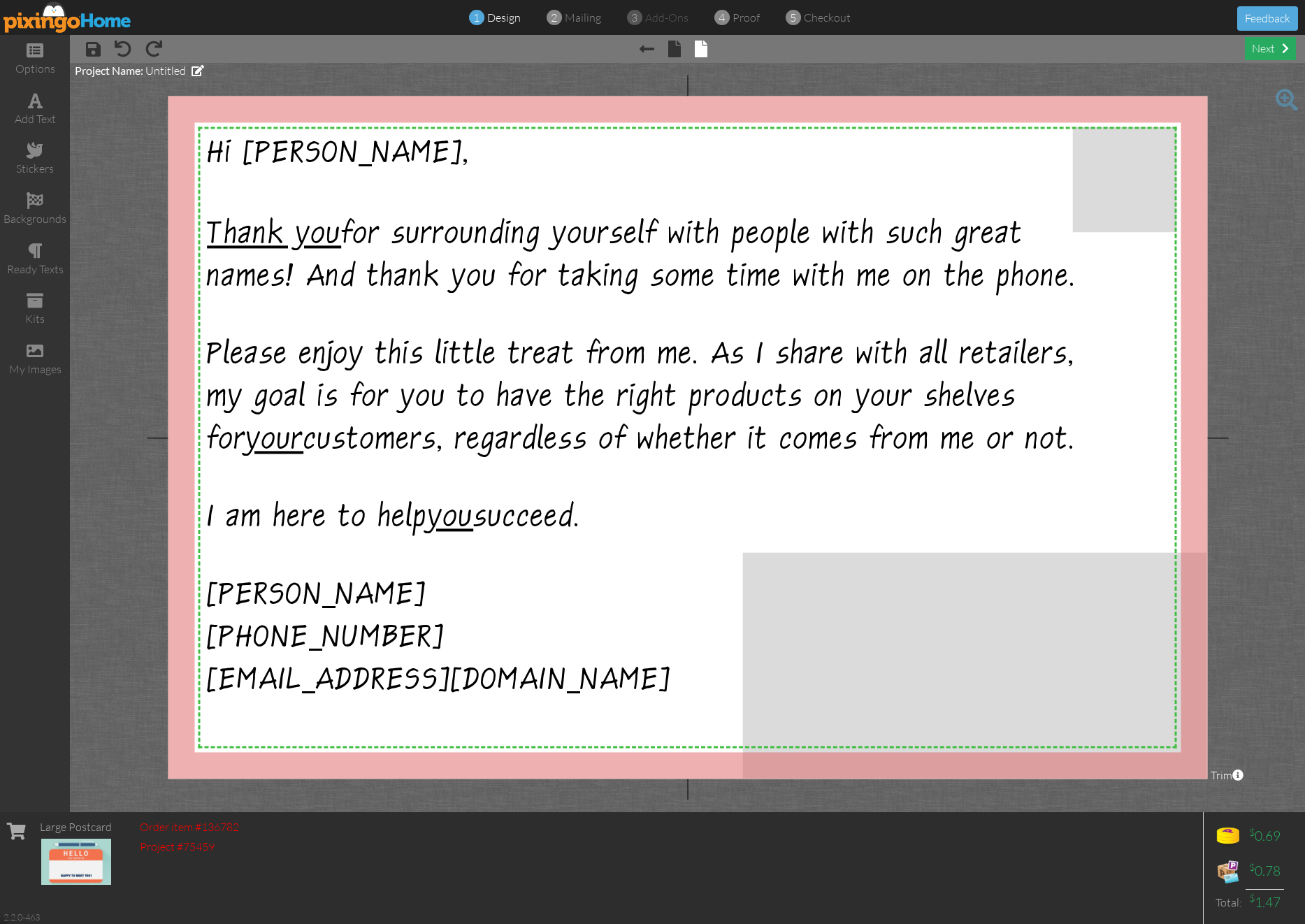
click at [1201, 46] on span at bounding box center [1285, 48] width 7 height 11
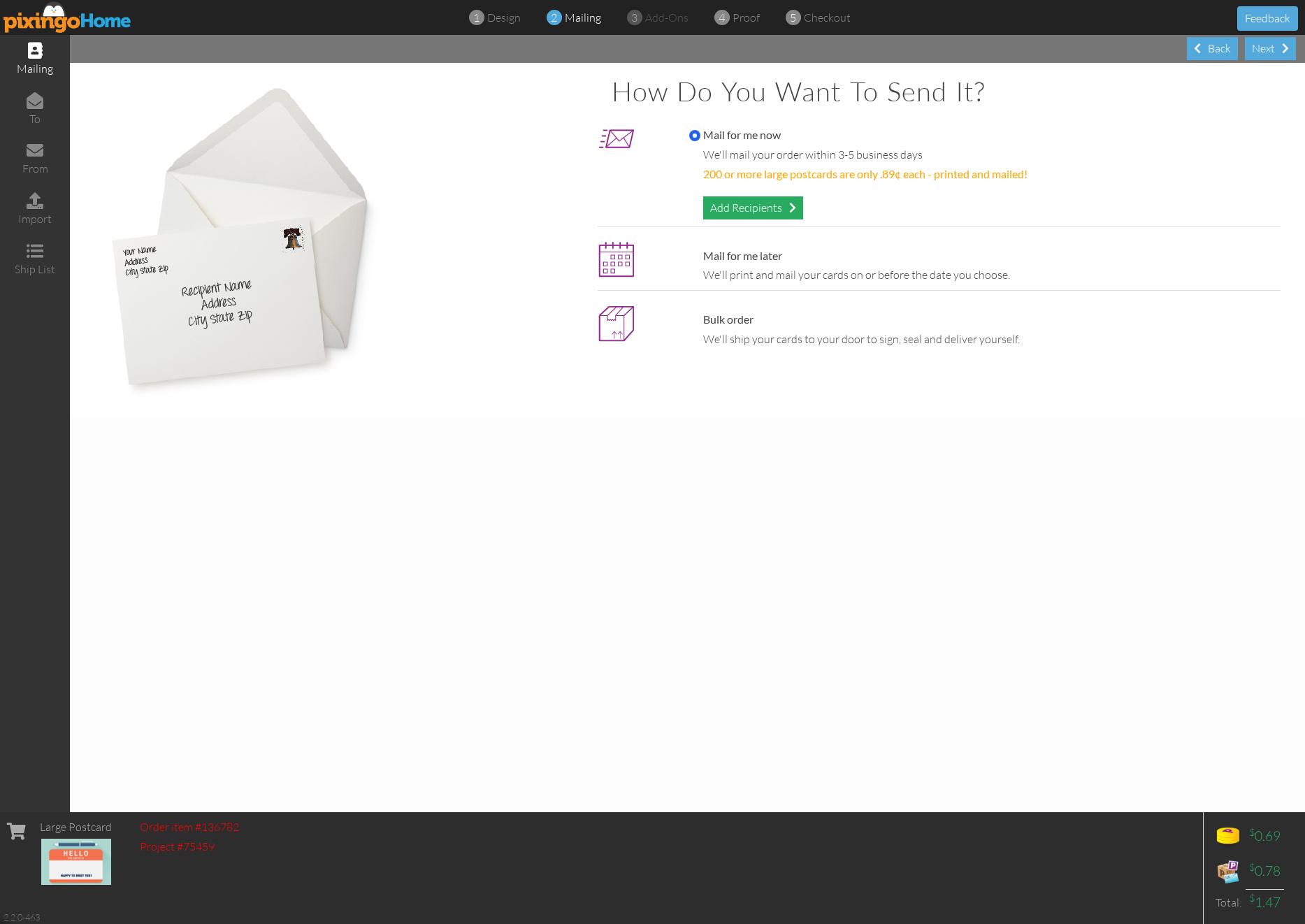
click at [780, 213] on div "Add Recipients" at bounding box center [754, 208] width 100 height 23
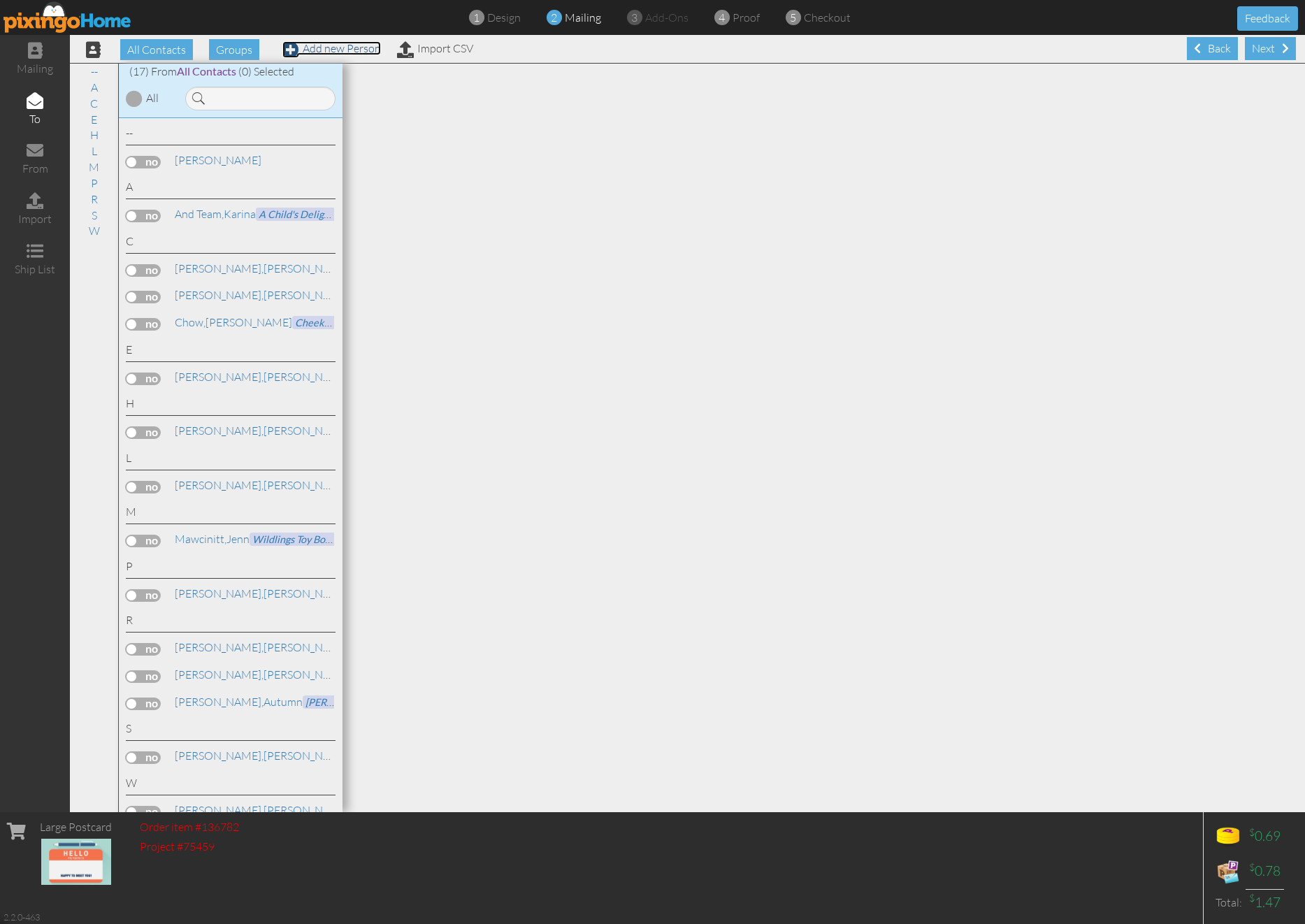
click at [329, 53] on link "Add new Person" at bounding box center [331, 48] width 99 height 14
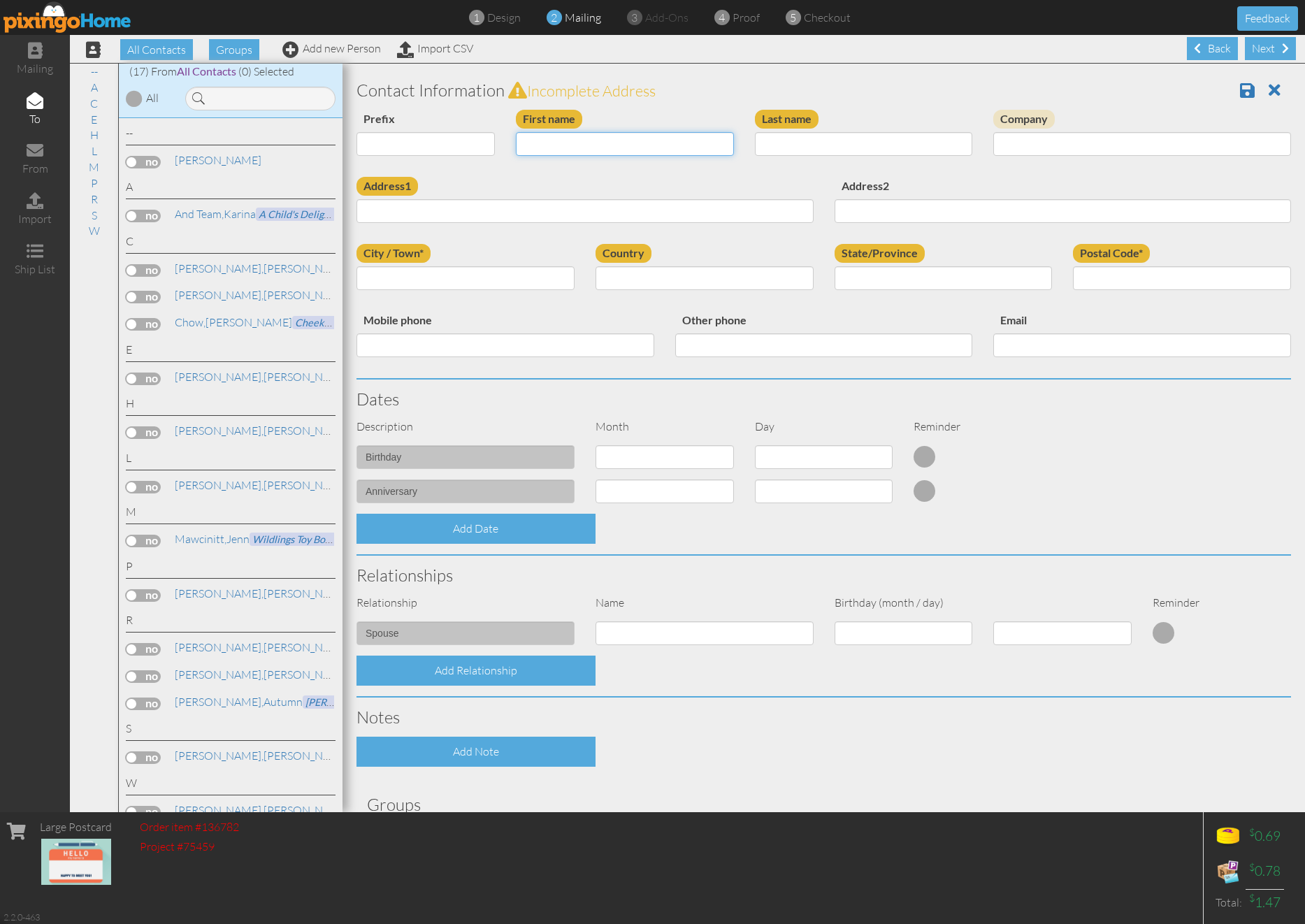
click at [612, 147] on input "First name" at bounding box center [625, 144] width 218 height 23
type input "[PERSON_NAME]"
paste input "Gabris"
type input "Gabris"
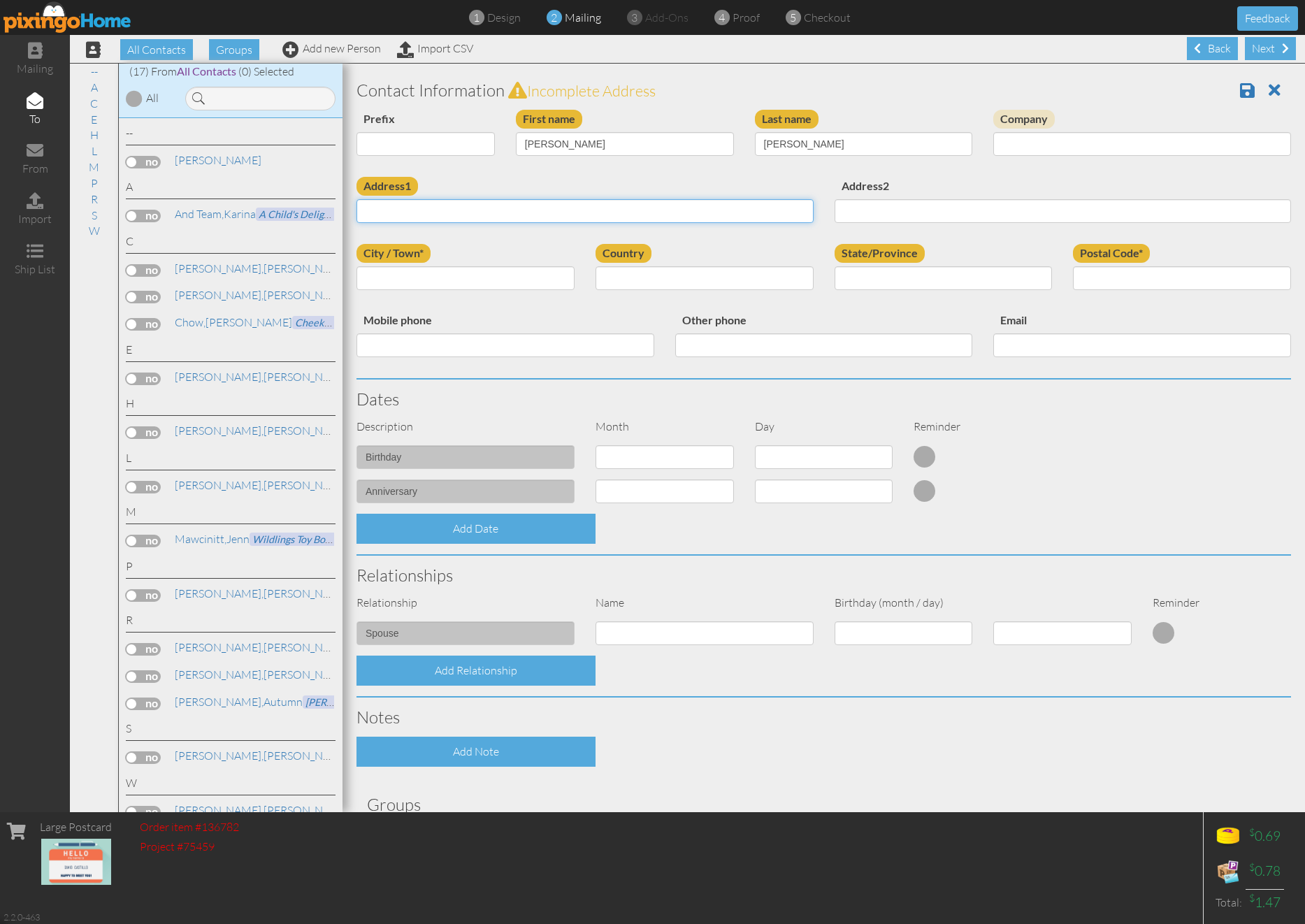
click at [551, 219] on input "Address1" at bounding box center [585, 210] width 457 height 23
click at [599, 215] on input "Address1" at bounding box center [585, 210] width 457 height 23
paste input "13000 Folsom Blvd #1005, Folsom, CA 95630, USA"
drag, startPoint x: 610, startPoint y: 213, endPoint x: 450, endPoint y: 216, distance: 160.0
click at [450, 216] on input "13000 Folsom Blvd #1005, Folsom, CA 95630, USA" at bounding box center [585, 210] width 457 height 23
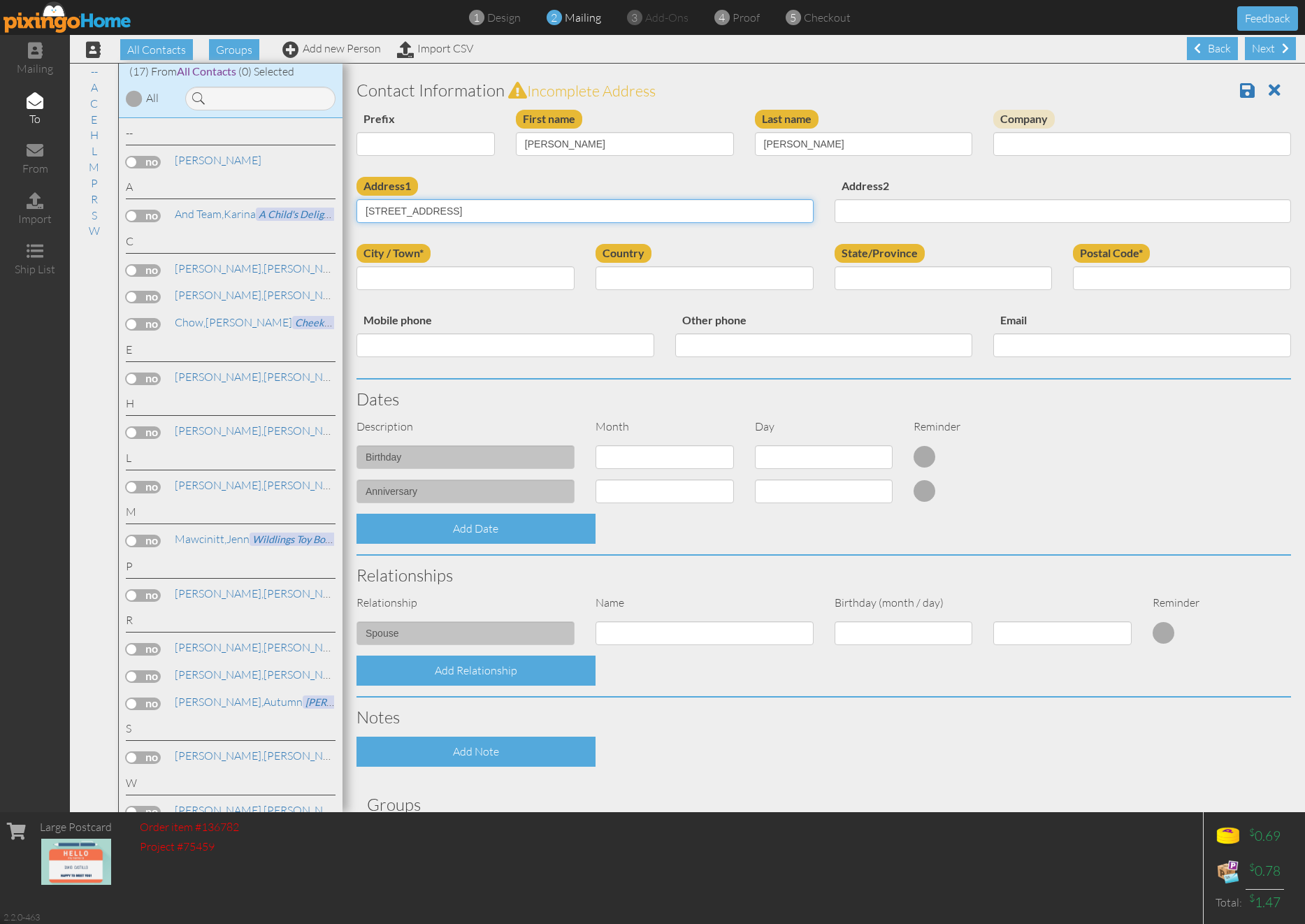
type input "[STREET_ADDRESS]"
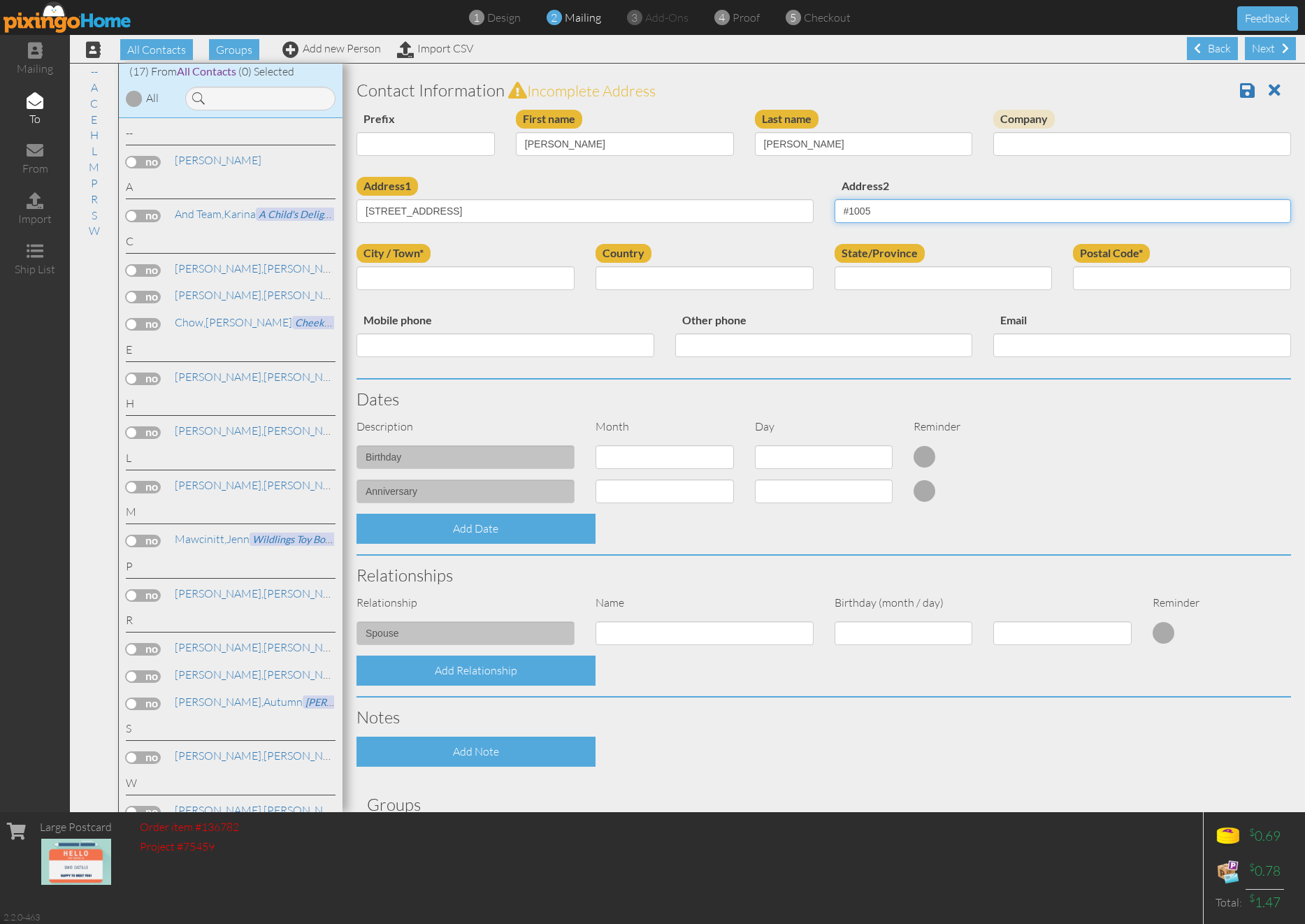
type input "#1005"
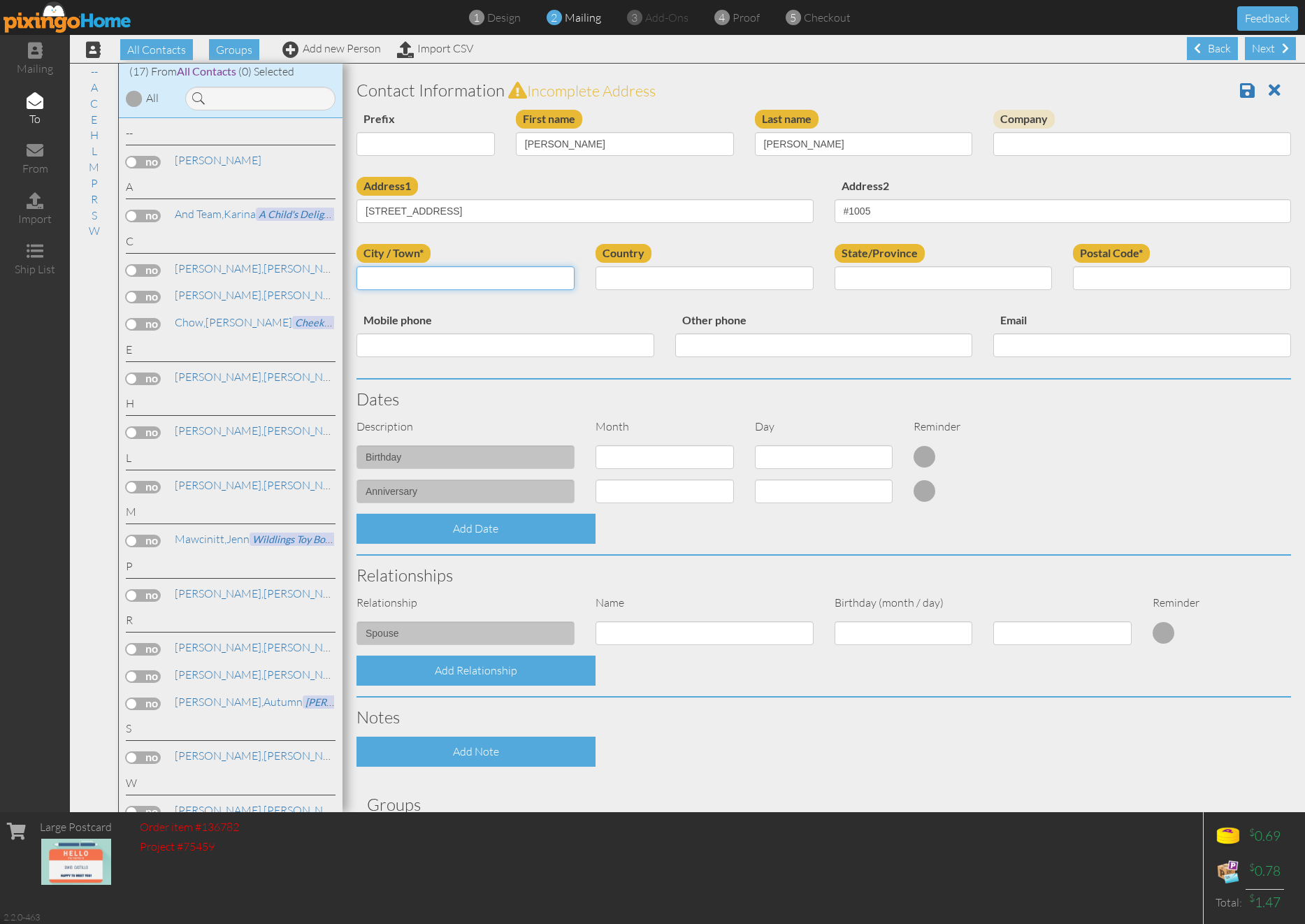
paste input "13000 Folsom Blvd #1005, Folsom, CA 95630, USA"
type input "Folsom"
click at [665, 275] on select "United States -------------- Afghanistan Albania Algeria American Samoa Andorra…" at bounding box center [704, 278] width 218 height 23
select select "object:2723"
click at [595, 266] on select "United States -------------- Afghanistan Albania Algeria American Samoa Andorra…" at bounding box center [704, 278] width 218 height 23
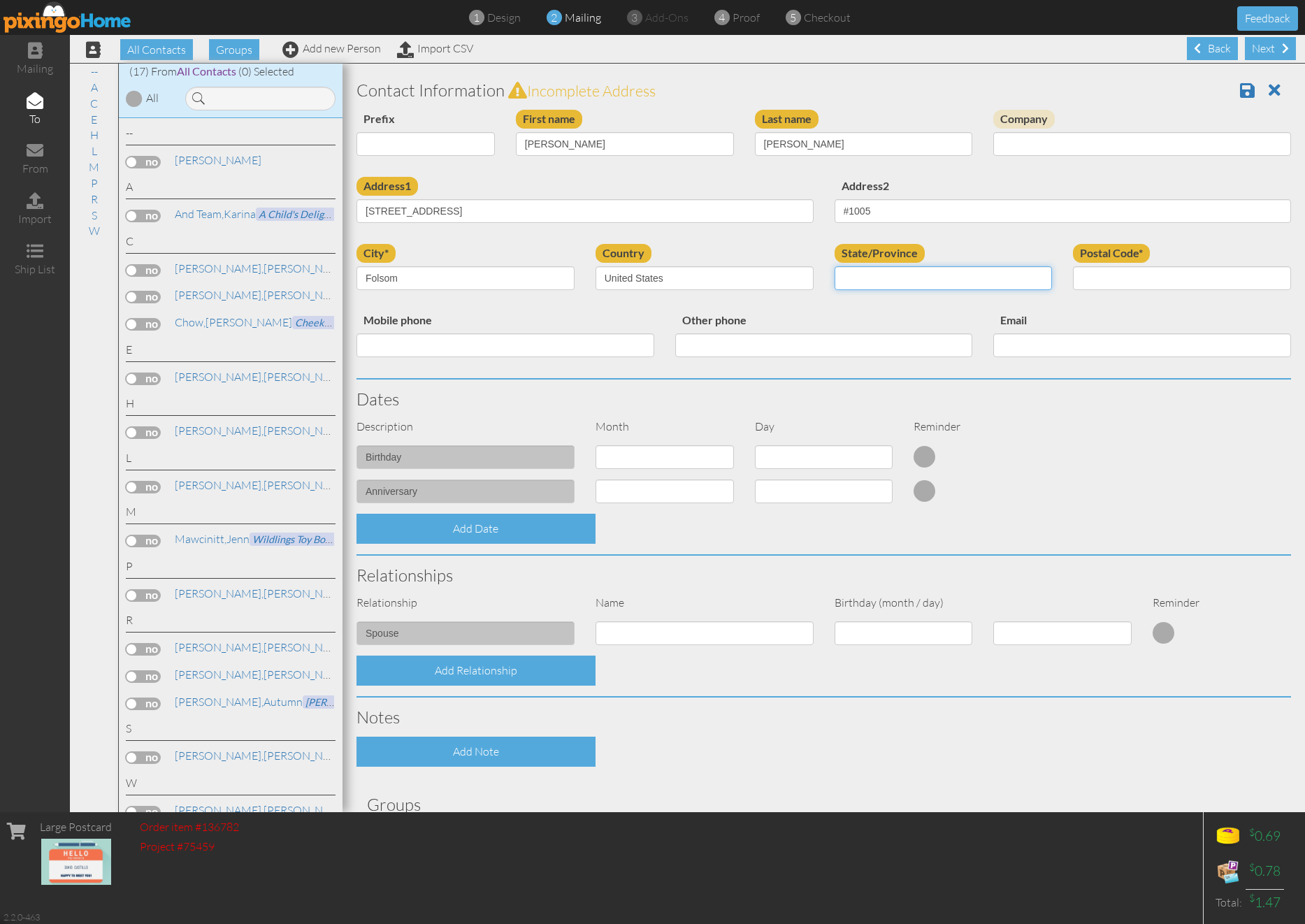
click at [943, 282] on select "AA (Military) AE (Military) Alabama Alaska American Samoa AP (Military) Arizona…" at bounding box center [943, 278] width 218 height 23
select select "object:2976"
click at [834, 266] on select "AA (Military) AE (Military) Alabama Alaska American Samoa AP (Military) Arizona…" at bounding box center [943, 278] width 218 height 23
click at [1157, 278] on input "Postal Code*" at bounding box center [1182, 278] width 218 height 23
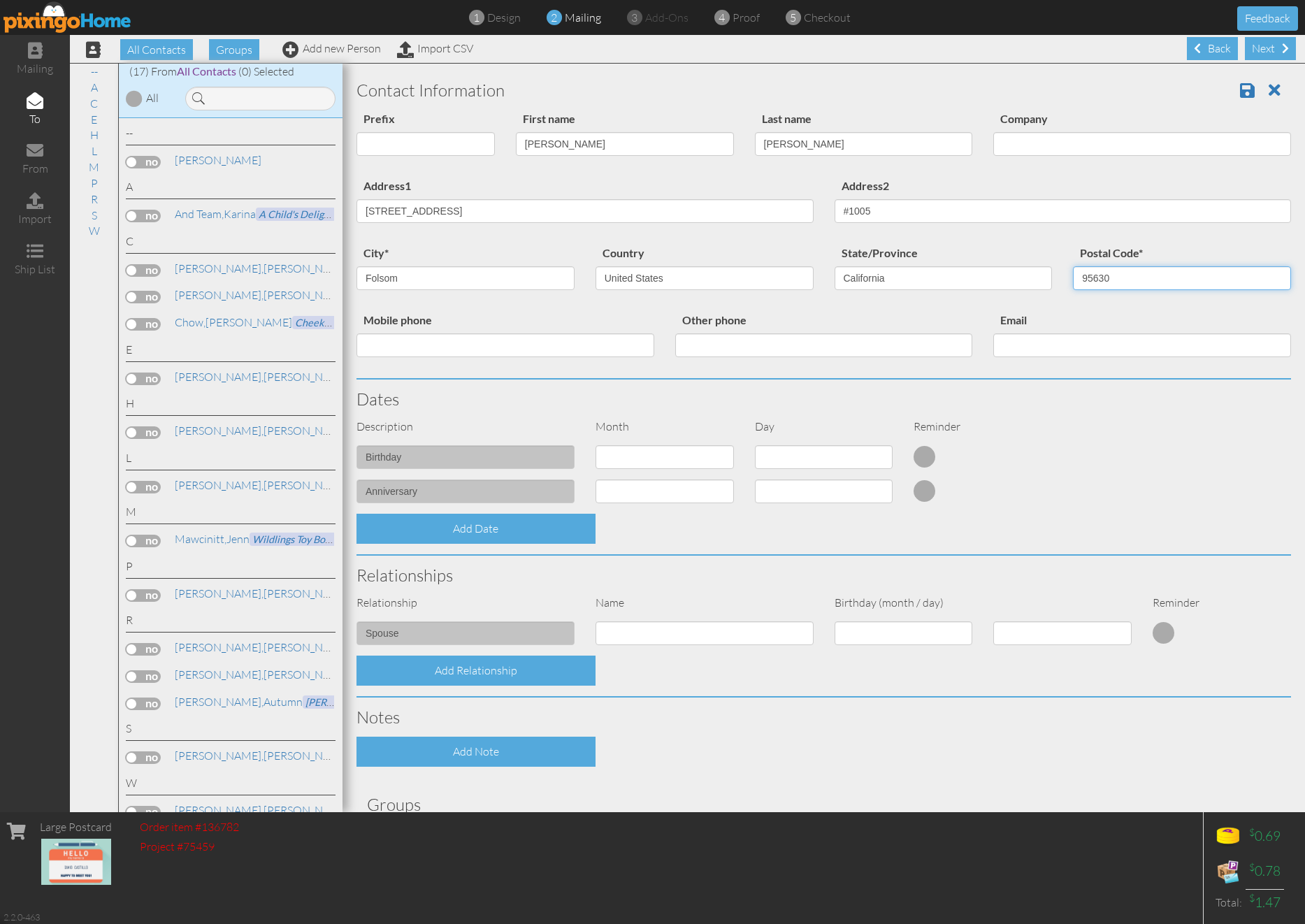
type input "95630"
click at [1128, 138] on input "Company" at bounding box center [1142, 144] width 298 height 23
type input "BrainyZoo Toys"
click at [1201, 93] on span at bounding box center [1247, 90] width 15 height 16
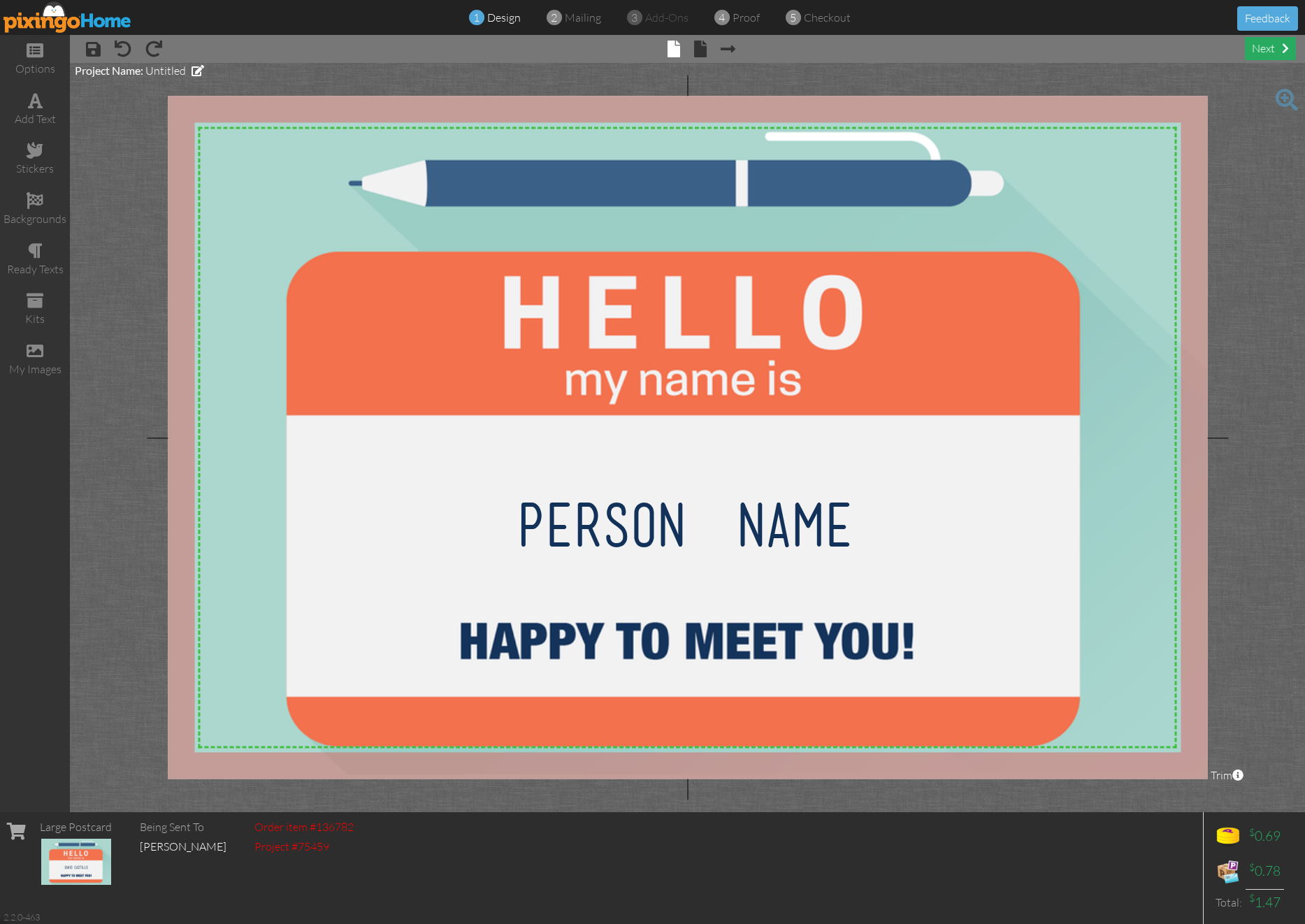
click at [1263, 53] on div "next" at bounding box center [1270, 48] width 51 height 23
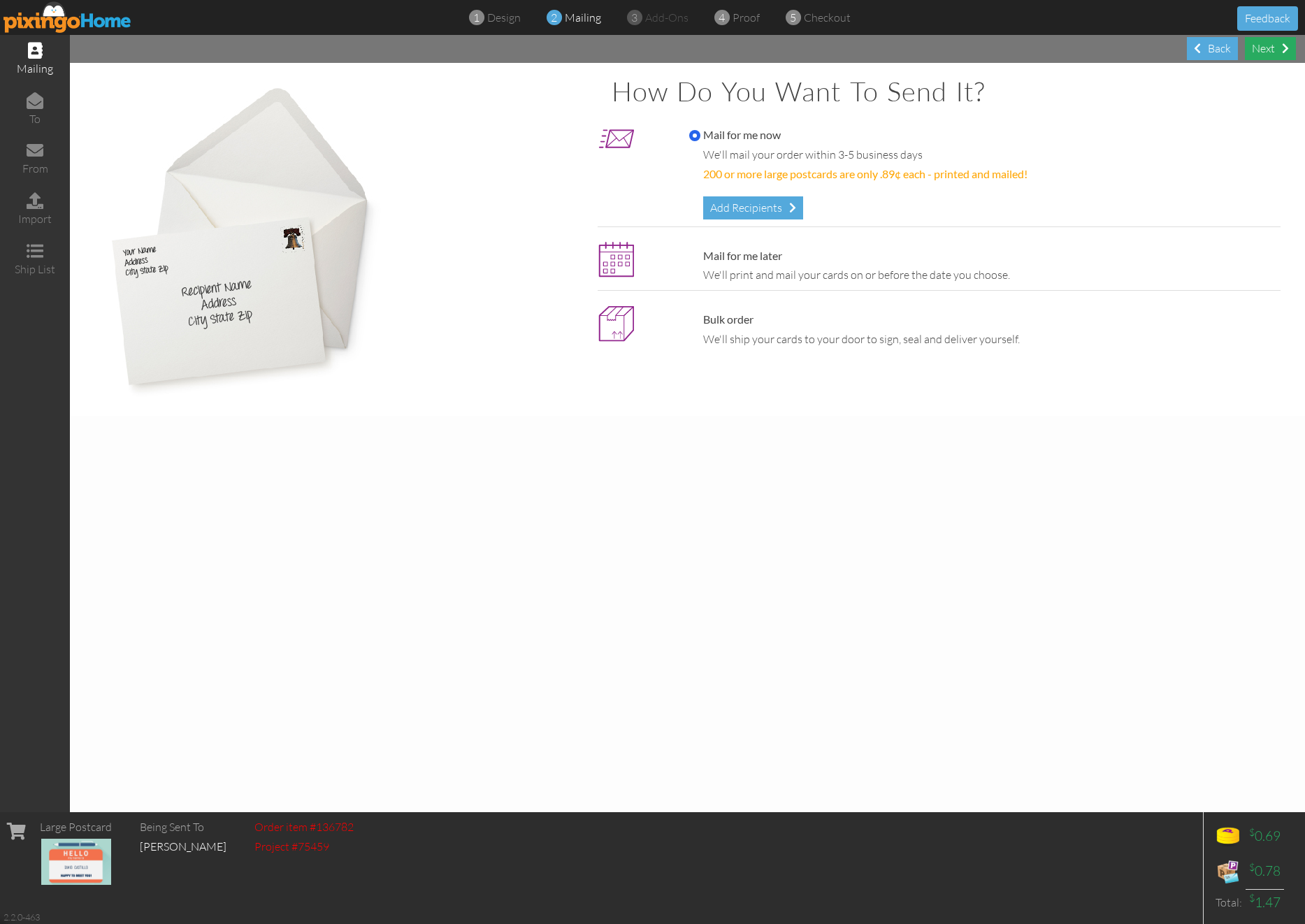
click at [1263, 53] on div "Next" at bounding box center [1270, 48] width 51 height 23
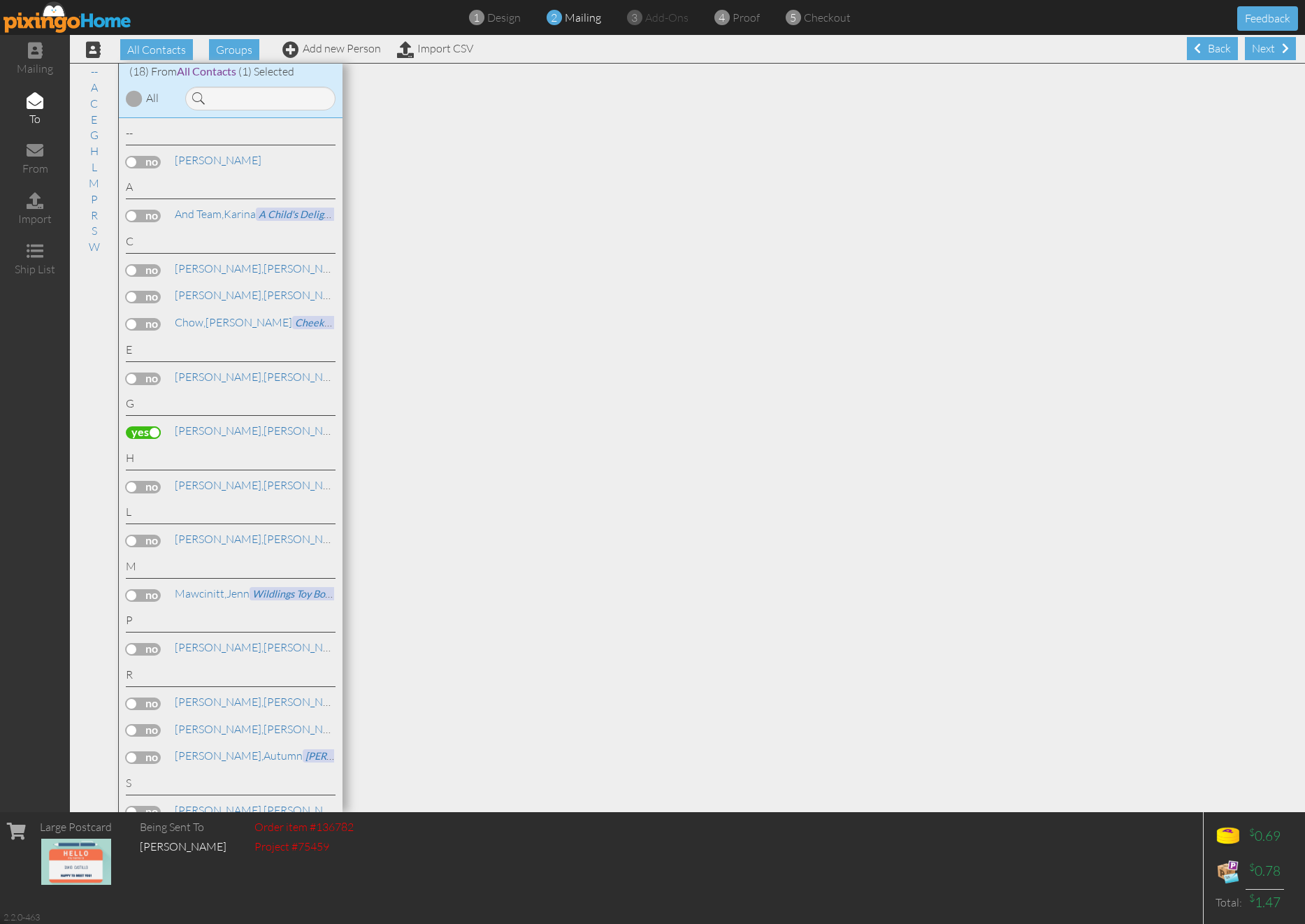
click at [1263, 53] on div "Next" at bounding box center [1270, 48] width 51 height 23
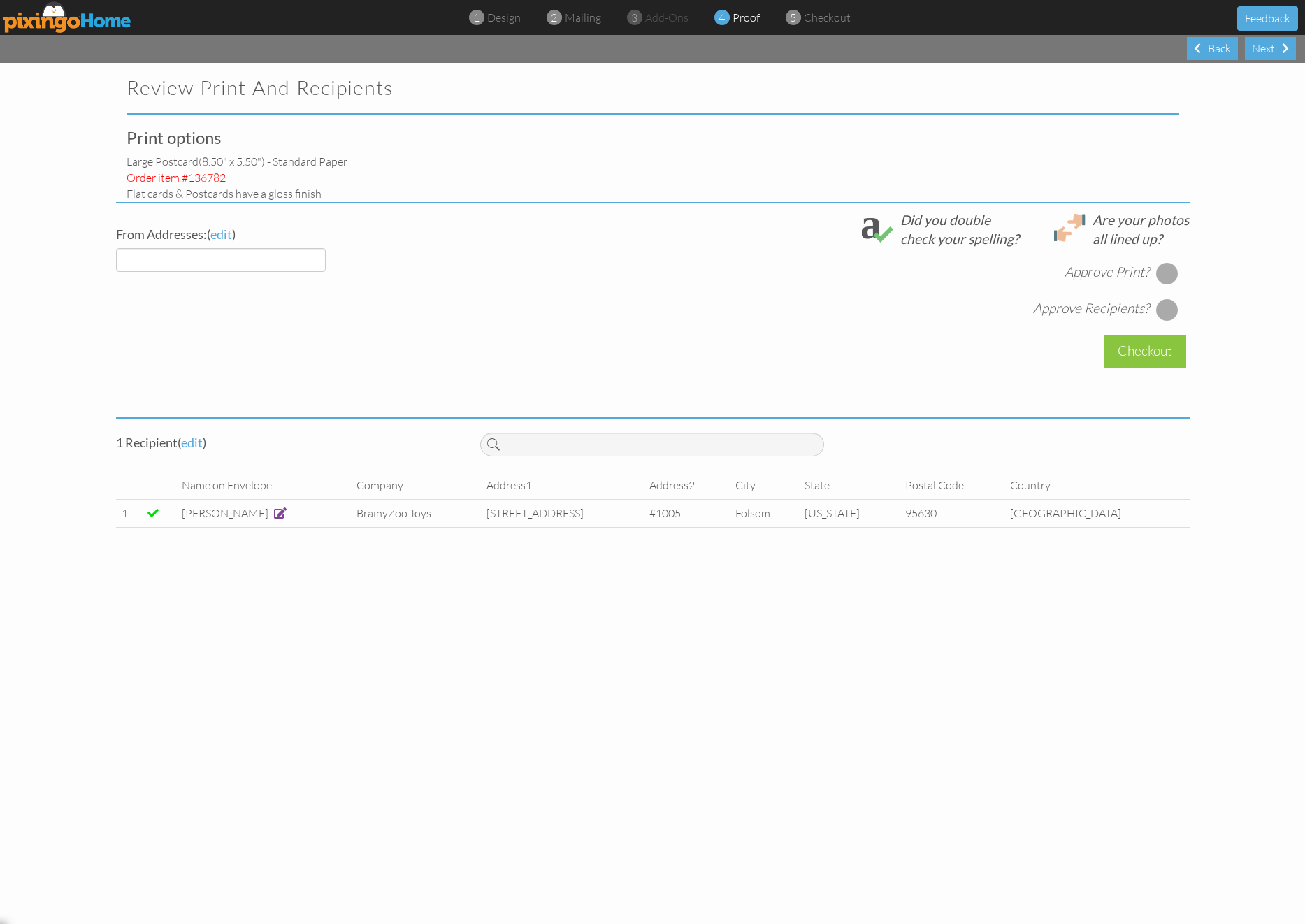
select select "object:275"
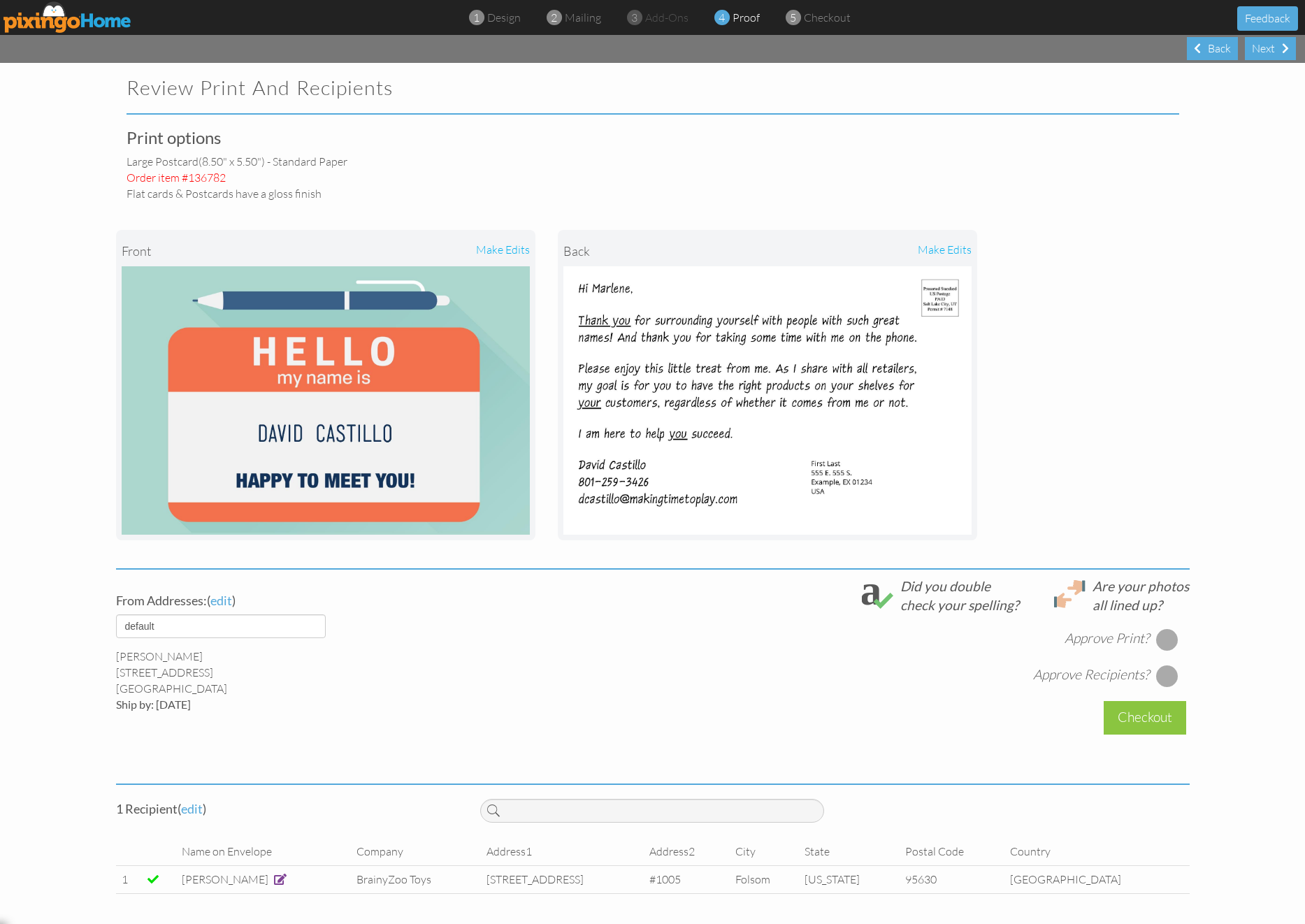
click at [1167, 634] on div at bounding box center [1167, 639] width 22 height 22
click at [659, 16] on span "add-ons" at bounding box center [667, 17] width 43 height 14
click at [582, 16] on span "mailing" at bounding box center [583, 17] width 36 height 14
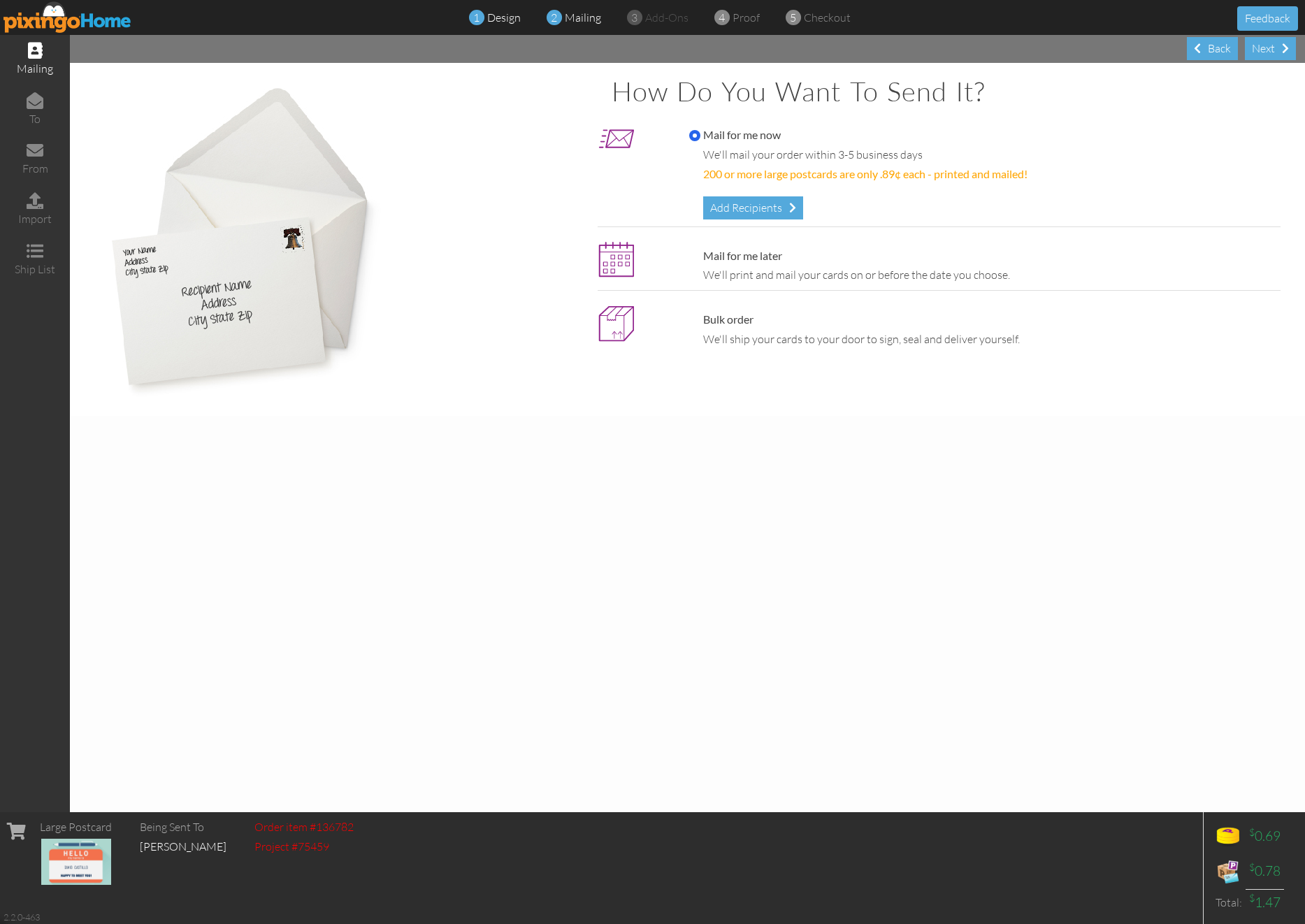
click at [519, 18] on span "design" at bounding box center [504, 17] width 34 height 14
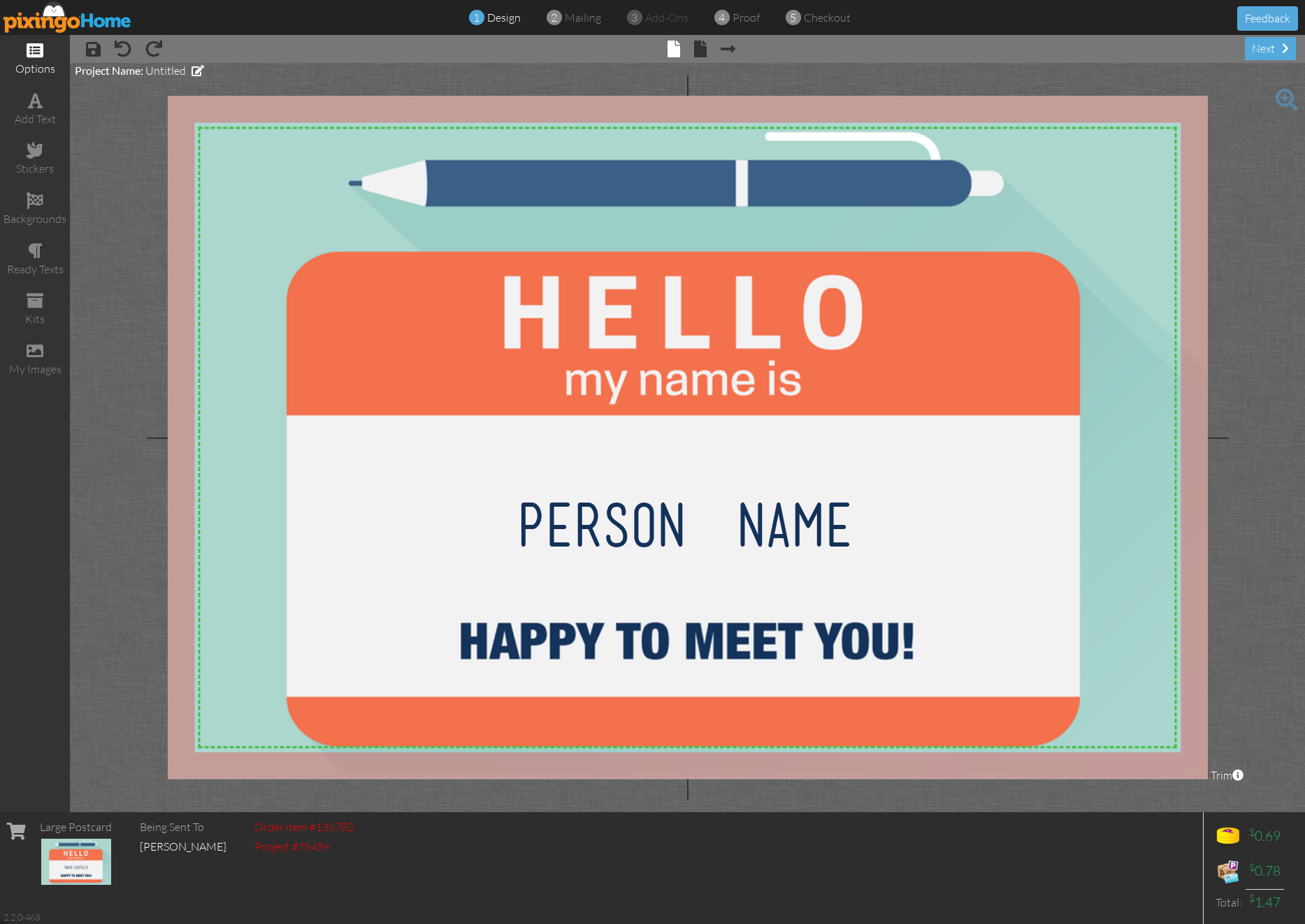
click at [35, 43] on span at bounding box center [35, 49] width 16 height 16
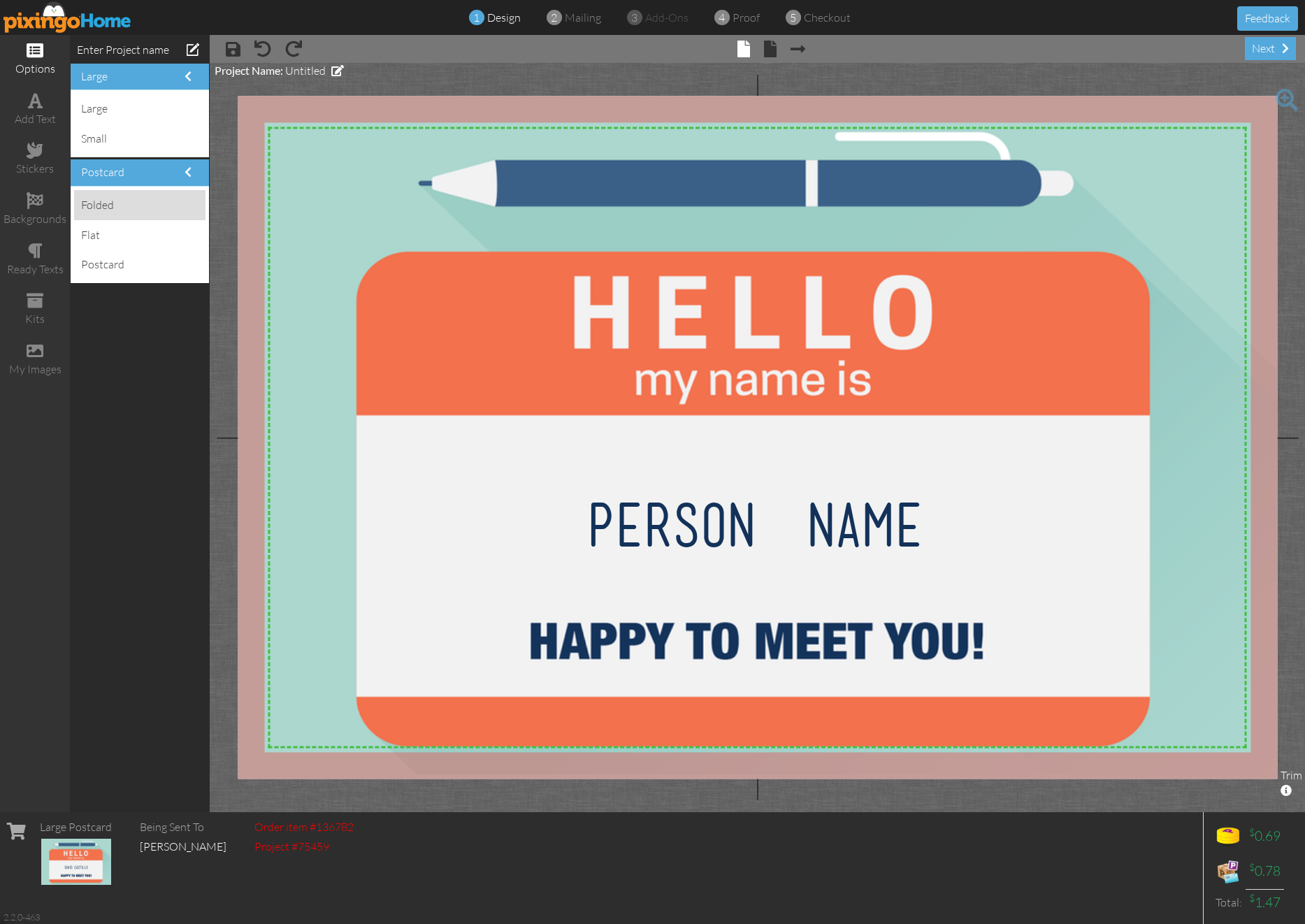
click at [138, 201] on div "folded" at bounding box center [140, 205] width 132 height 30
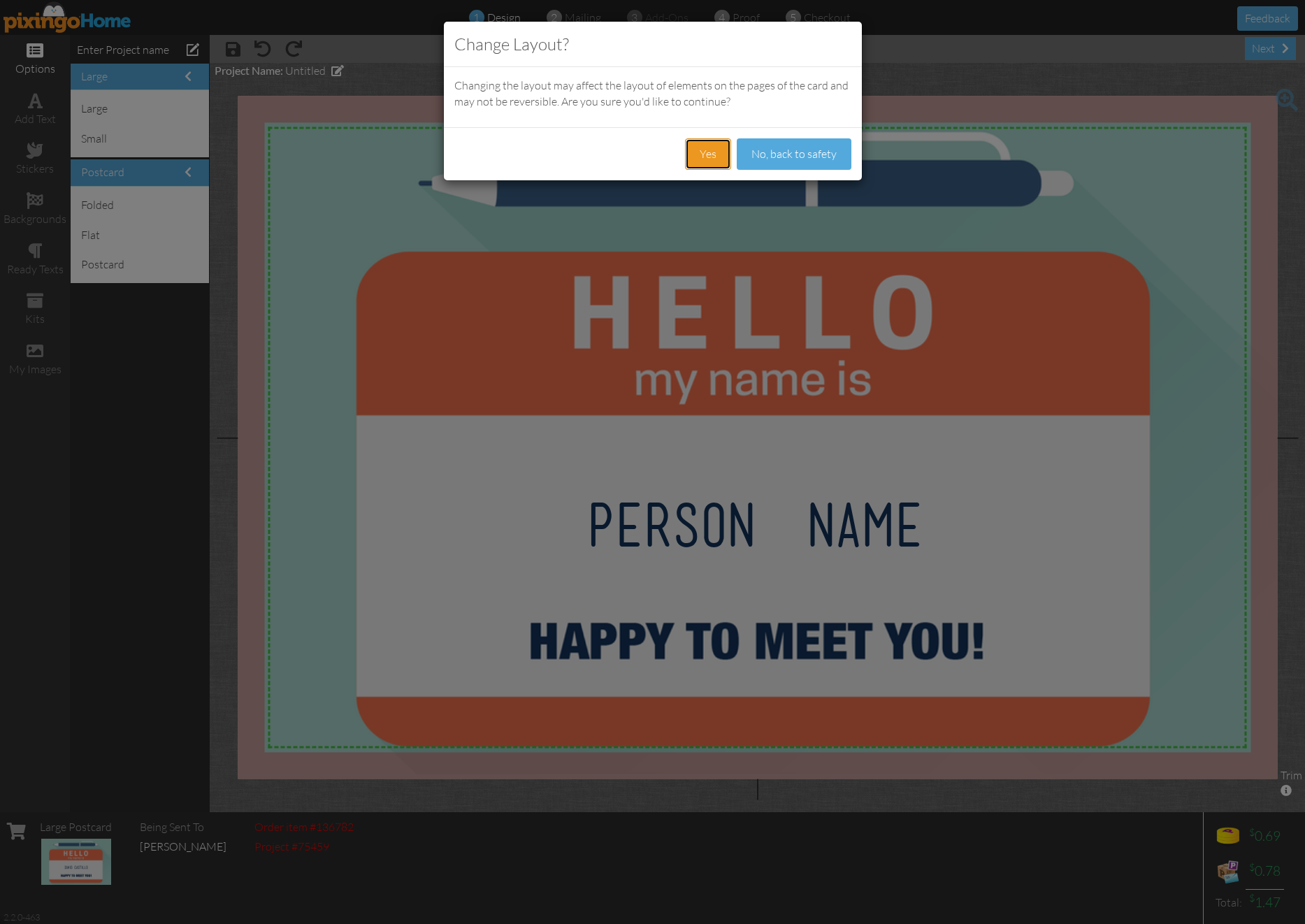
click at [705, 158] on button "Yes" at bounding box center [708, 154] width 46 height 31
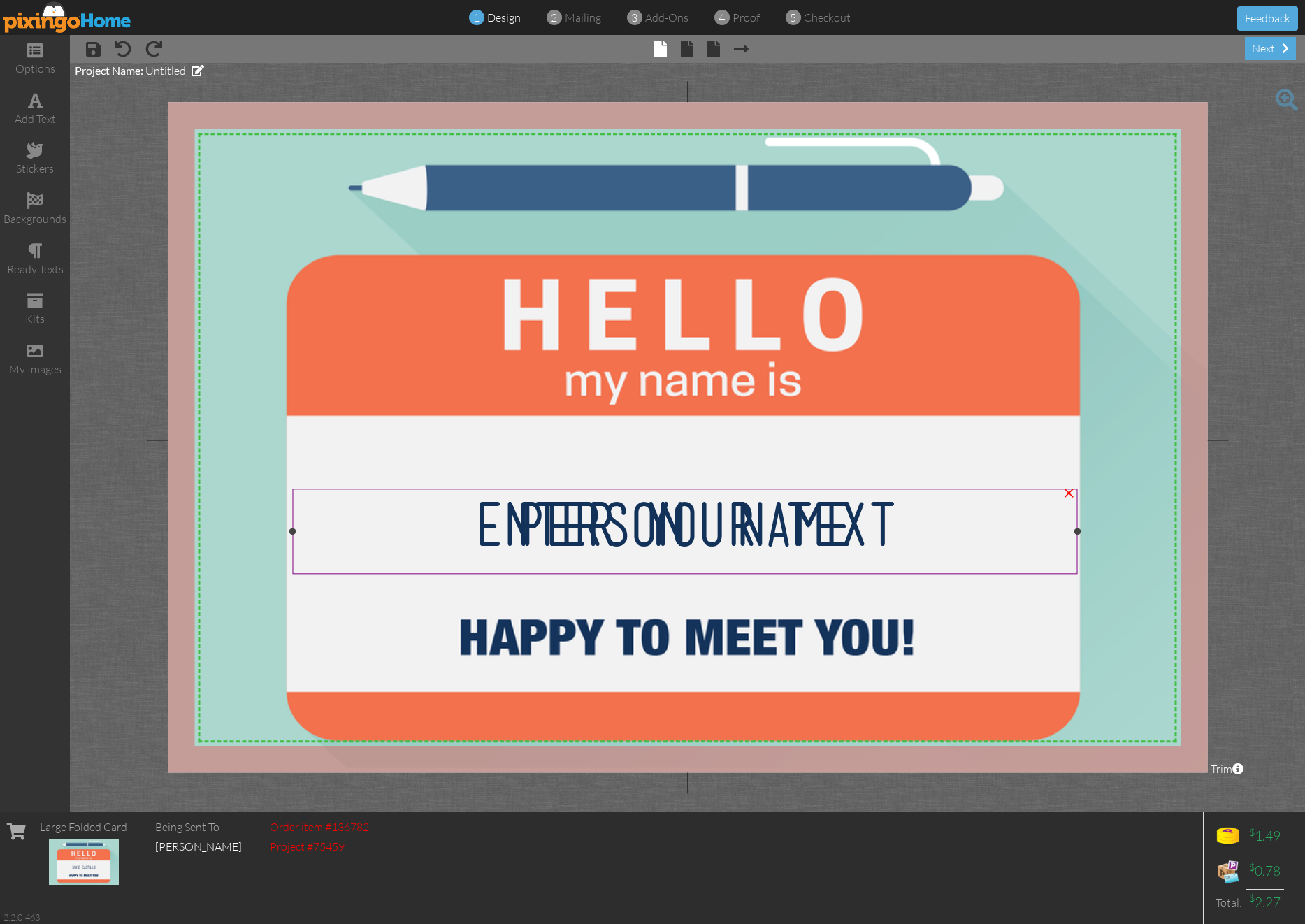
click at [675, 518] on span "Enter your text" at bounding box center [685, 523] width 420 height 55
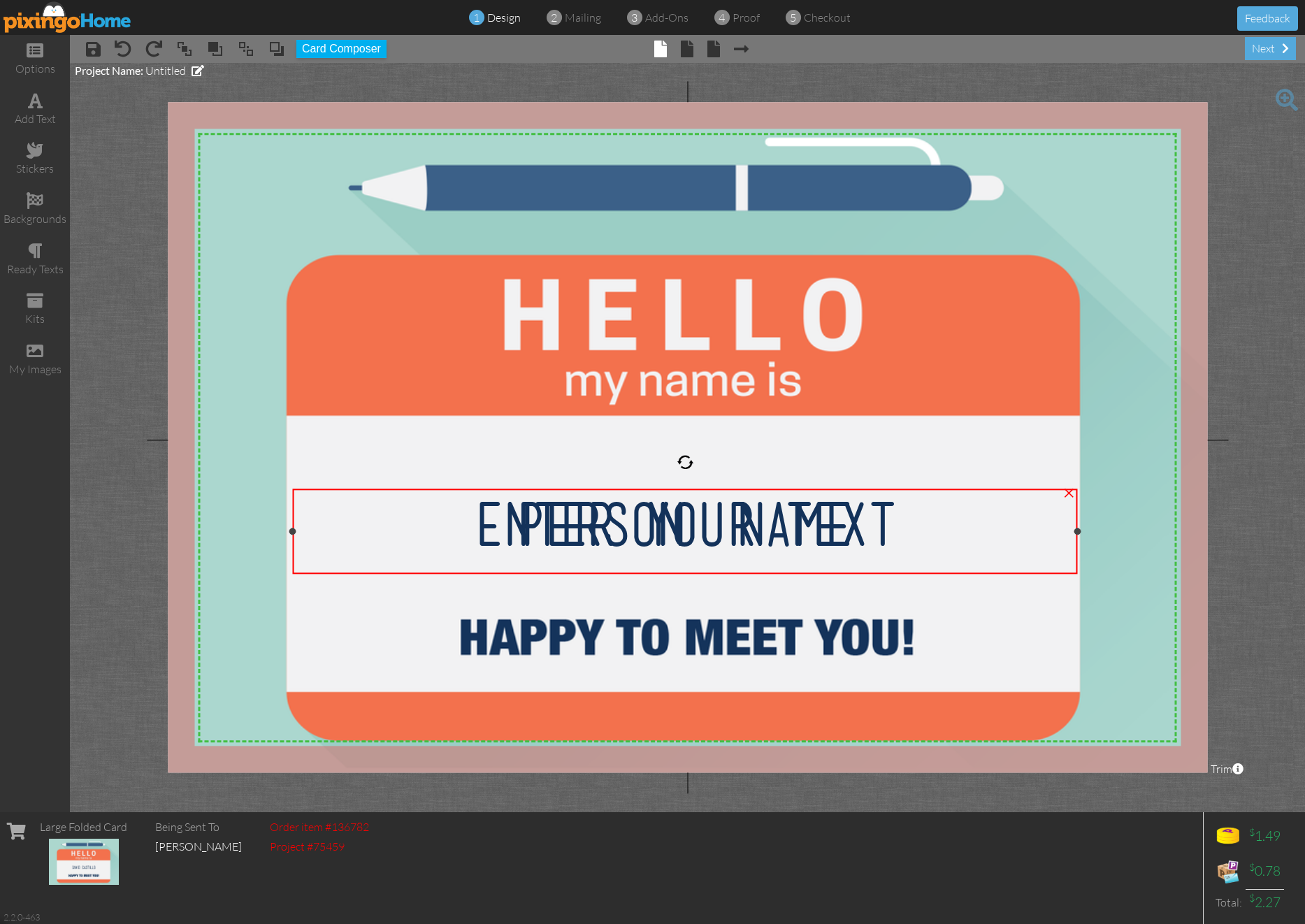
click at [595, 513] on span "Enter your text" at bounding box center [685, 523] width 420 height 55
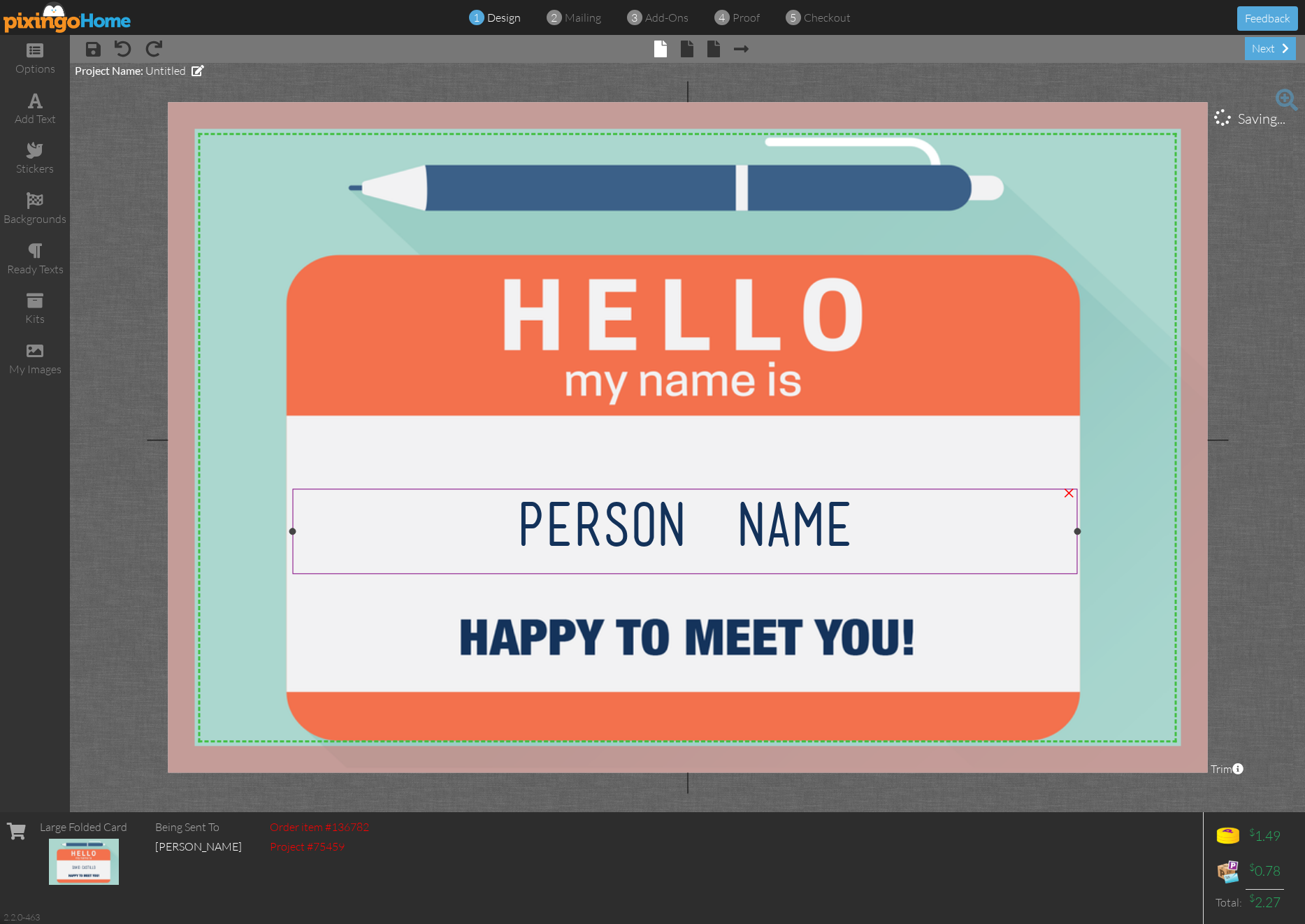
click at [883, 536] on div "[PERSON_NAME]" at bounding box center [685, 523] width 768 height 55
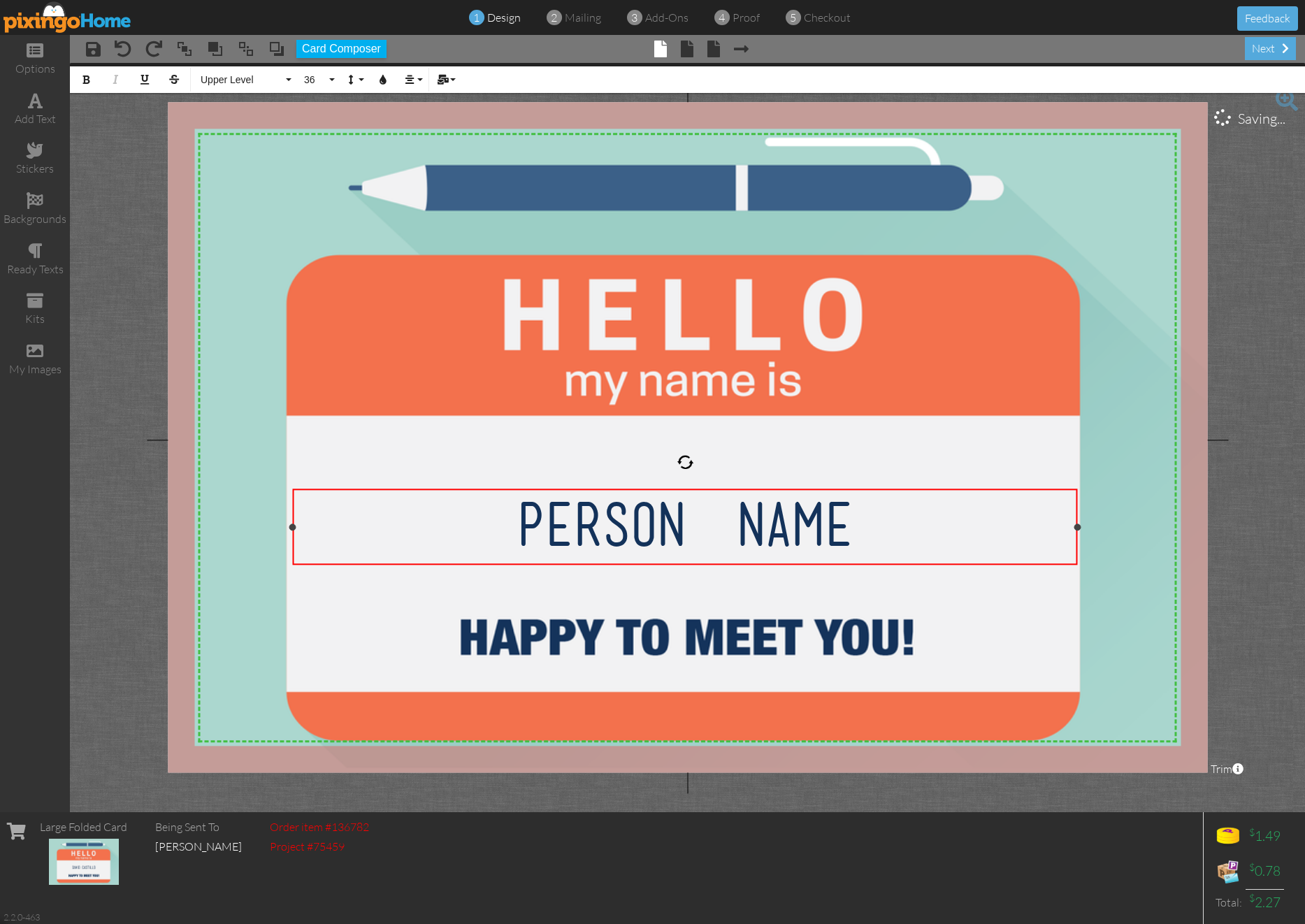
click at [667, 519] on span "[PERSON_NAME]" at bounding box center [685, 523] width 434 height 55
click at [740, 517] on span "[PERSON_NAME]" at bounding box center [685, 523] width 434 height 55
click at [852, 518] on span "[PERSON_NAME]" at bounding box center [685, 523] width 434 height 55
click at [891, 517] on div "[PERSON_NAME]" at bounding box center [685, 523] width 768 height 55
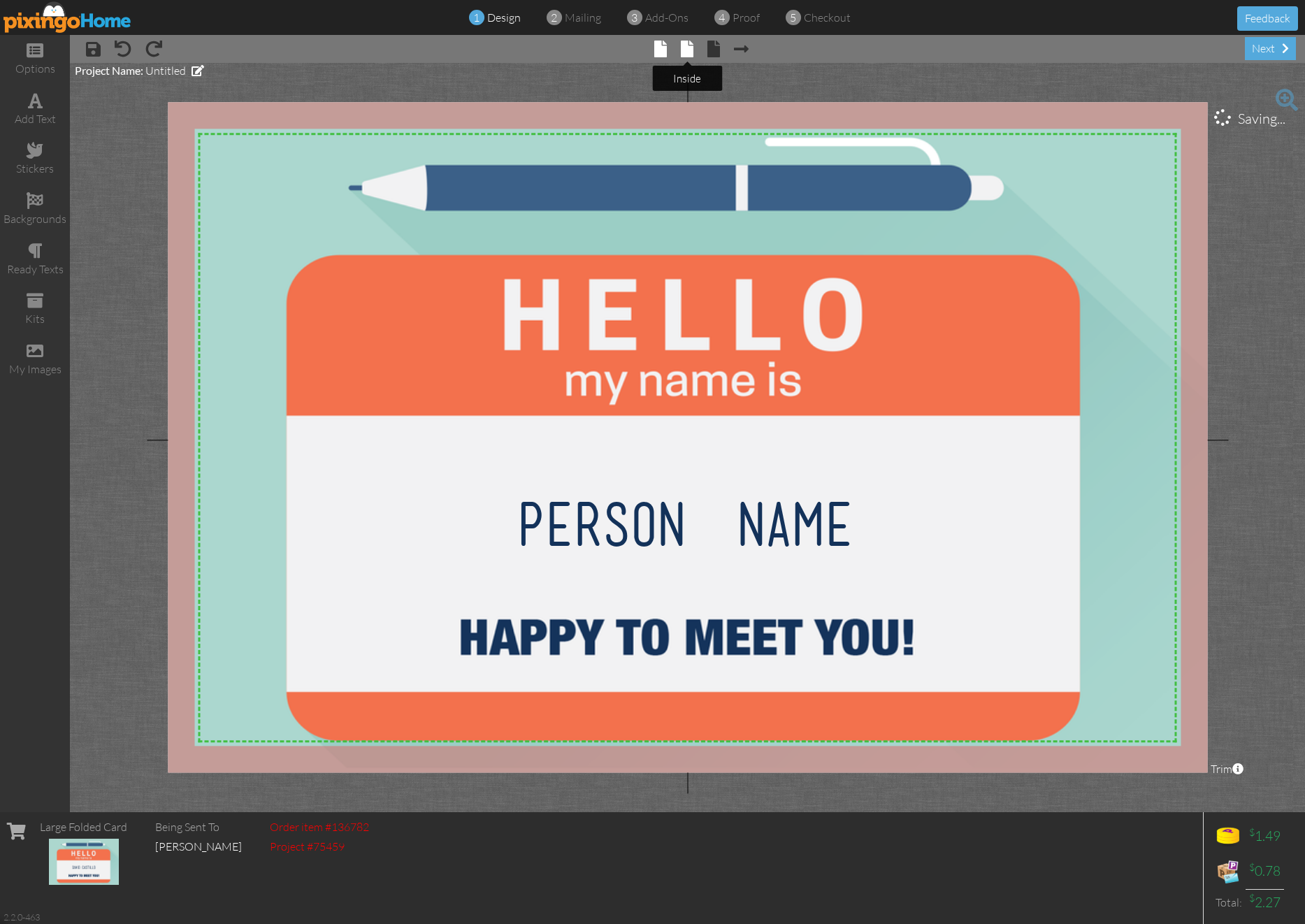
click at [691, 53] on span at bounding box center [687, 48] width 13 height 16
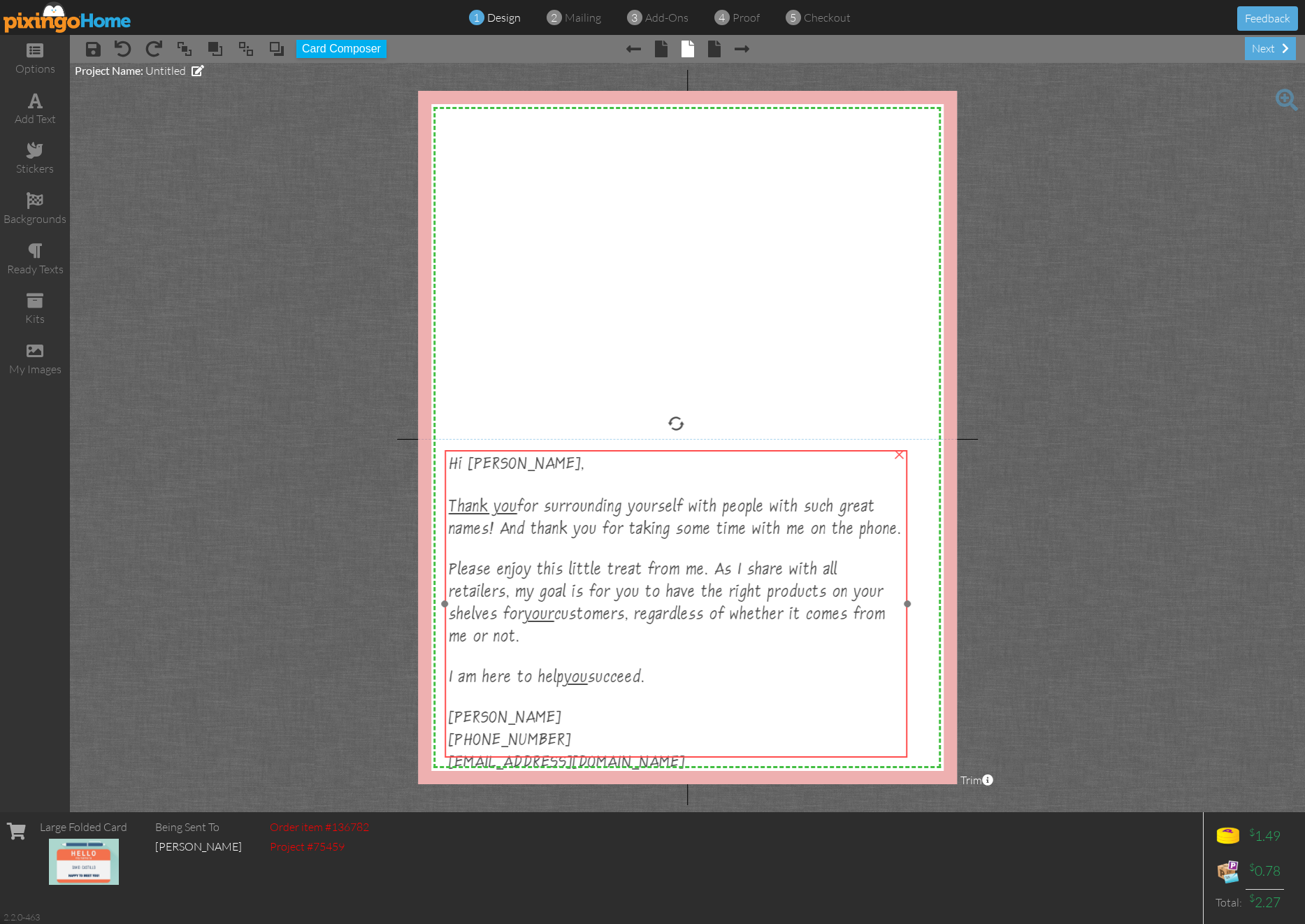
drag, startPoint x: 638, startPoint y: 195, endPoint x: 650, endPoint y: 523, distance: 328.2
click at [650, 523] on span "Thank you for surrounding yourself with people with such great names! And thank…" at bounding box center [675, 520] width 453 height 42
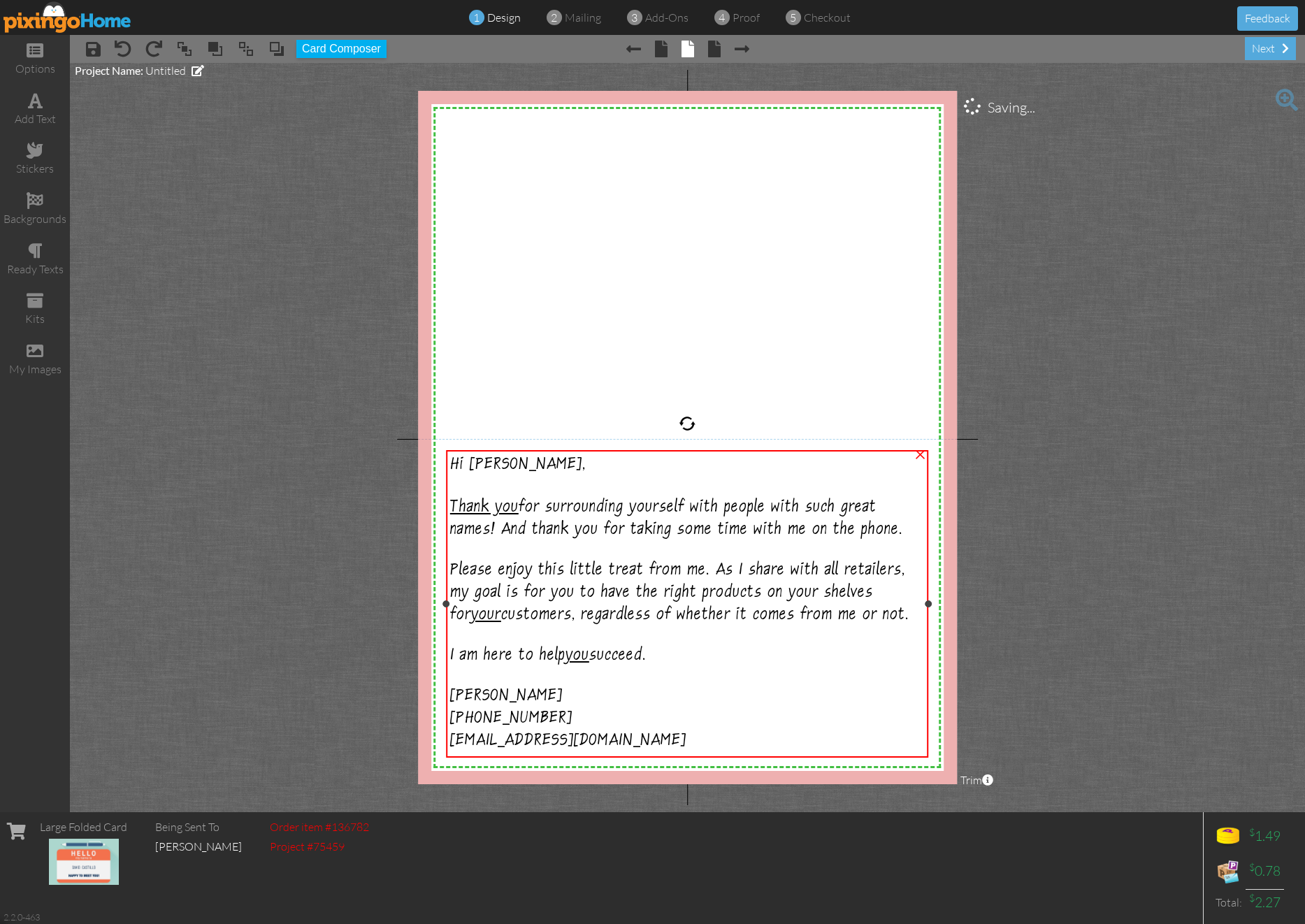
drag, startPoint x: 905, startPoint y: 604, endPoint x: 925, endPoint y: 604, distance: 20.0
click at [925, 604] on div at bounding box center [929, 604] width 7 height 7
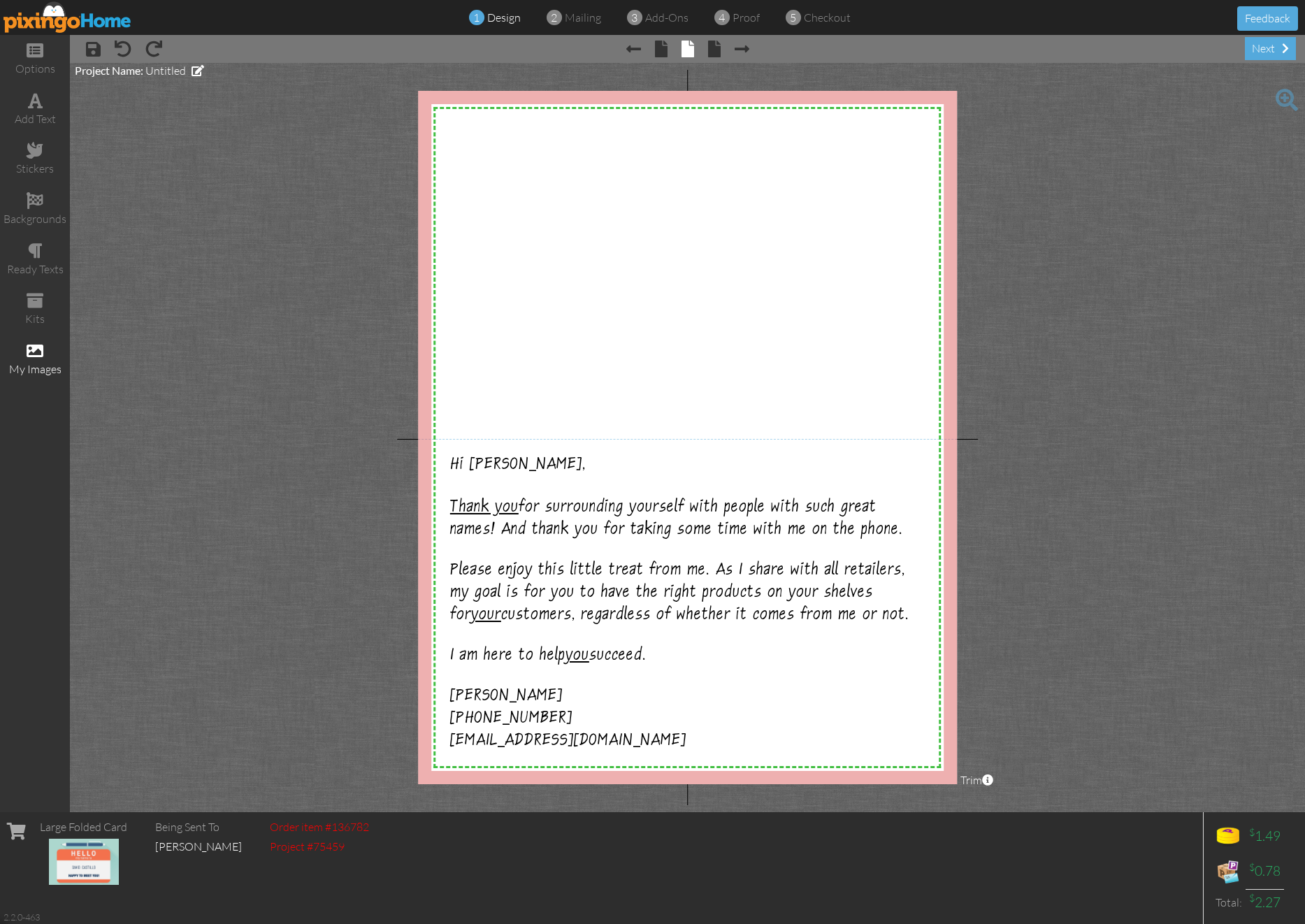
click at [44, 350] on div "my images" at bounding box center [35, 360] width 70 height 49
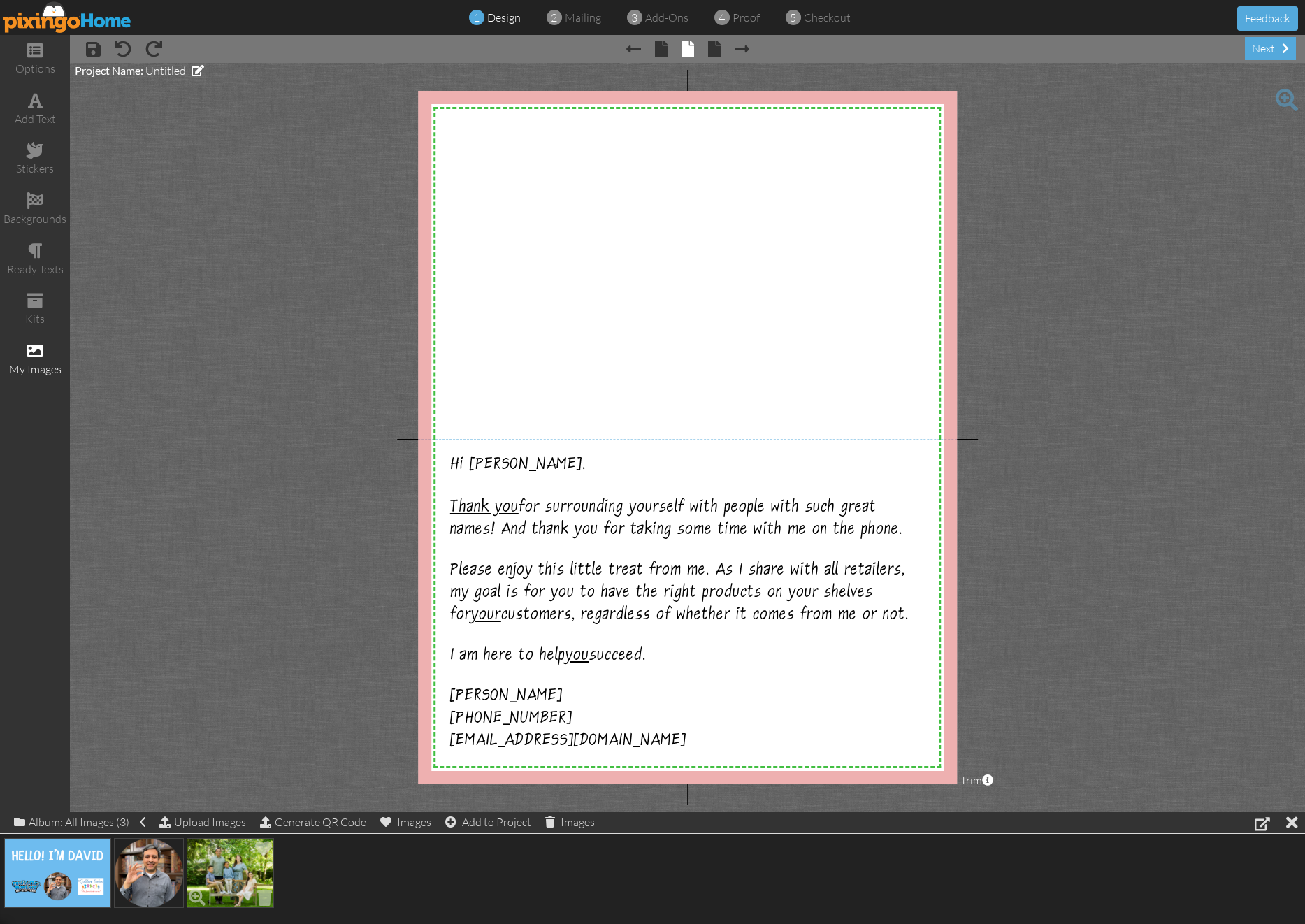
click at [213, 855] on img at bounding box center [230, 872] width 87 height 70
click at [217, 825] on div "Upload Images" at bounding box center [202, 822] width 87 height 20
click at [501, 824] on div "(1) Add to Project" at bounding box center [508, 822] width 100 height 20
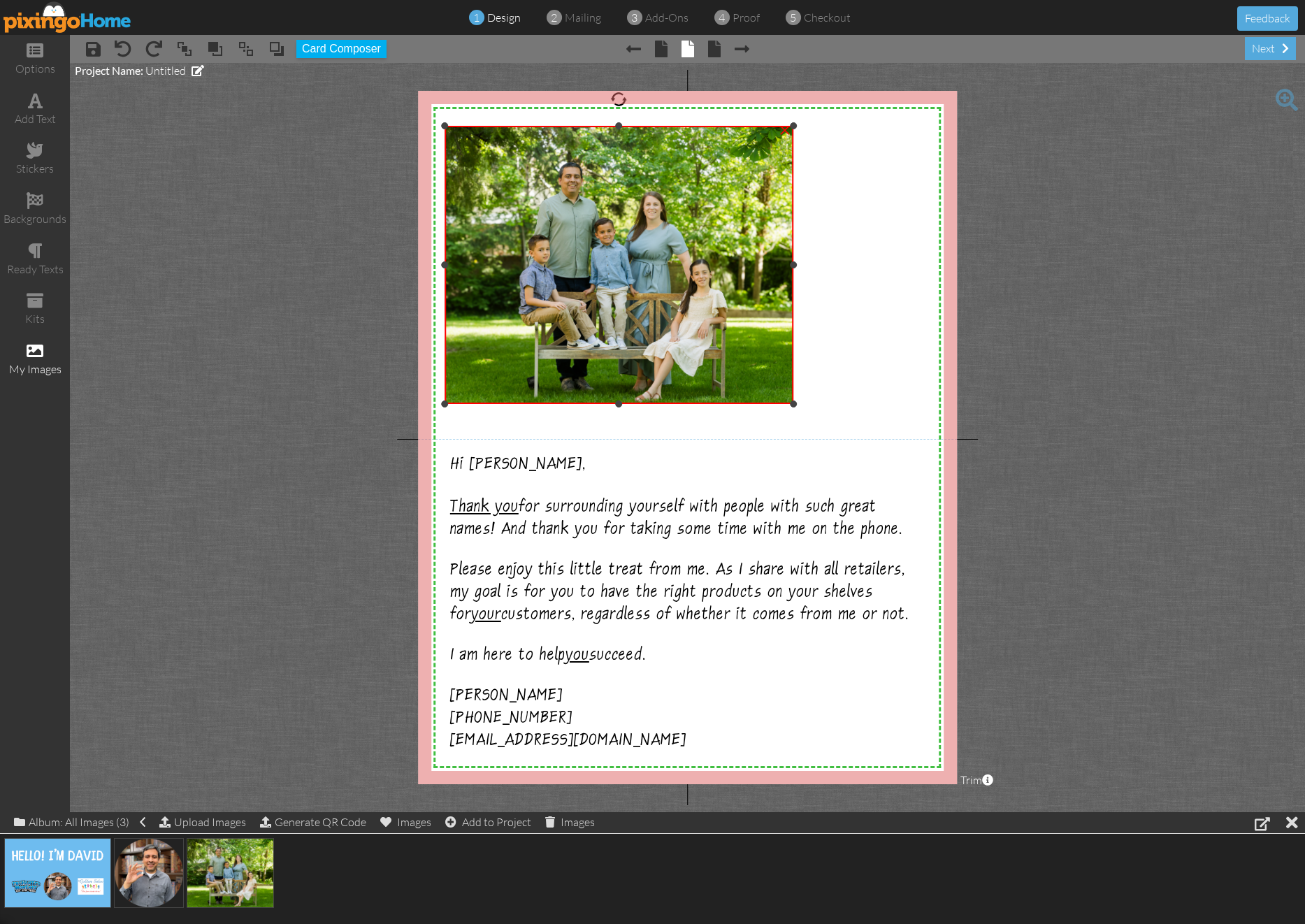
drag, startPoint x: 659, startPoint y: 298, endPoint x: 838, endPoint y: 404, distance: 208.0
click at [838, 404] on div "X X X X X X X X X X X X X X X X X X X X X X X X X X X X X X X X X X X X X X X X…" at bounding box center [688, 437] width 540 height 693
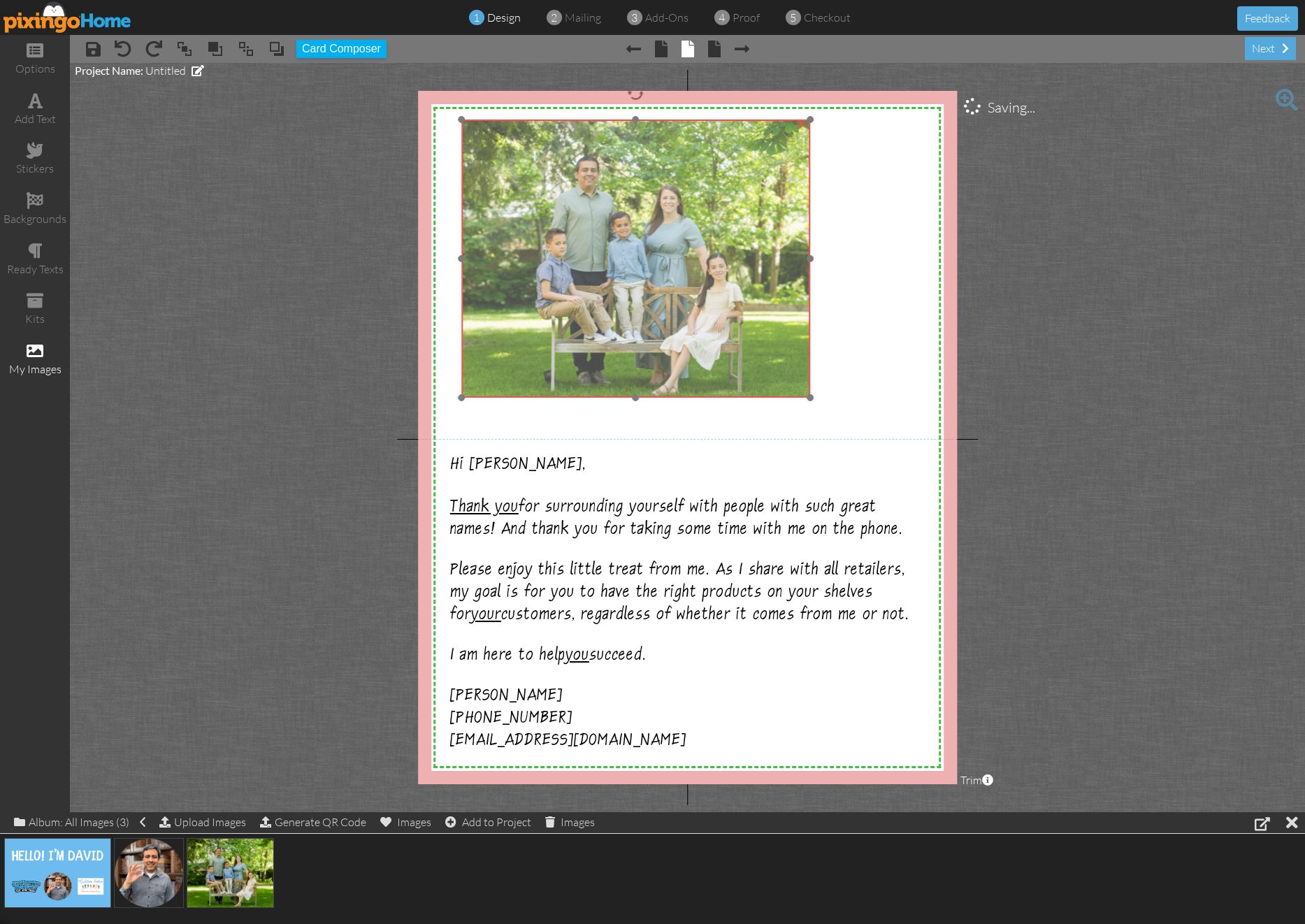
drag, startPoint x: 692, startPoint y: 313, endPoint x: 710, endPoint y: 307, distance: 19.0
click at [710, 307] on img at bounding box center [635, 259] width 349 height 279
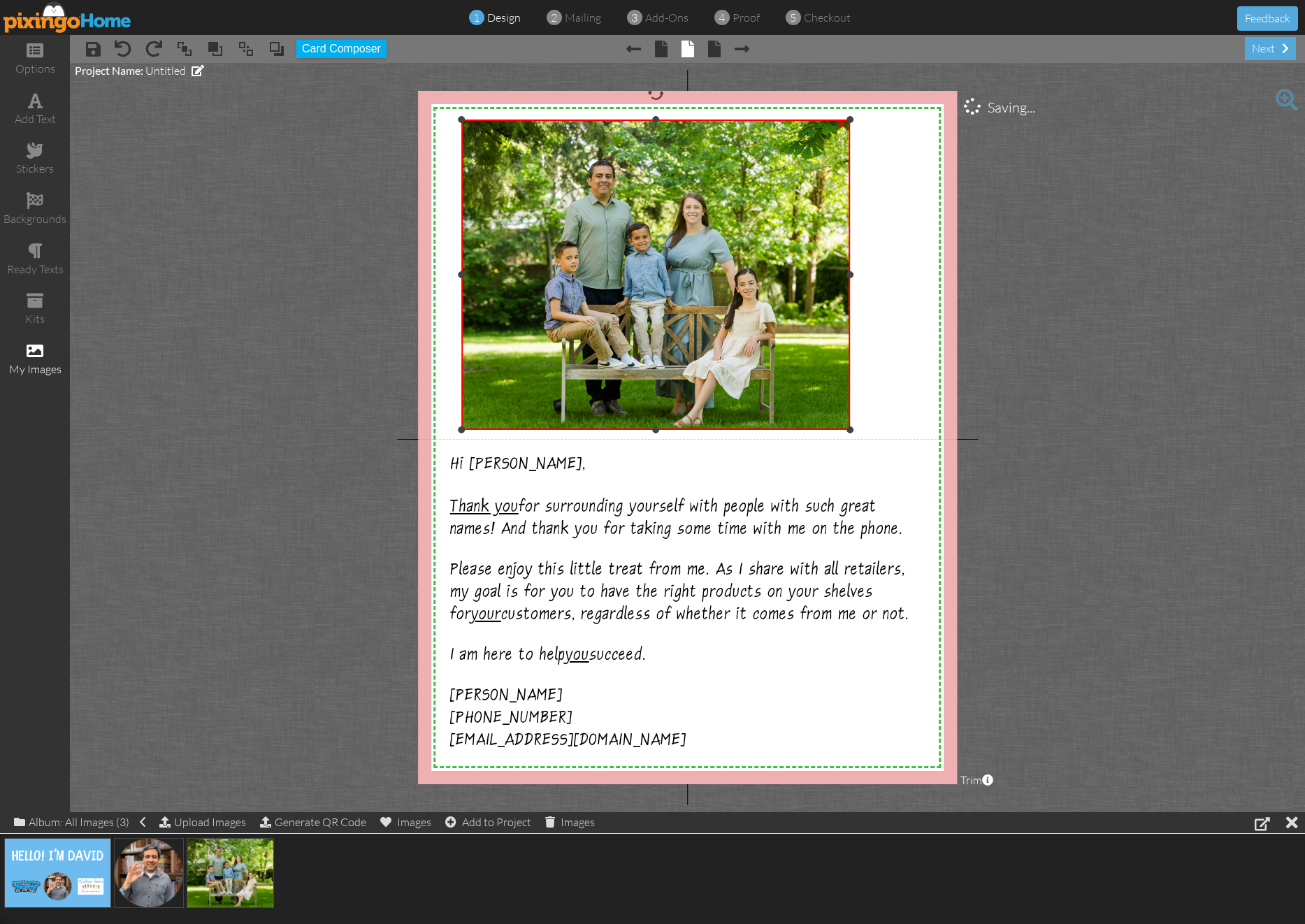
drag, startPoint x: 809, startPoint y: 396, endPoint x: 874, endPoint y: 428, distance: 72.4
click at [874, 428] on div "X X X X X X X X X X X X X X X X X X X X X X X X X X X X X X X X X X X X X X X X…" at bounding box center [688, 437] width 540 height 693
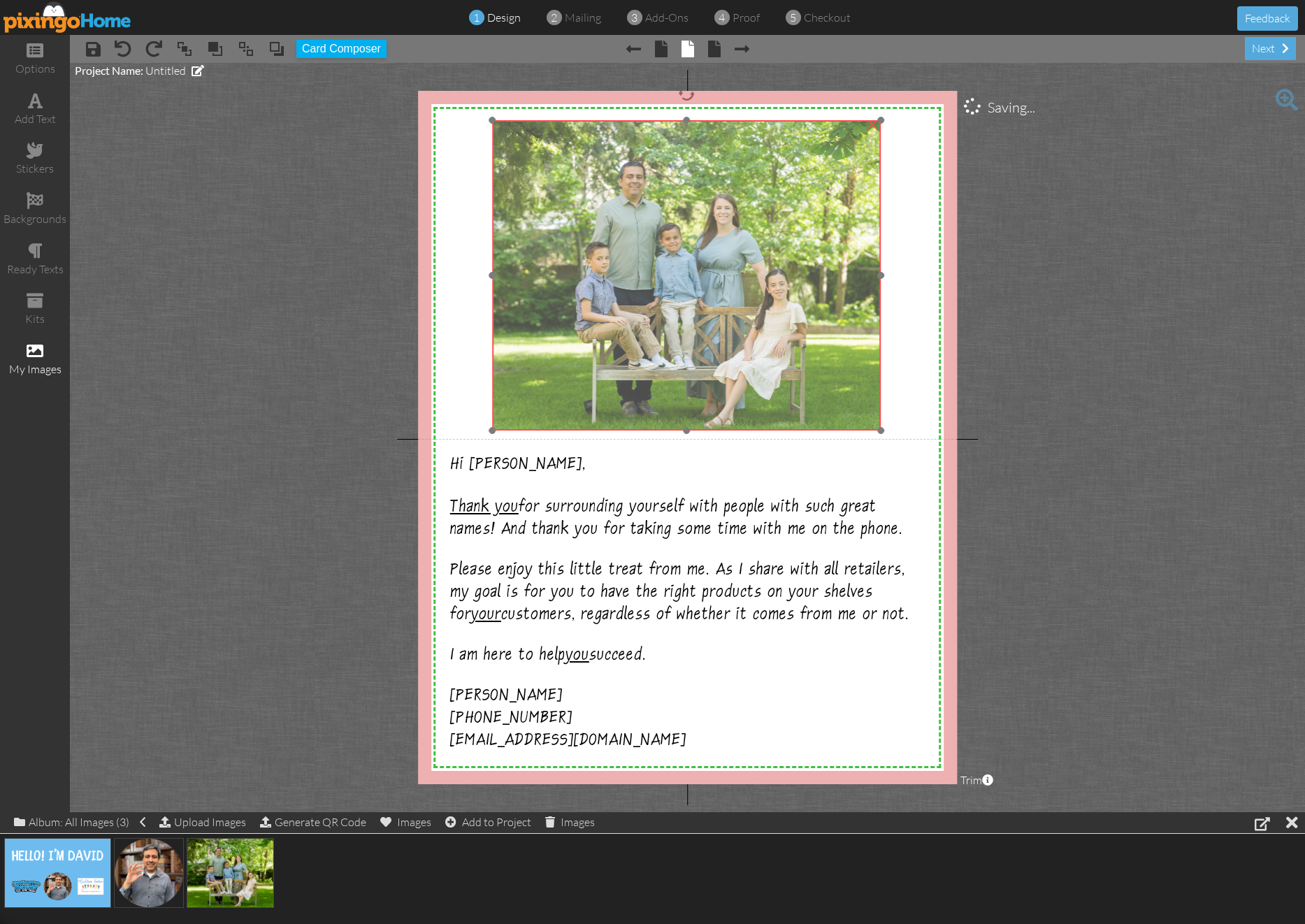
drag, startPoint x: 753, startPoint y: 358, endPoint x: 783, endPoint y: 358, distance: 30.0
click at [783, 358] on img at bounding box center [686, 275] width 389 height 311
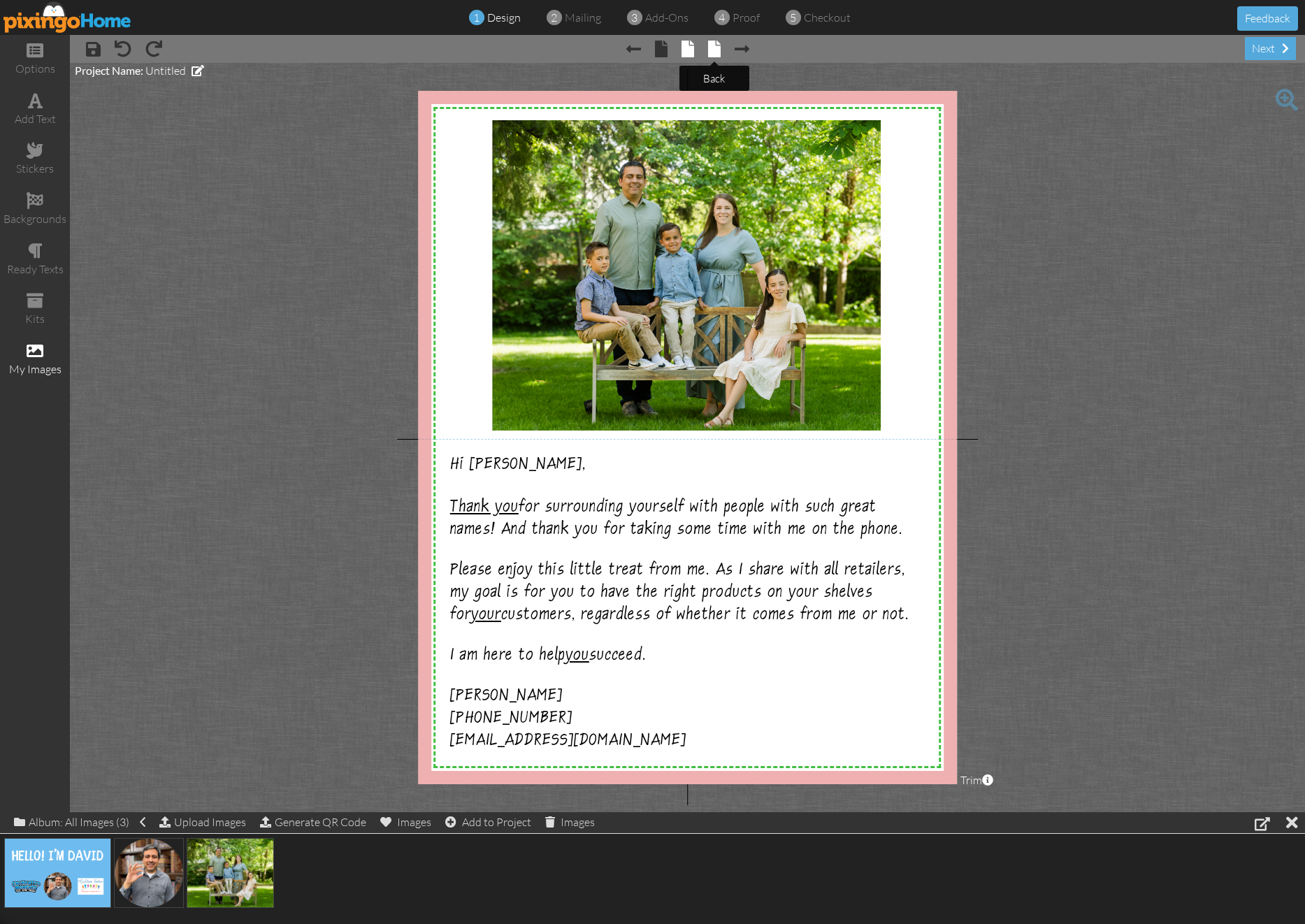
click at [716, 56] on span at bounding box center [714, 48] width 13 height 16
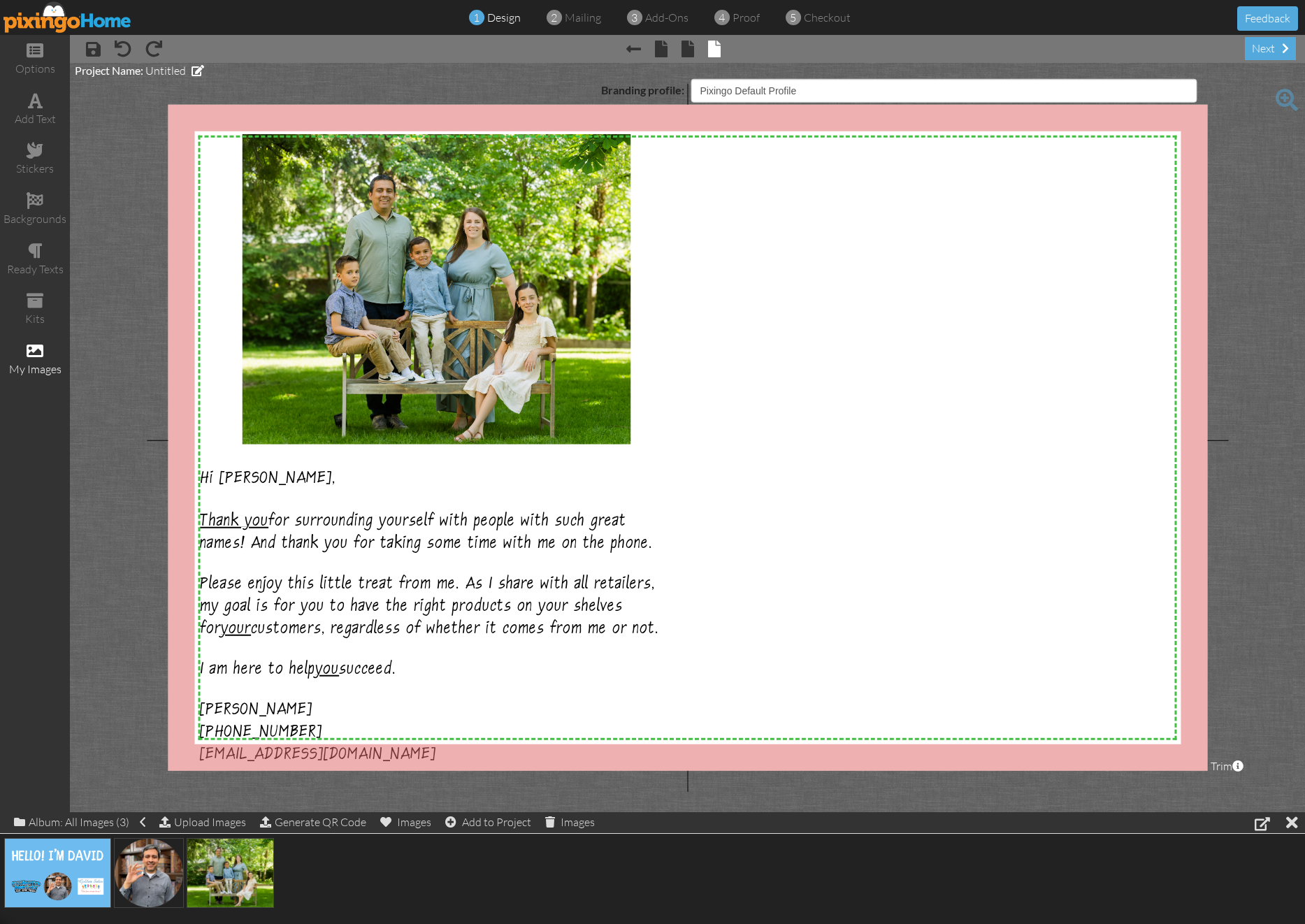
select select "object:149"
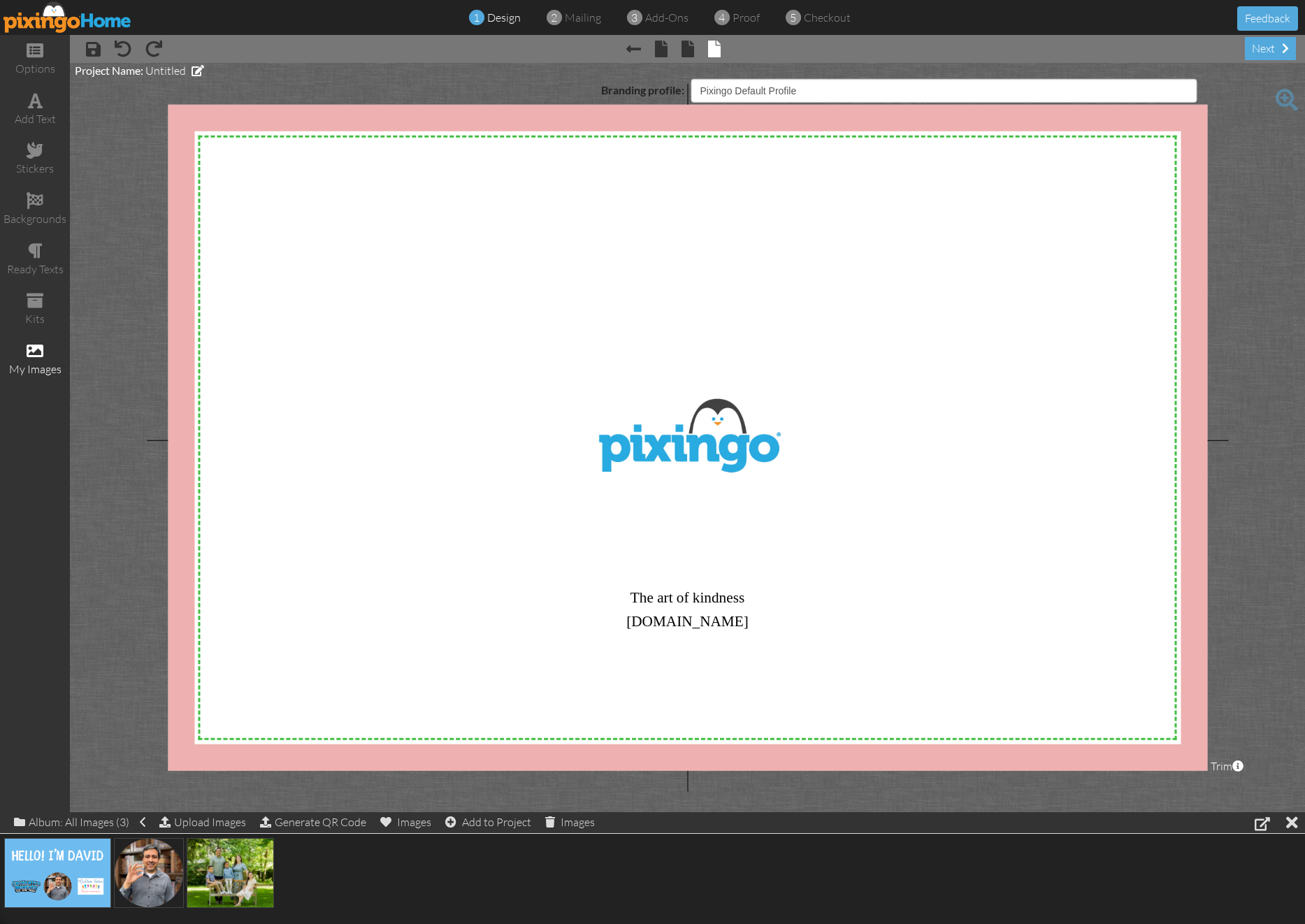
click at [718, 594] on div "X X X X X X X X X X X X X X X X X X X X X X X X X X X X X X X X X X X X X X X X…" at bounding box center [687, 438] width 1039 height 666
click at [718, 600] on div "X X X X X X X X X X X X X X X X X X X X X X X X X X X X X X X X X X X X X X X X…" at bounding box center [687, 438] width 1039 height 666
click at [1284, 48] on span at bounding box center [1285, 48] width 7 height 11
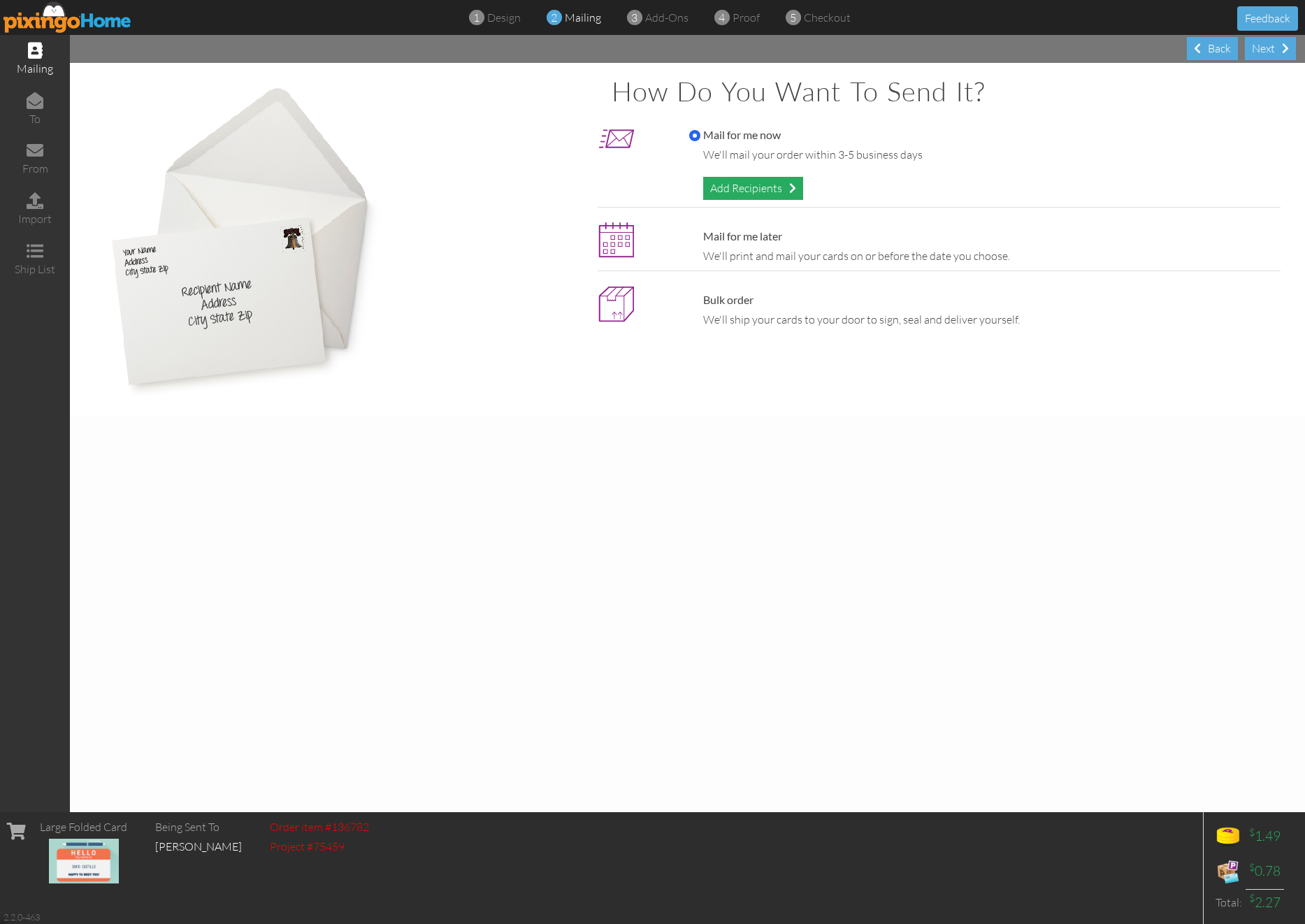
click at [770, 189] on div "Add Recipients" at bounding box center [754, 188] width 100 height 23
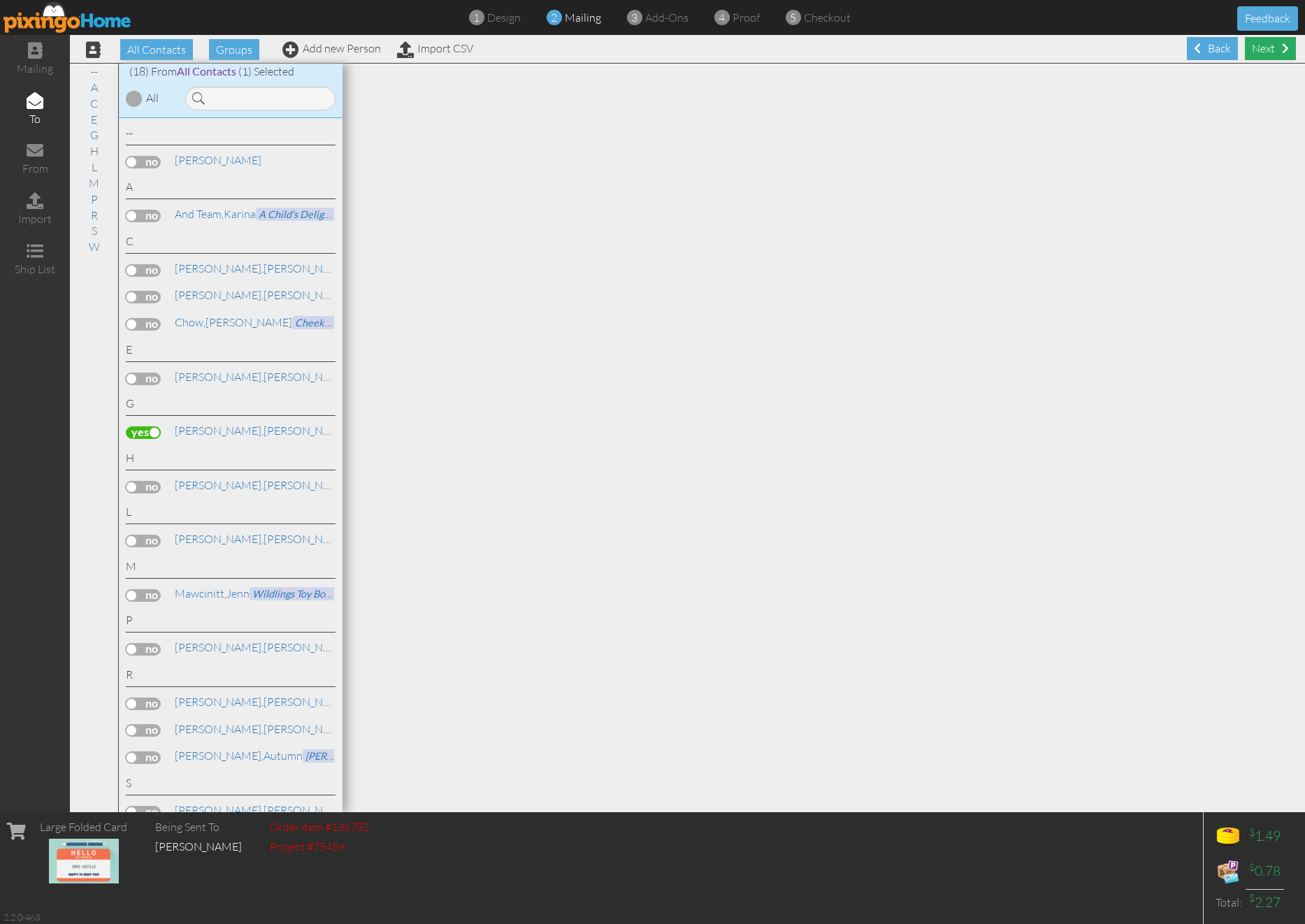
click at [1267, 52] on div "Next" at bounding box center [1270, 48] width 51 height 23
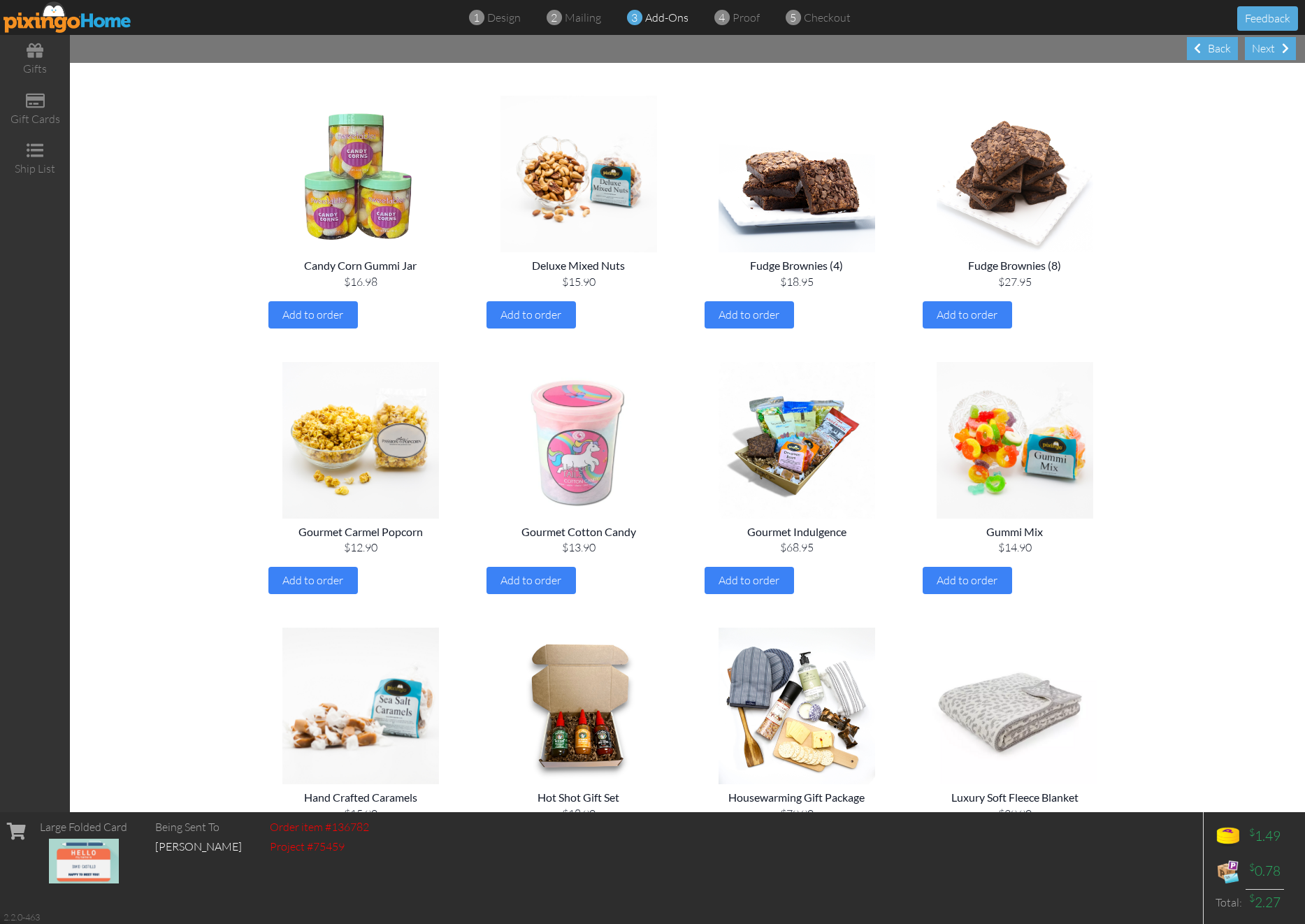
scroll to position [742, 0]
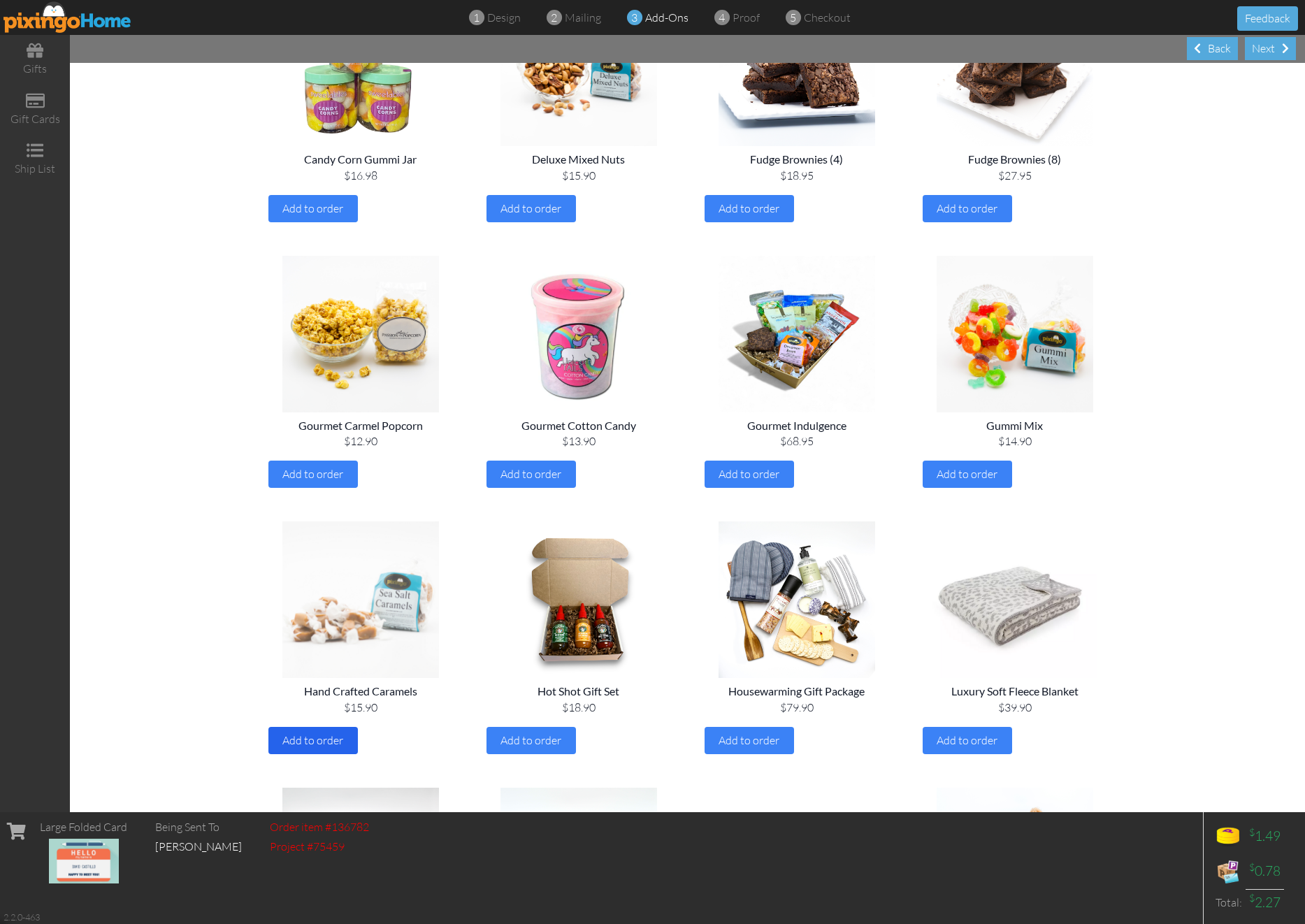
click at [329, 740] on span "Add to order" at bounding box center [312, 740] width 61 height 14
click at [1259, 52] on div "Next" at bounding box center [1270, 48] width 51 height 23
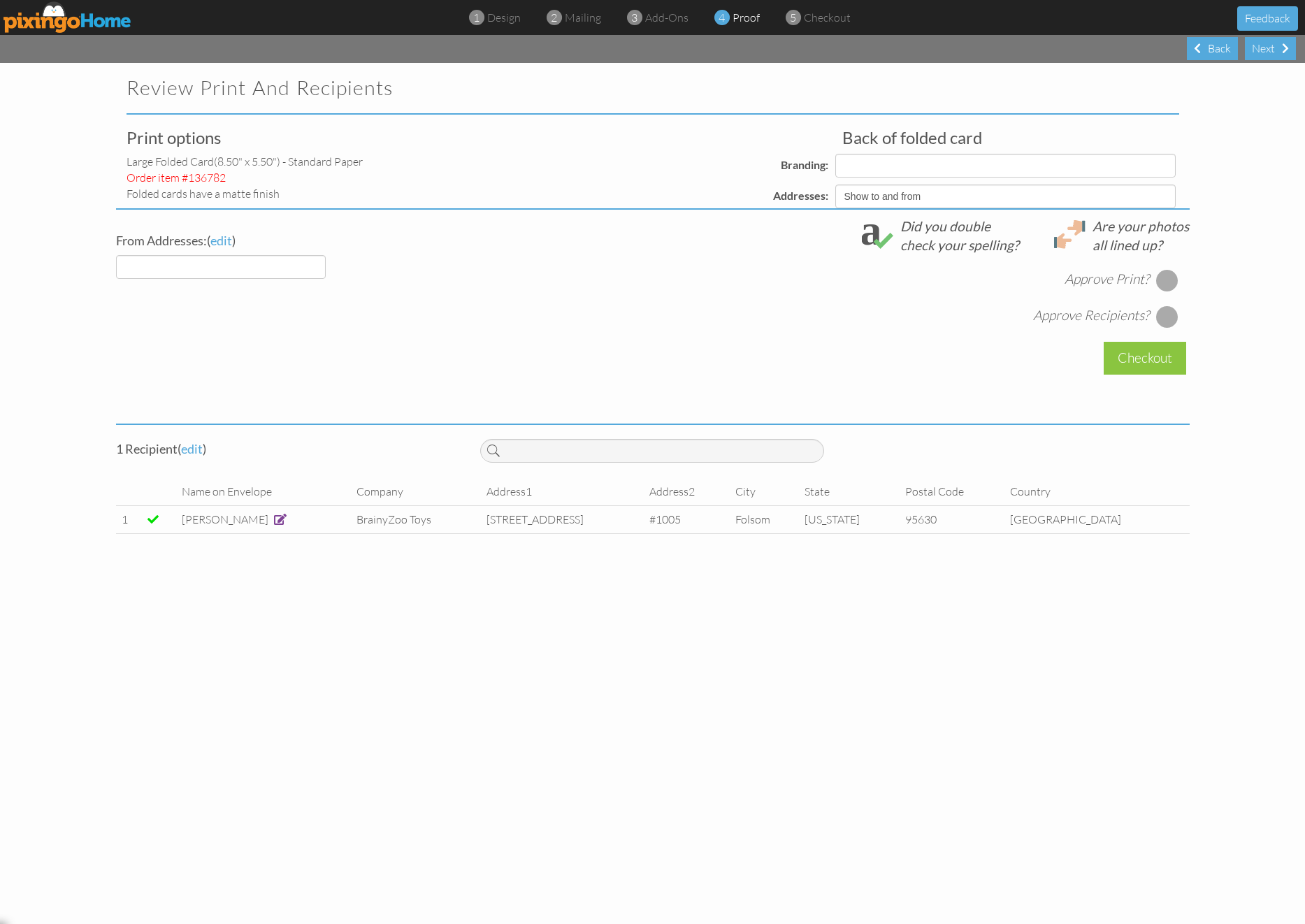
select select "object:414"
select select "object:413"
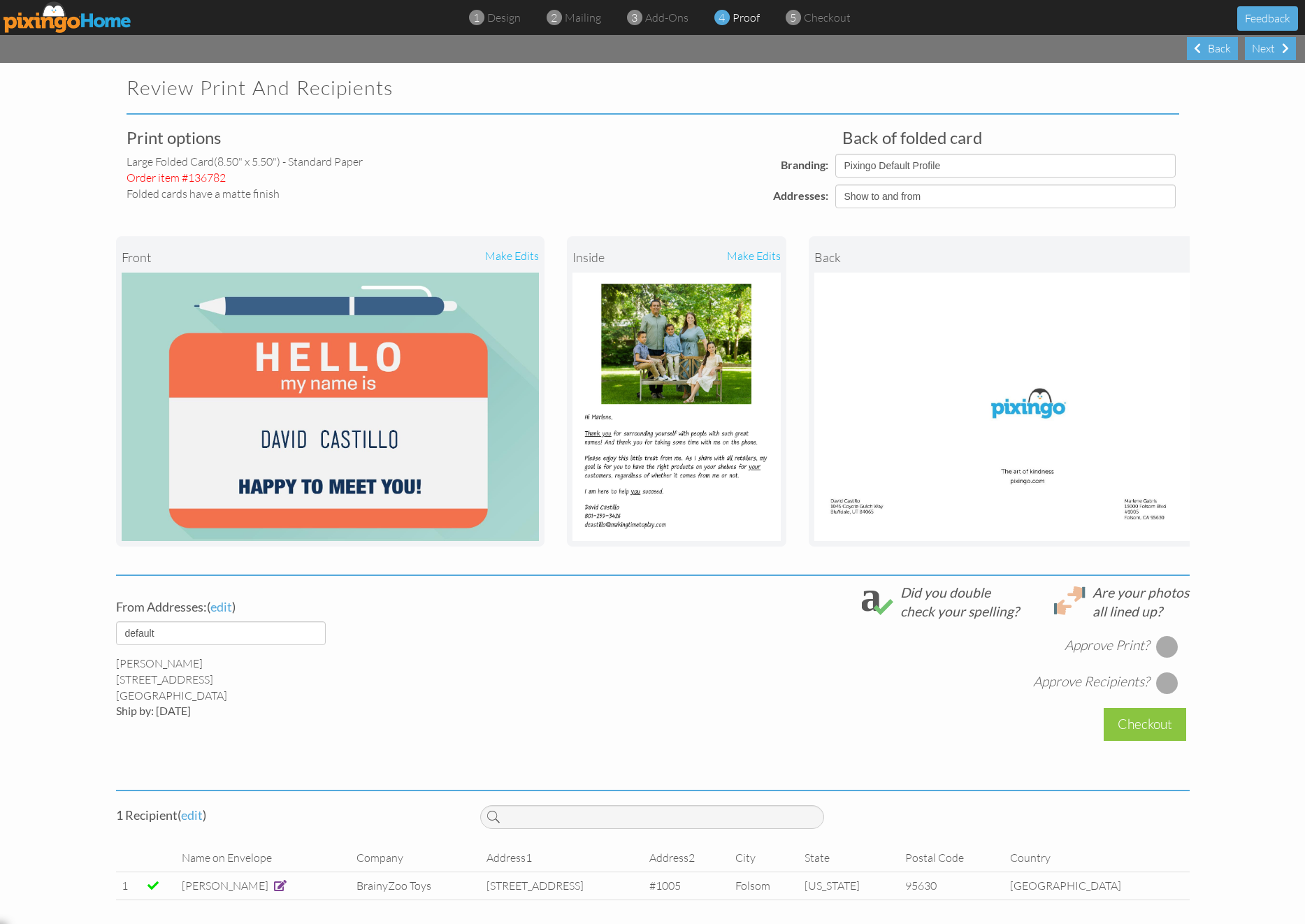
click at [1171, 649] on div at bounding box center [1167, 646] width 22 height 22
click at [1170, 683] on div at bounding box center [1167, 683] width 22 height 22
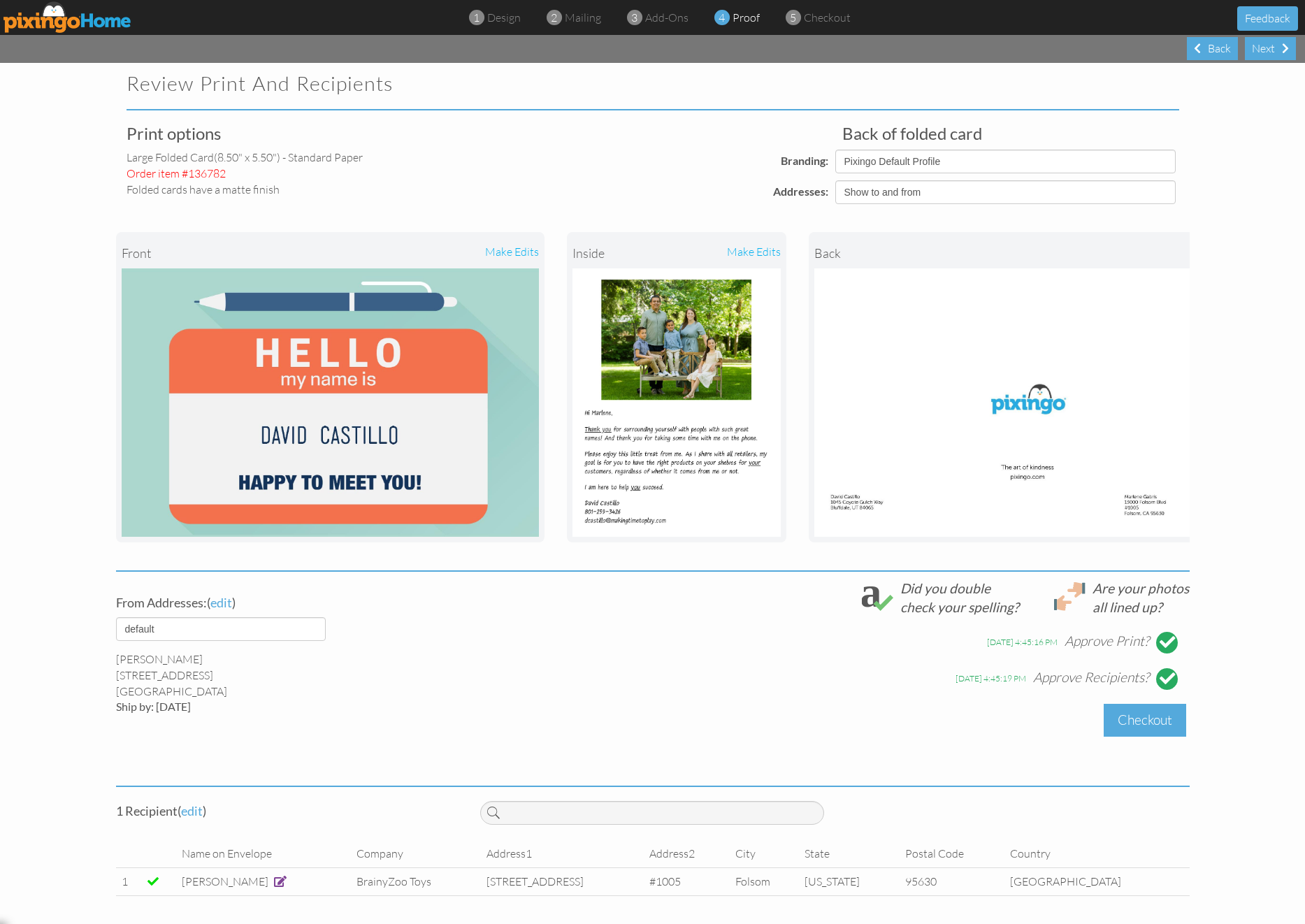
click at [1158, 722] on div "Checkout" at bounding box center [1144, 720] width 82 height 33
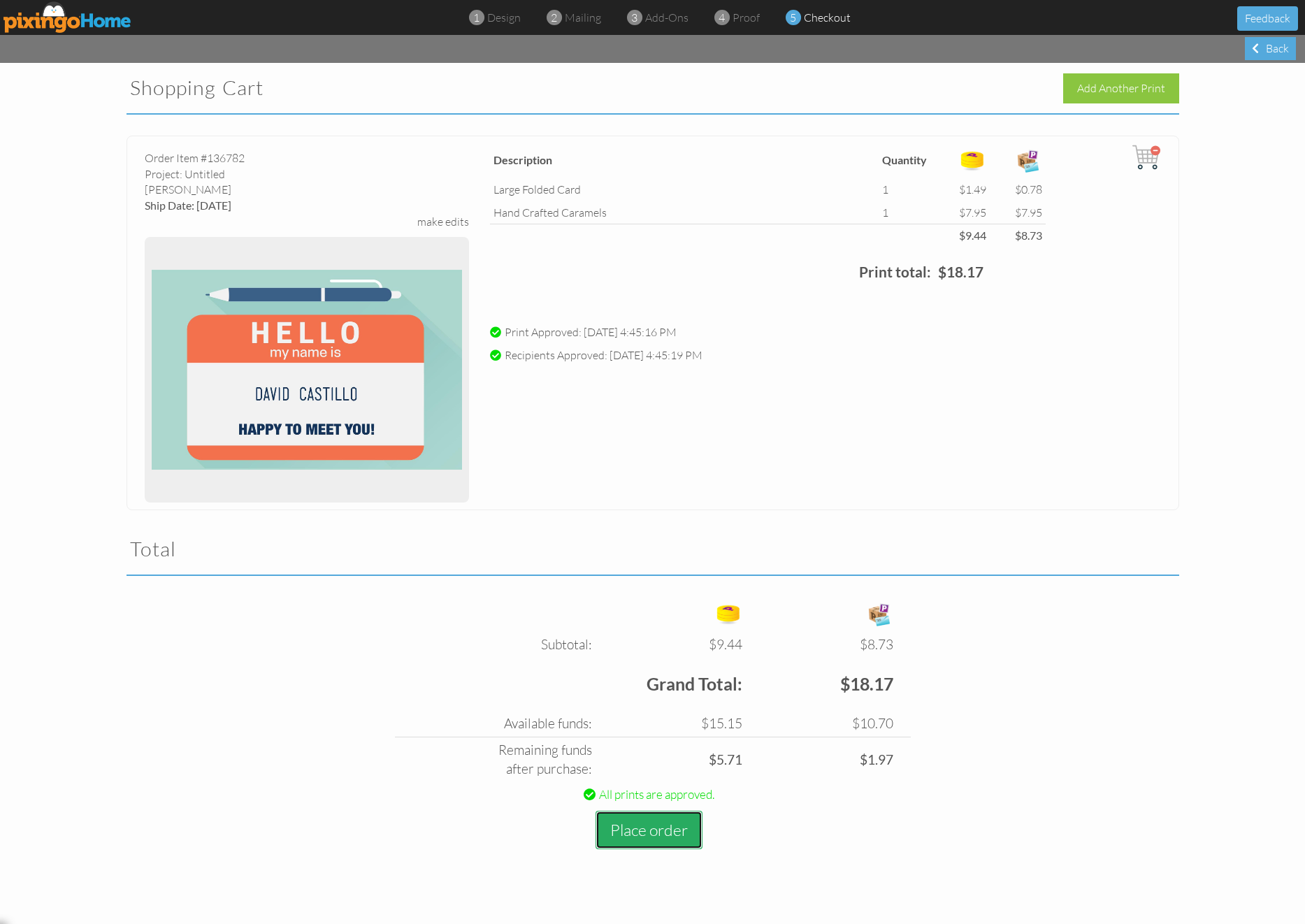
click at [682, 830] on button "Place order" at bounding box center [649, 830] width 107 height 38
